Goal: Task Accomplishment & Management: Complete application form

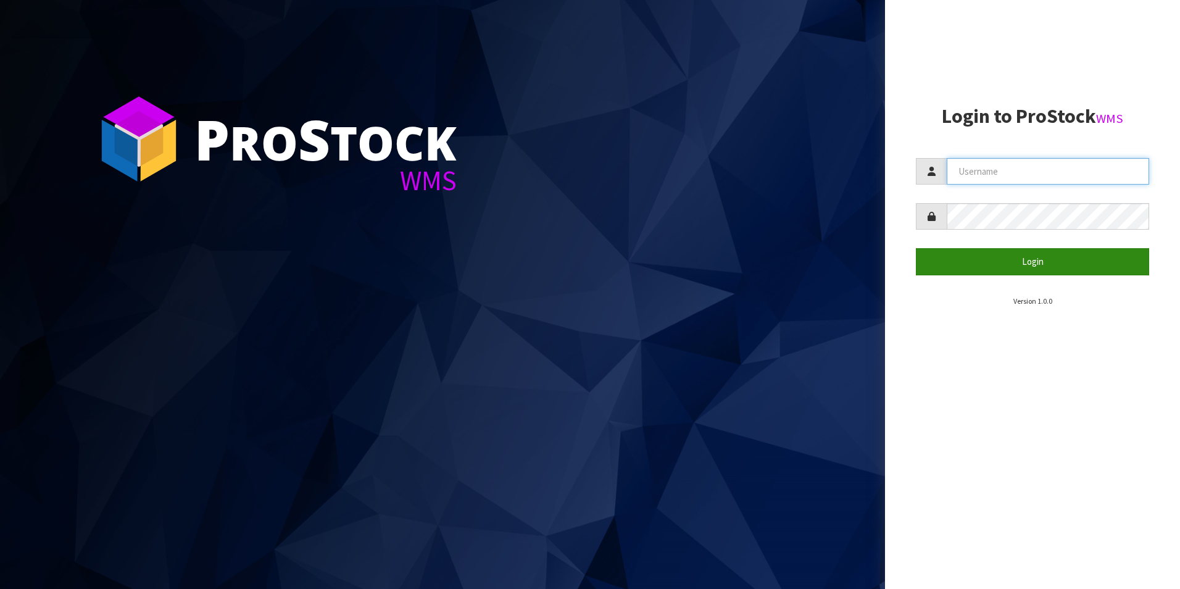
type input "DUTTNZ"
click at [1038, 252] on button "Login" at bounding box center [1032, 261] width 233 height 27
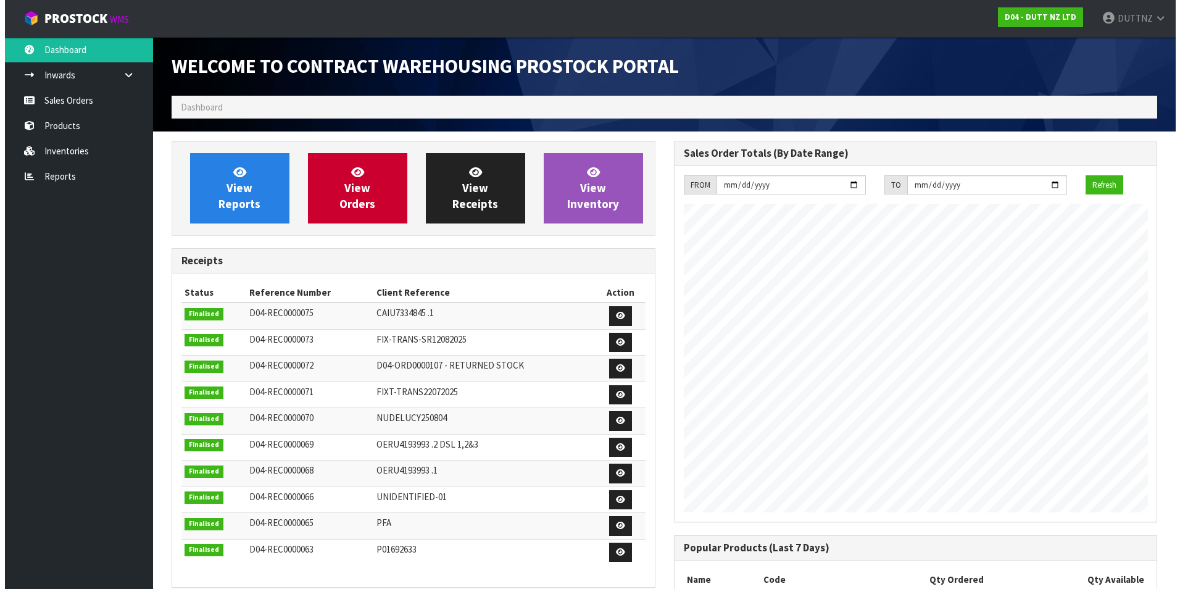
scroll to position [504, 502]
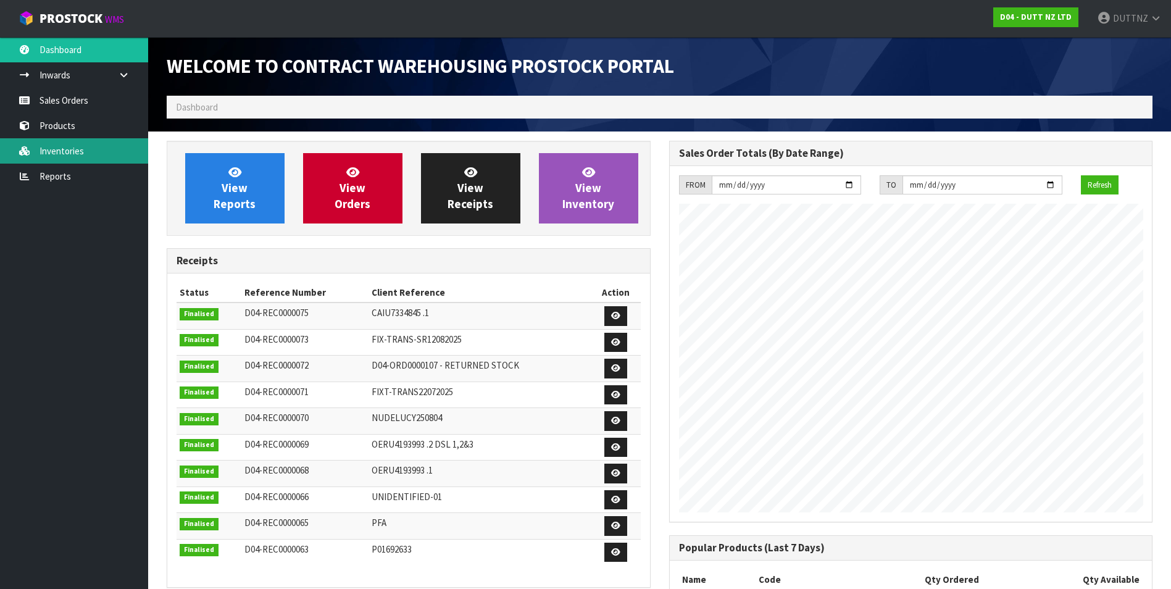
click at [80, 154] on link "Inventories" at bounding box center [74, 150] width 148 height 25
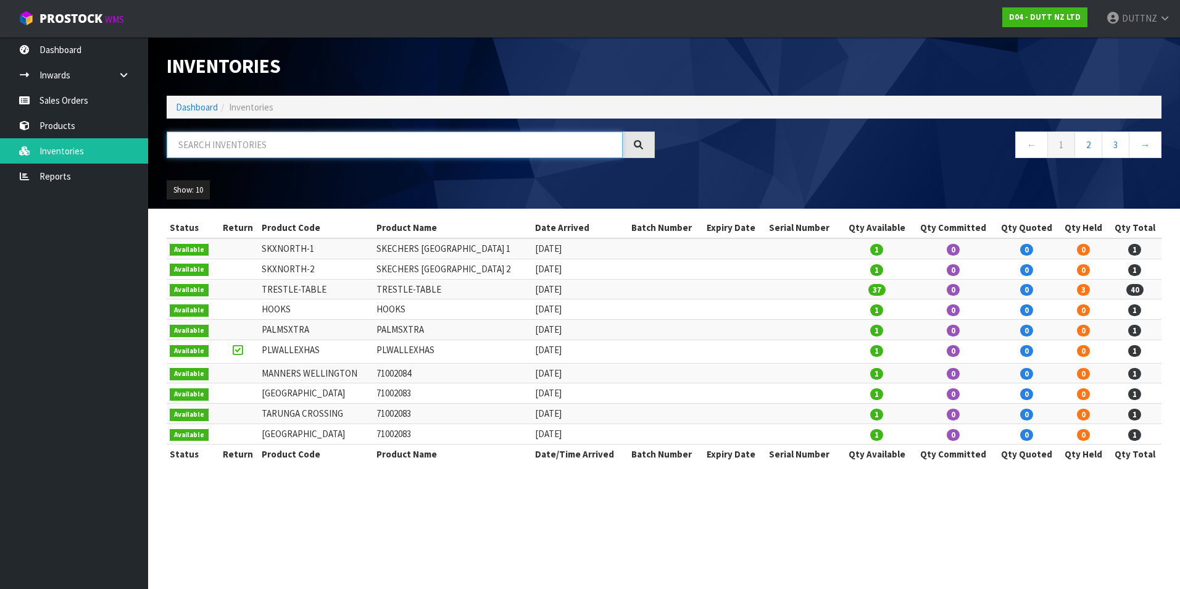
click at [293, 149] on input "text" at bounding box center [395, 144] width 456 height 27
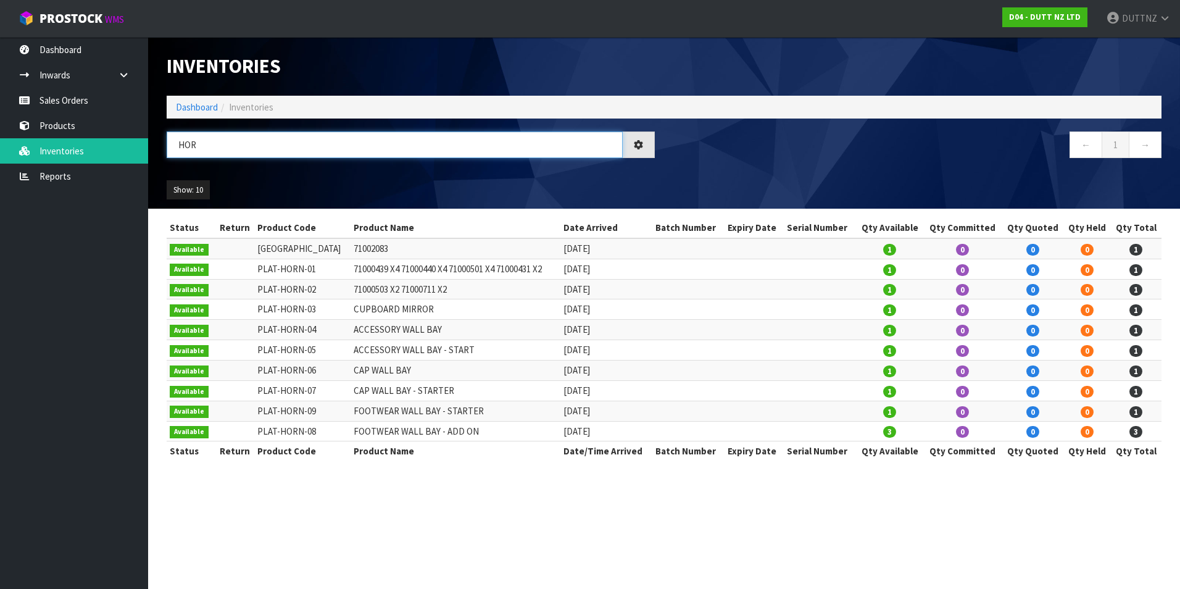
click at [255, 151] on input "HOR" at bounding box center [395, 144] width 456 height 27
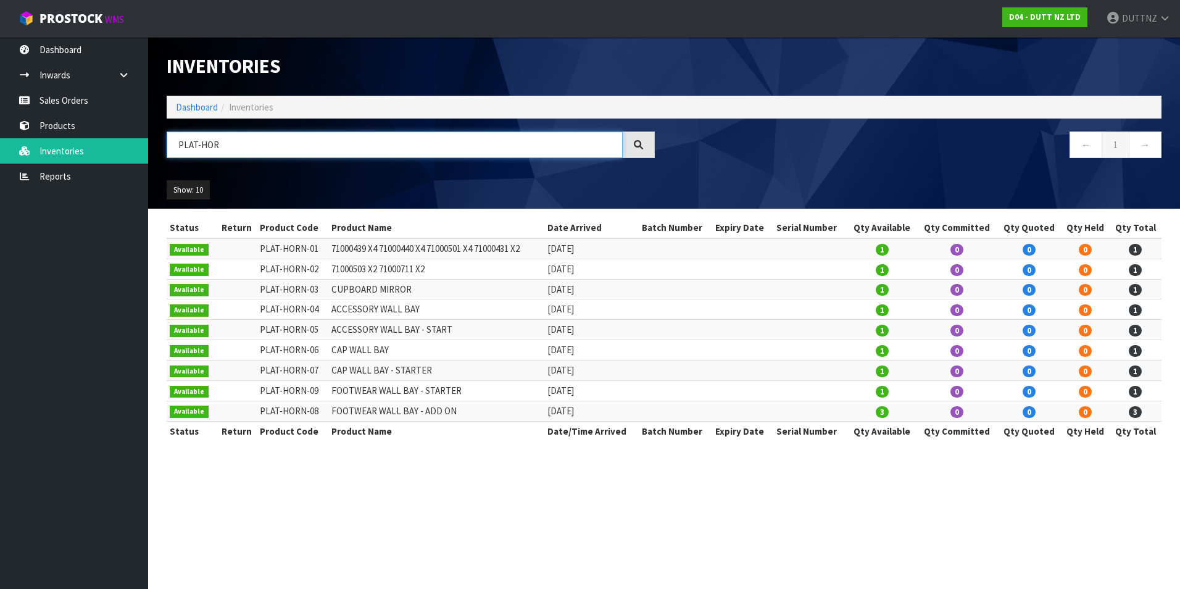
type input "PLAT-HOR"
click at [83, 107] on link "Sales Orders" at bounding box center [74, 100] width 148 height 25
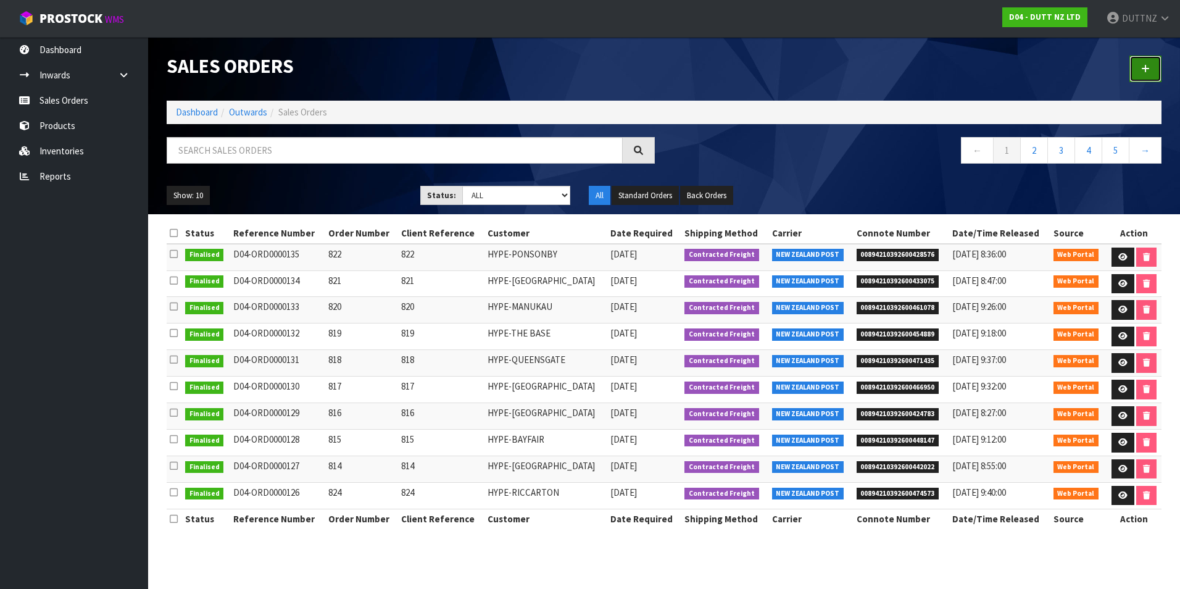
click at [1142, 74] on link at bounding box center [1146, 69] width 32 height 27
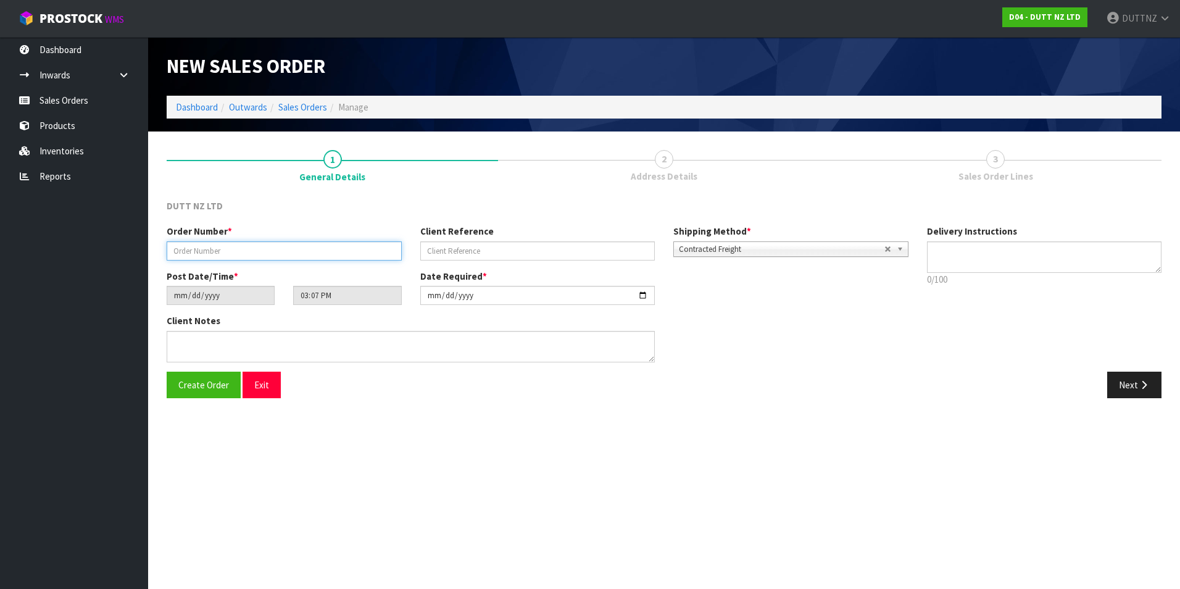
click at [253, 254] on input "text" at bounding box center [284, 250] width 235 height 19
click at [212, 239] on div "Order Number *" at bounding box center [284, 242] width 254 height 35
drag, startPoint x: 212, startPoint y: 239, endPoint x: 215, endPoint y: 250, distance: 11.4
click at [215, 250] on input "text" at bounding box center [284, 250] width 235 height 19
paste input "869"
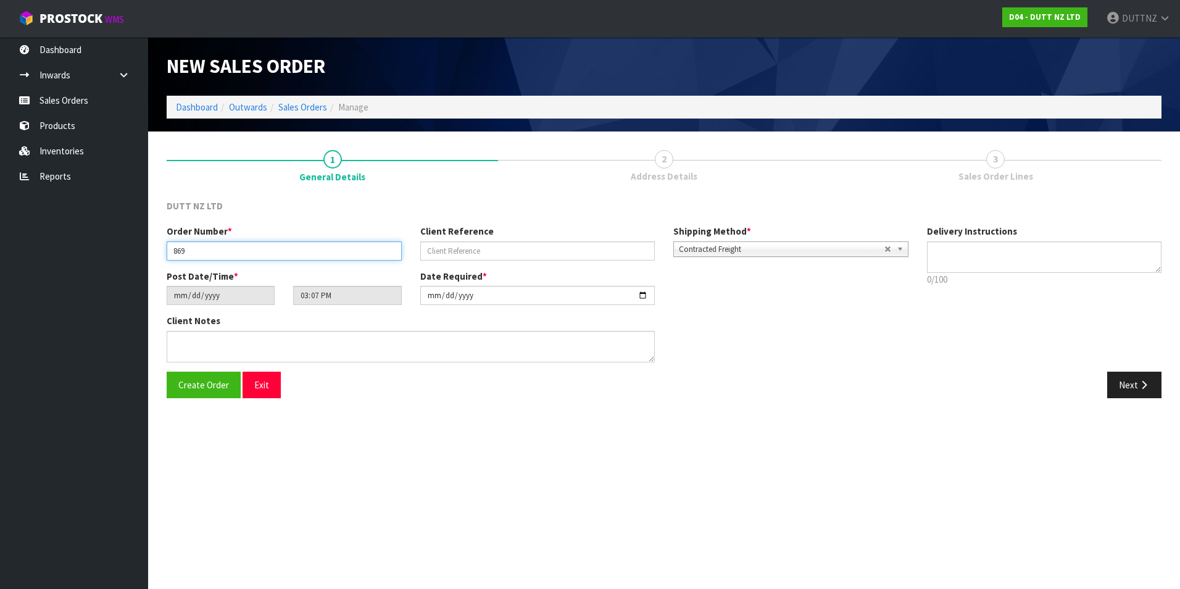
type input "869"
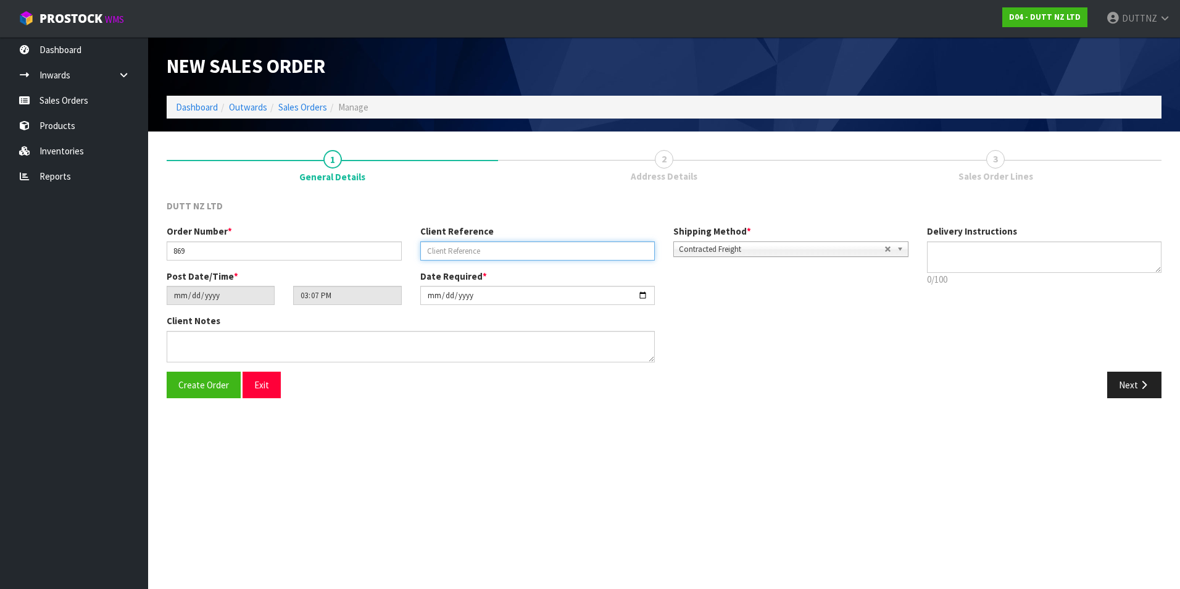
click at [575, 257] on input "text" at bounding box center [537, 250] width 235 height 19
paste input "869"
type input "869"
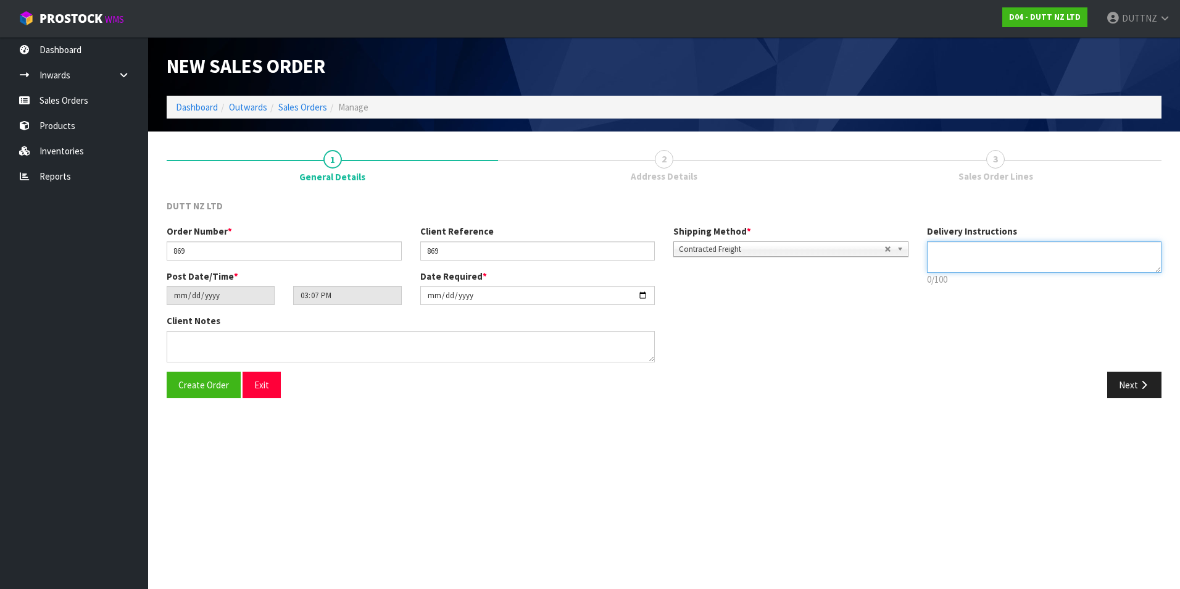
click at [947, 256] on textarea at bounding box center [1044, 256] width 235 height 31
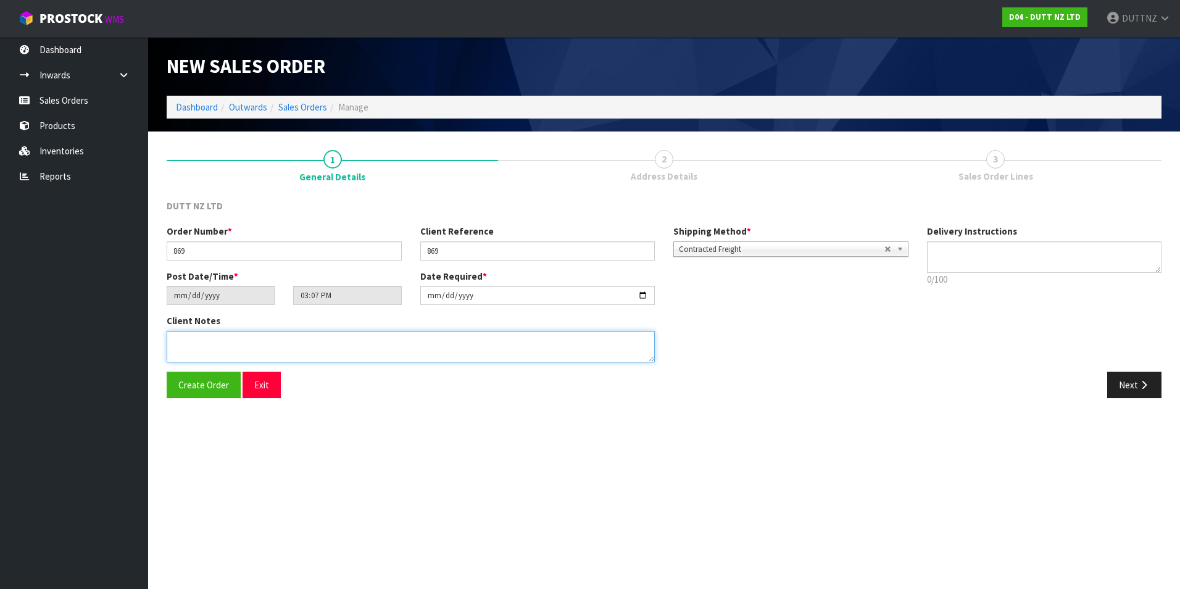
click at [359, 355] on textarea at bounding box center [411, 346] width 488 height 31
type textarea "P"
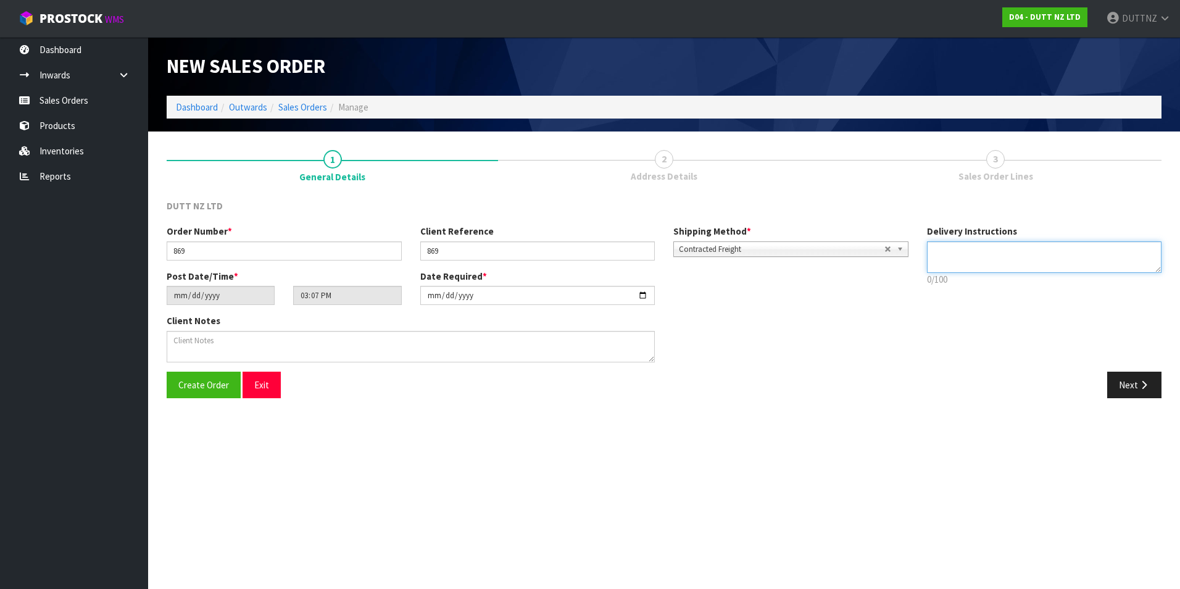
click at [990, 249] on textarea at bounding box center [1044, 256] width 235 height 31
click at [1057, 267] on textarea at bounding box center [1044, 256] width 235 height 31
paste textarea "0274356640"
type textarea "TAILGATE/ PALLET [PERSON_NAME] TO STORE SITE CONTACT - [PERSON_NAME] - [PHONE_N…"
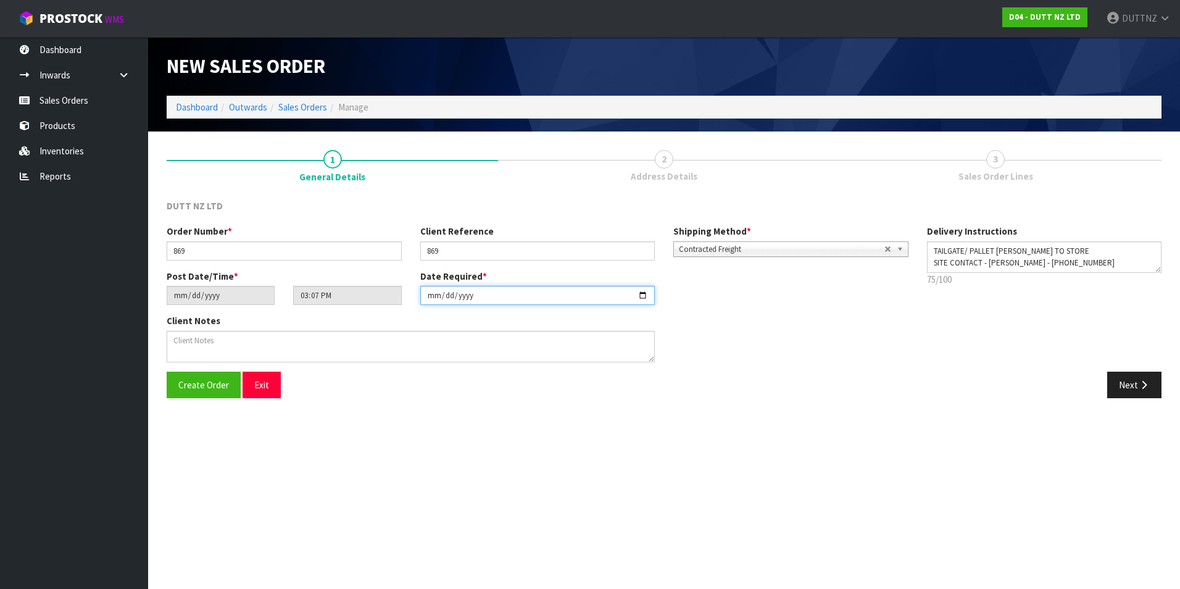
click at [638, 296] on input "[DATE]" at bounding box center [537, 295] width 235 height 19
type input "[DATE]"
click at [1079, 257] on textarea at bounding box center [1044, 256] width 235 height 31
click at [1081, 262] on textarea at bounding box center [1044, 256] width 235 height 31
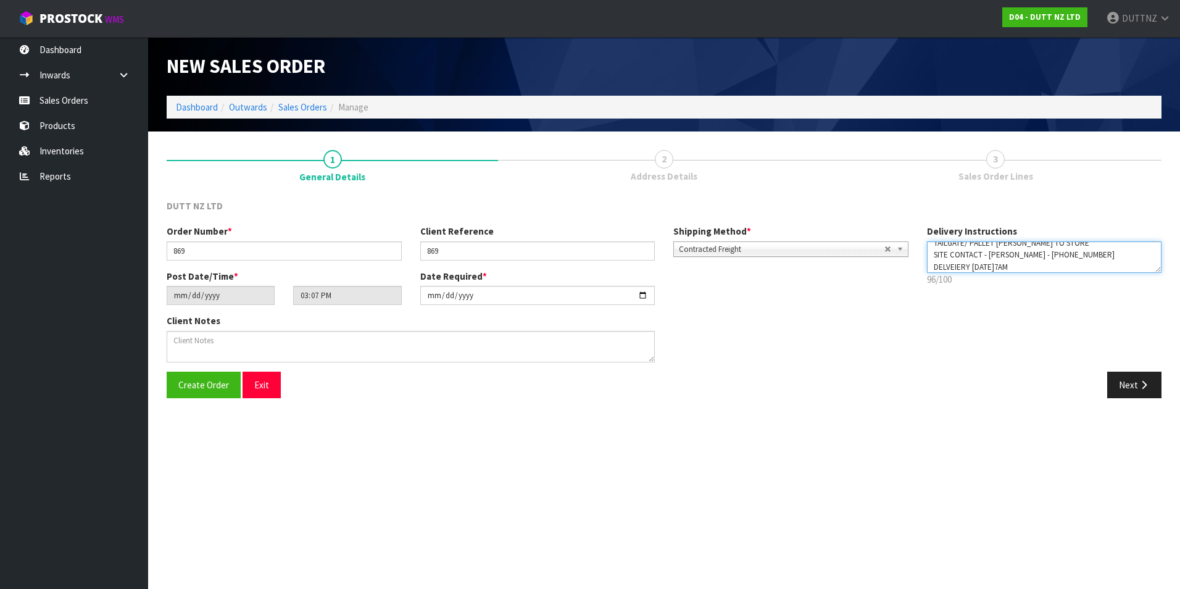
scroll to position [3, 0]
type textarea "TAILGATE/ PALLET [PERSON_NAME] TO STORE SITE CONTACT - [PERSON_NAME] - [PHONE_N…"
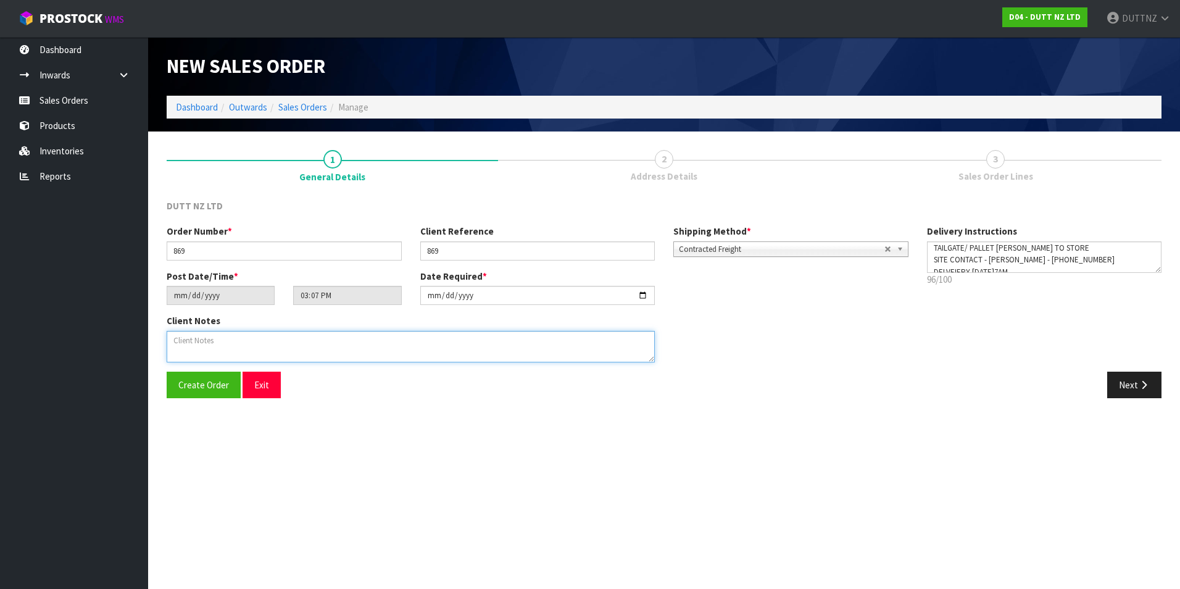
click at [412, 351] on textarea at bounding box center [411, 346] width 488 height 31
paste textarea "TAILGATE/ PALLET [PERSON_NAME] TO STORE SITE CONTACT - [PERSON_NAME] - [PHONE_N…"
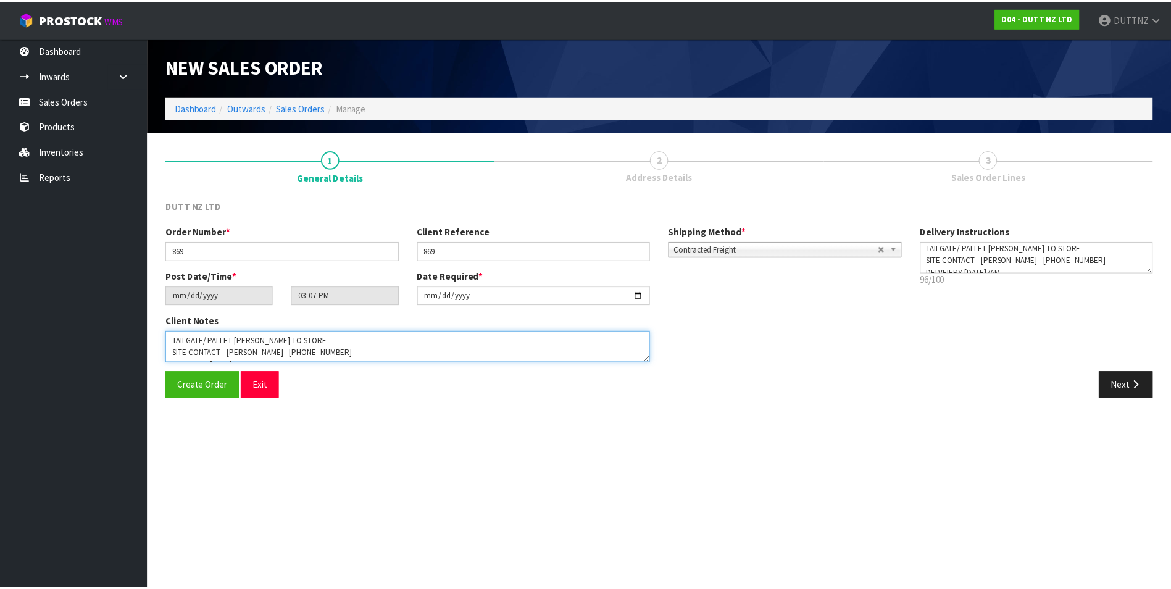
scroll to position [8, 0]
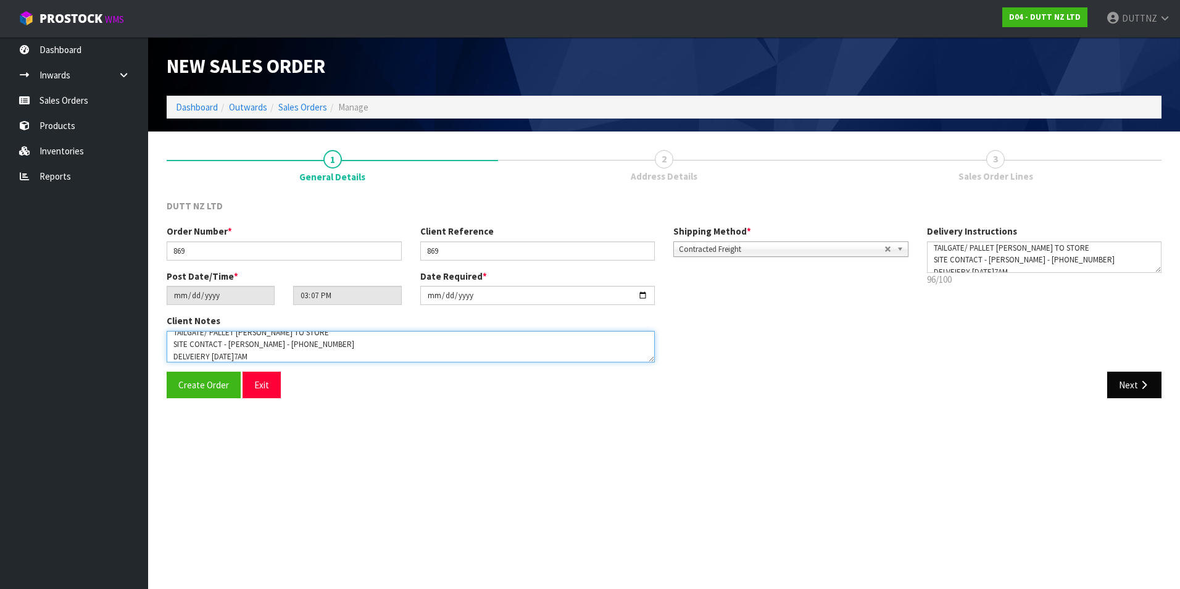
type textarea "TAILGATE/ PALLET [PERSON_NAME] TO STORE SITE CONTACT - [PERSON_NAME] - [PHONE_N…"
click at [1118, 392] on button "Next" at bounding box center [1134, 385] width 54 height 27
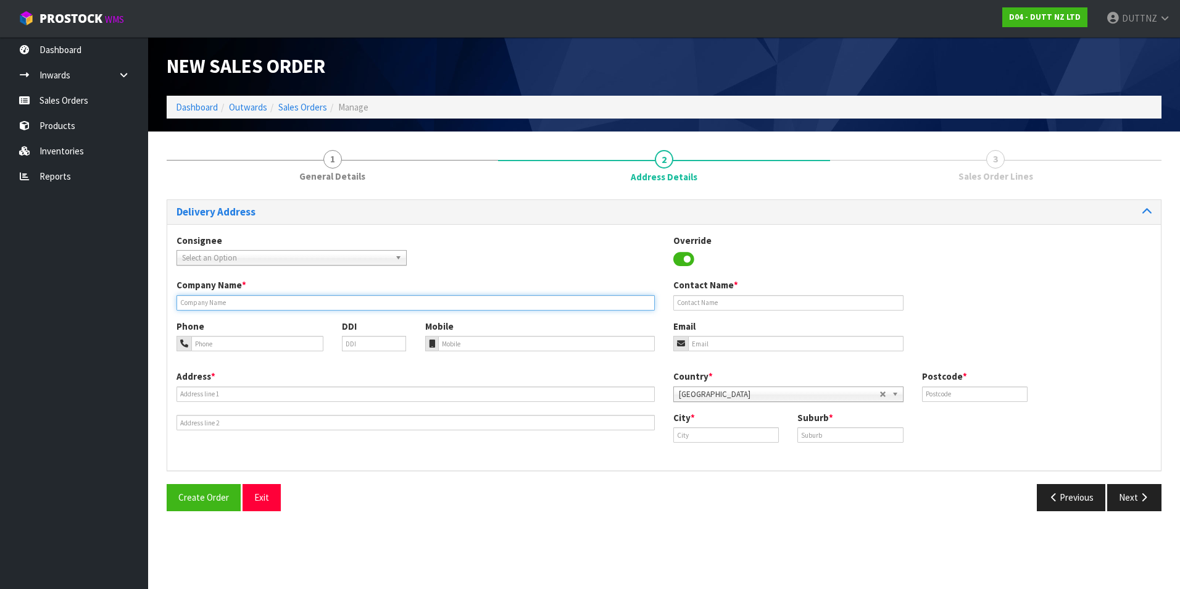
click at [227, 301] on input "text" at bounding box center [416, 302] width 478 height 15
type input "PPLKATYPUS HORNBY"
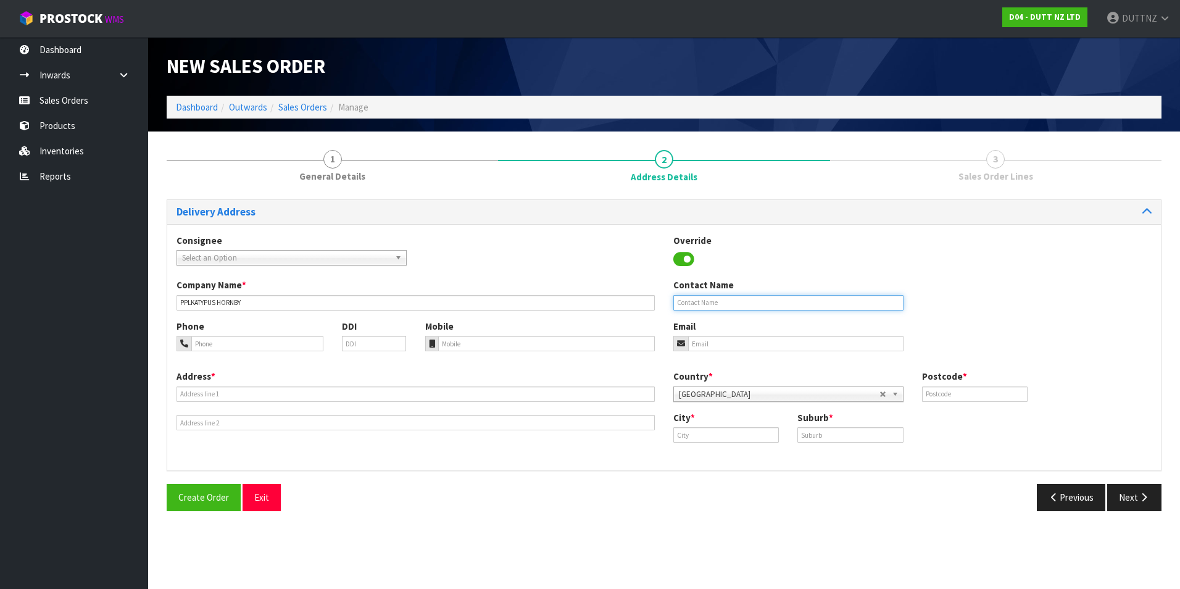
click at [752, 306] on input "text" at bounding box center [788, 302] width 230 height 15
type input "[PERSON_NAME]"
type input "[EMAIL_ADDRESS][DOMAIN_NAME]"
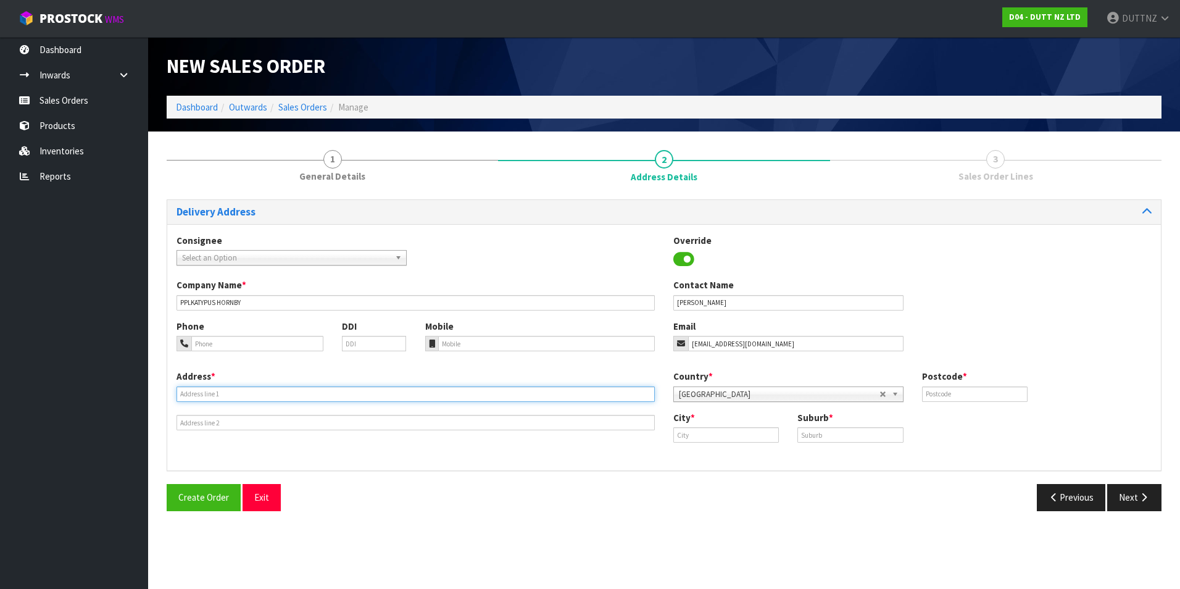
type input "SHOP 2"
type input "[STREET_ADDRESS]"
type input "1010"
drag, startPoint x: 278, startPoint y: 381, endPoint x: 265, endPoint y: 396, distance: 20.1
click at [278, 381] on div "Address * SHOP [STREET_ADDRESS]" at bounding box center [415, 400] width 497 height 60
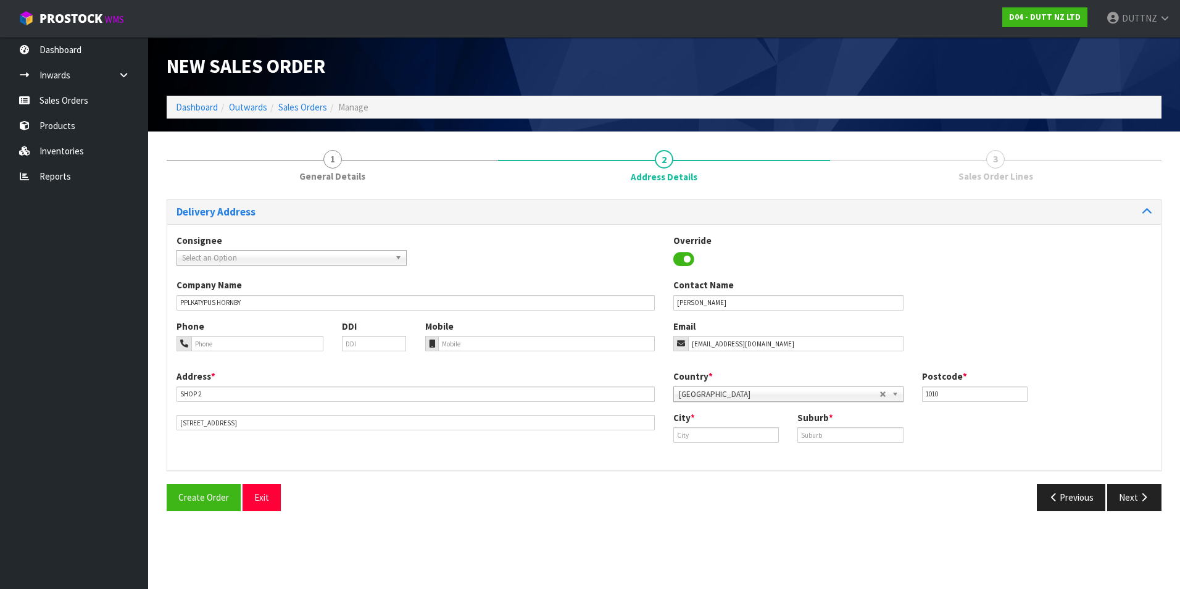
click at [259, 405] on div "Address * SHOP [STREET_ADDRESS]" at bounding box center [415, 400] width 497 height 60
click at [253, 398] on input "SHOP 2" at bounding box center [416, 393] width 478 height 15
paste input "PLATYPUS HORNBY"
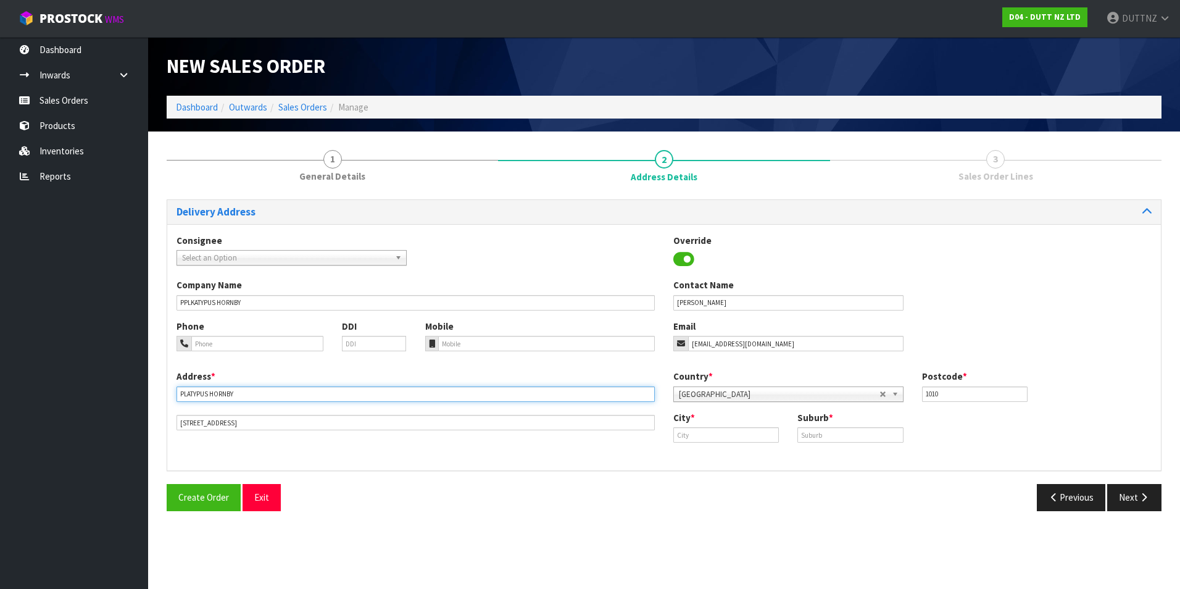
click at [304, 400] on input "PLATYPUS HORNBY" at bounding box center [416, 393] width 478 height 15
paste input "SHOP 6 DRESS SMART."
type input "PLATYPUS HORNBY, SHOP 6 DRESS SMART."
drag, startPoint x: 286, startPoint y: 427, endPoint x: 40, endPoint y: 391, distance: 249.0
click at [40, 391] on body "Toggle navigation ProStock WMS D04 - DUTT NZ LTD DUTTNZ Logout Dashboard Inward…" at bounding box center [590, 294] width 1180 height 589
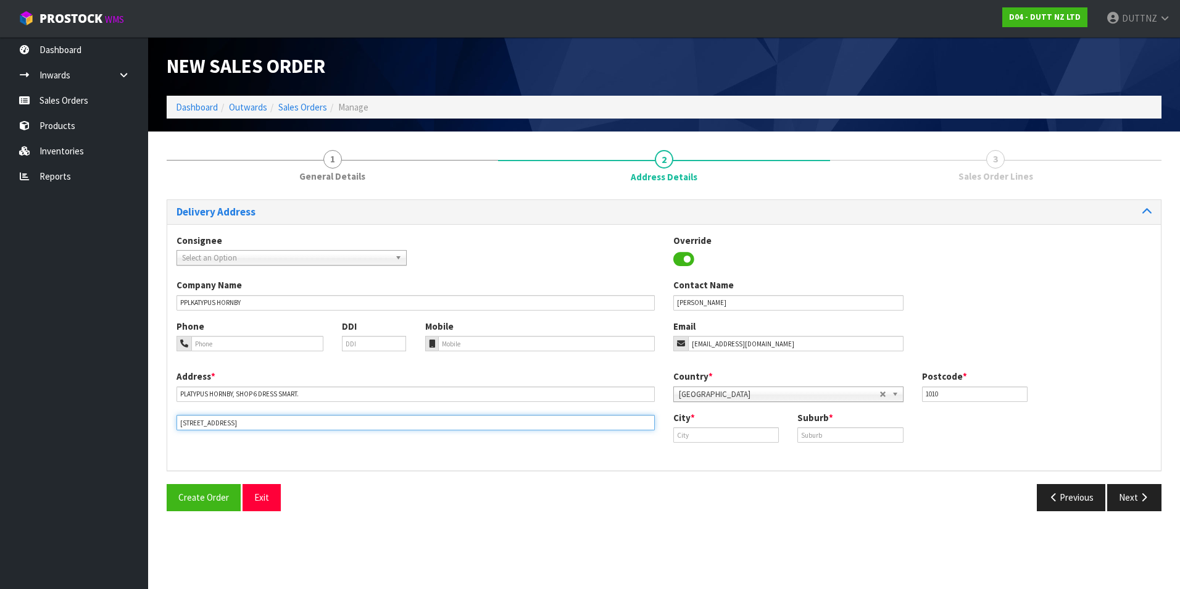
paste input "[STREET_ADDRESS]"
type input "[STREET_ADDRESS]"
click at [721, 438] on input "text" at bounding box center [726, 434] width 106 height 15
type input "HORNBY"
click at [828, 436] on input "text" at bounding box center [851, 434] width 106 height 15
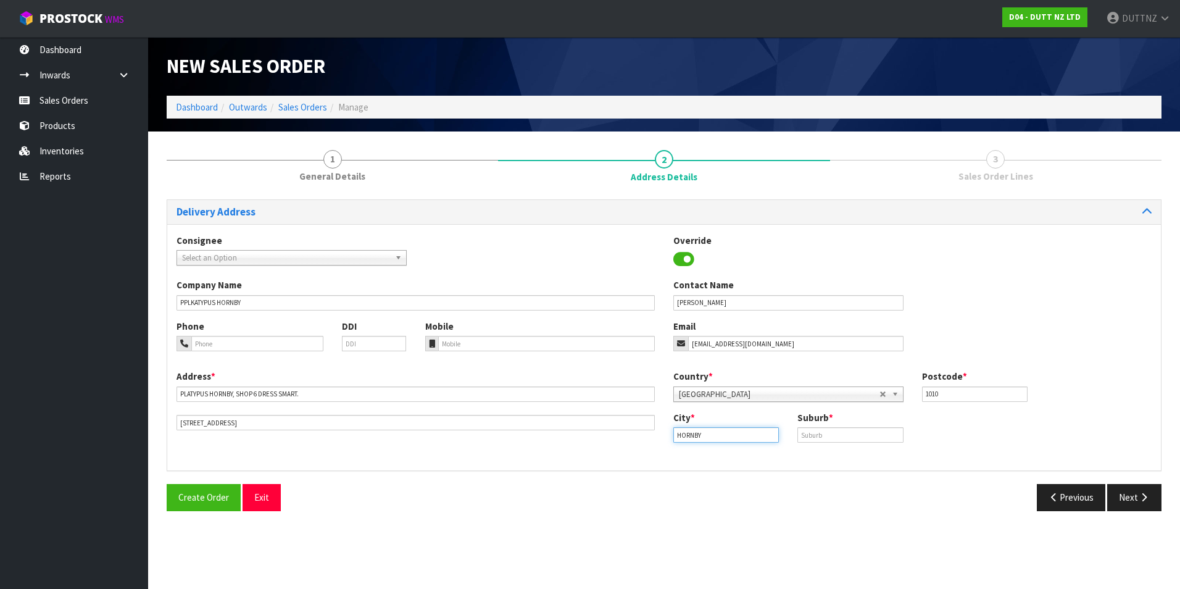
drag, startPoint x: 726, startPoint y: 436, endPoint x: 509, endPoint y: 412, distance: 218.0
click at [513, 412] on div "Address * PLATYPUS HORNBY, SHOP 6 DRESS SMART. [STREET_ADDRESS] Country * [GEOG…" at bounding box center [664, 415] width 994 height 91
click at [843, 438] on input "text" at bounding box center [851, 434] width 106 height 15
paste input "HORNBY"
type input "HORNBY"
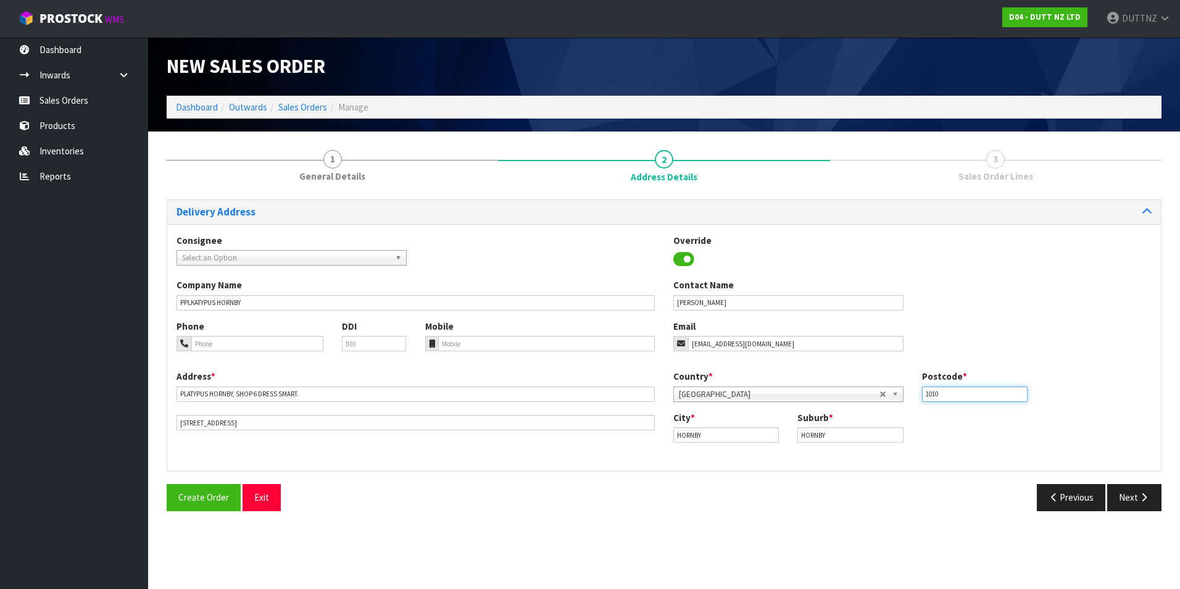
drag, startPoint x: 965, startPoint y: 398, endPoint x: 675, endPoint y: 380, distance: 291.3
click at [677, 381] on div "Country * [GEOGRAPHIC_DATA] [GEOGRAPHIC_DATA] [GEOGRAPHIC_DATA] [GEOGRAPHIC_DAT…" at bounding box center [912, 390] width 497 height 41
type input "8042"
click at [1137, 510] on button "Next" at bounding box center [1134, 497] width 54 height 27
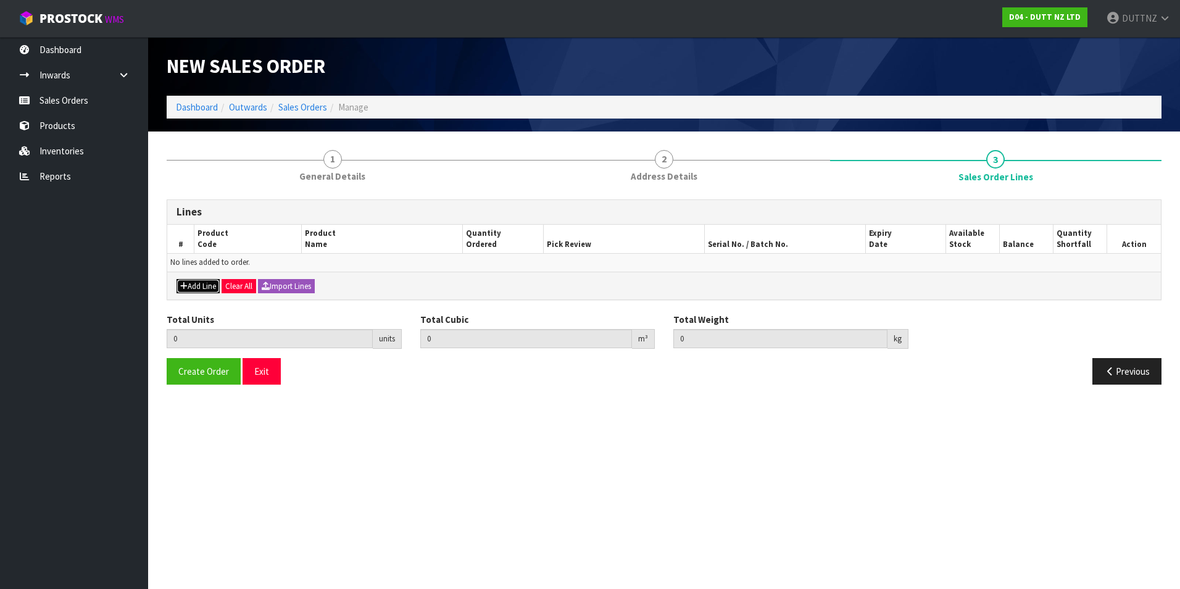
click at [197, 291] on button "Add Line" at bounding box center [198, 286] width 43 height 15
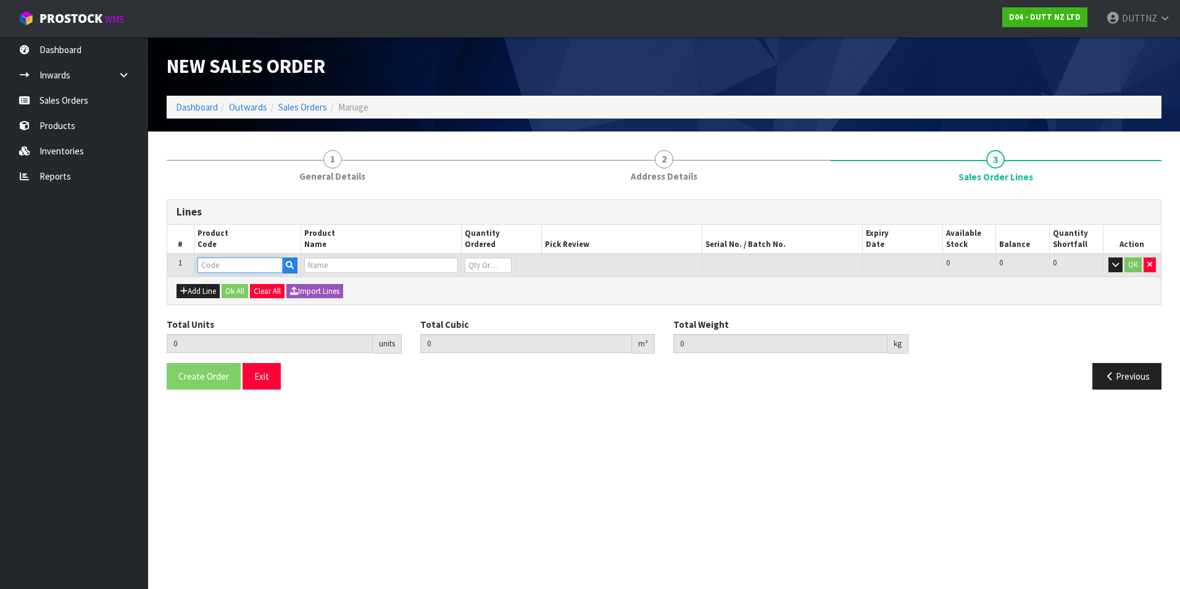
click at [241, 266] on input "text" at bounding box center [240, 264] width 85 height 15
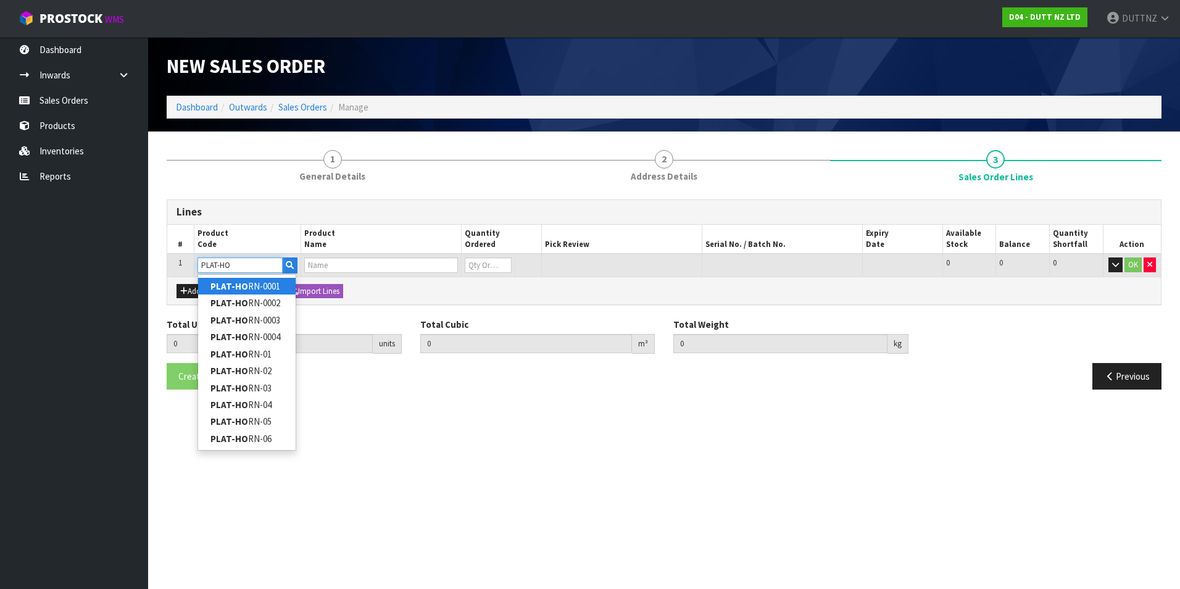
type input "PLAT-HORN-0001"
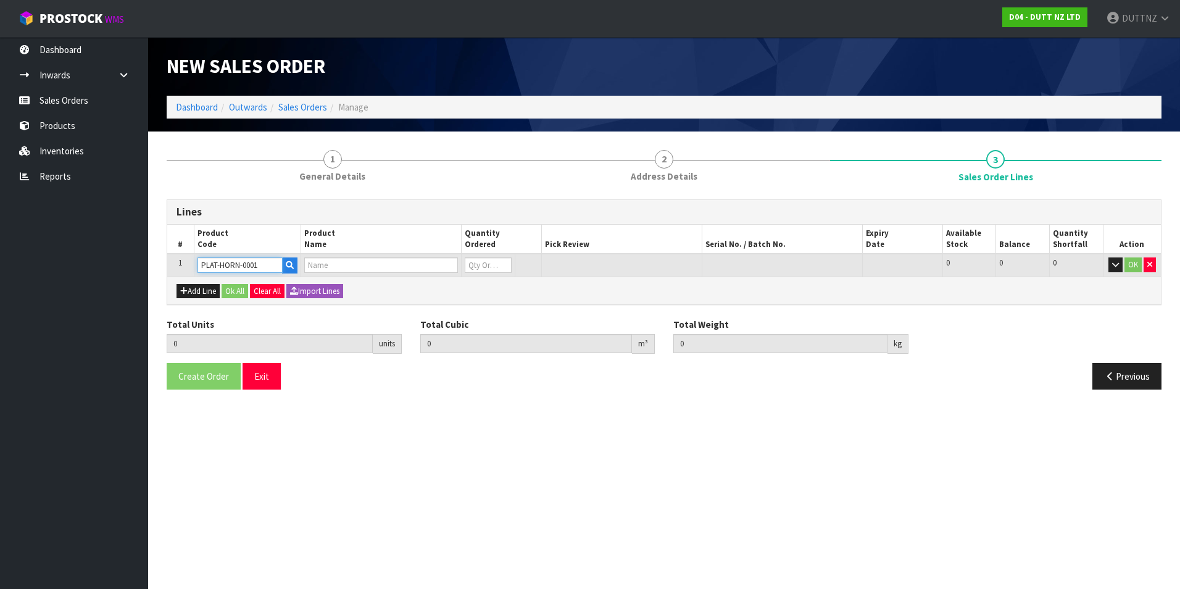
type input "0.000000"
type input "0.000"
type input "300*300*1000MM 15MM MDF X4 SOFT"
type input "0"
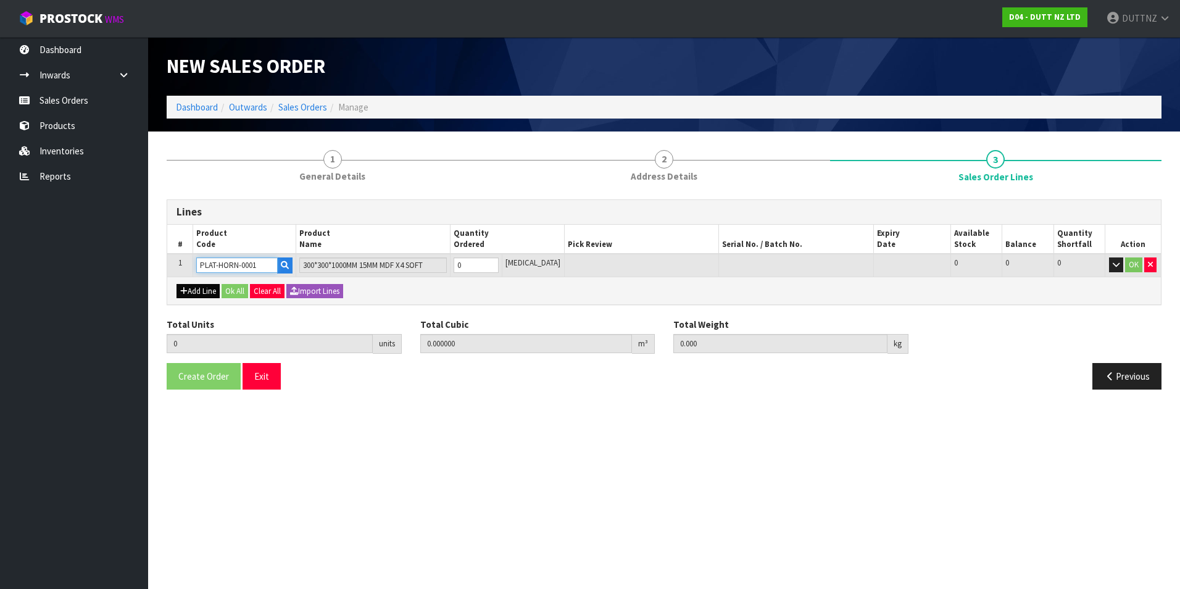
type input "PLAT-HORN-0001"
click at [202, 290] on button "Add Line" at bounding box center [198, 291] width 43 height 15
type input "0"
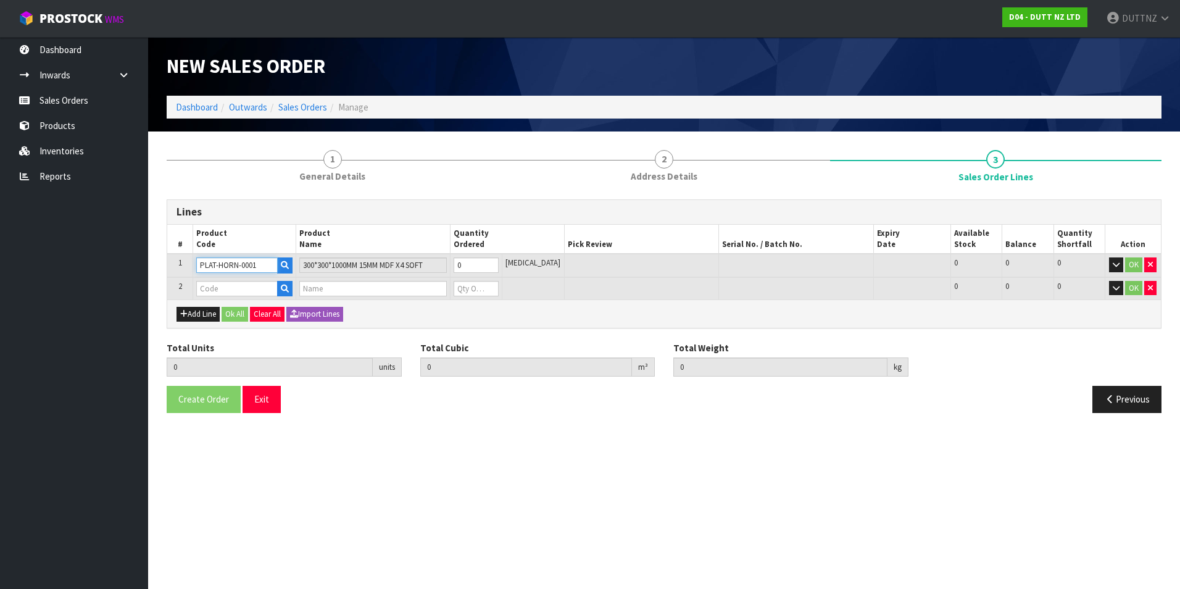
drag, startPoint x: 242, startPoint y: 265, endPoint x: 140, endPoint y: 260, distance: 102.0
click at [140, 260] on body "Toggle navigation ProStock WMS D04 - DUTT NZ LTD DUTTNZ Logout Dashboard Inward…" at bounding box center [590, 294] width 1180 height 589
click at [238, 282] on input "text" at bounding box center [236, 288] width 81 height 15
paste input "PLAT-HORN-"
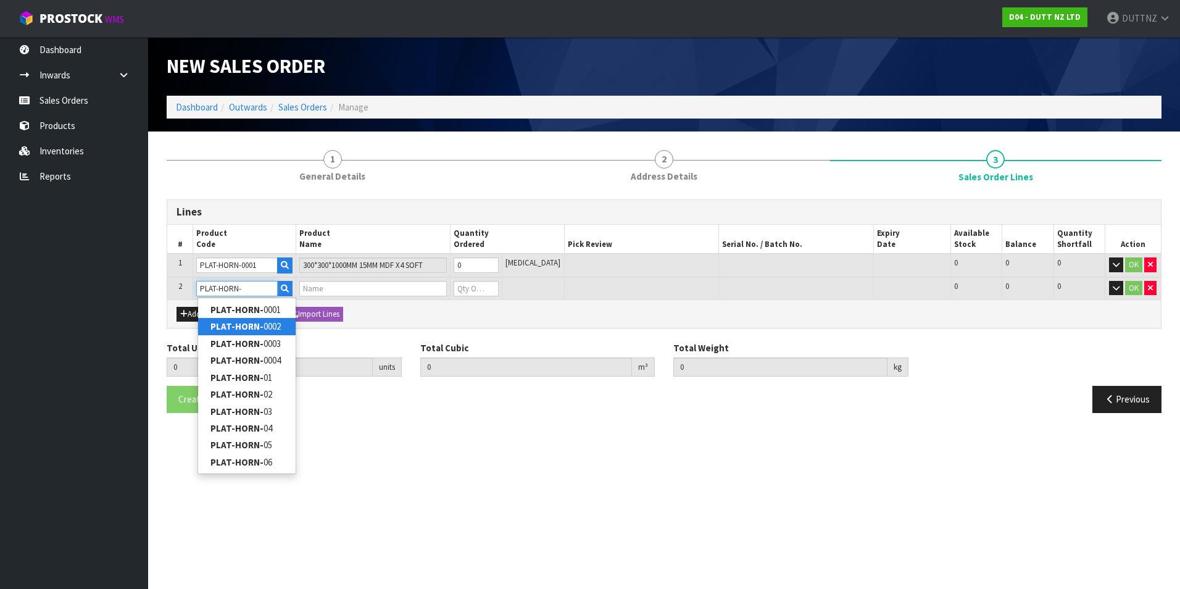
type input "PLAT-HORN-"
click at [252, 323] on strong "PLAT-HORN-" at bounding box center [236, 326] width 53 height 12
type input "PLAT-HORN-0002"
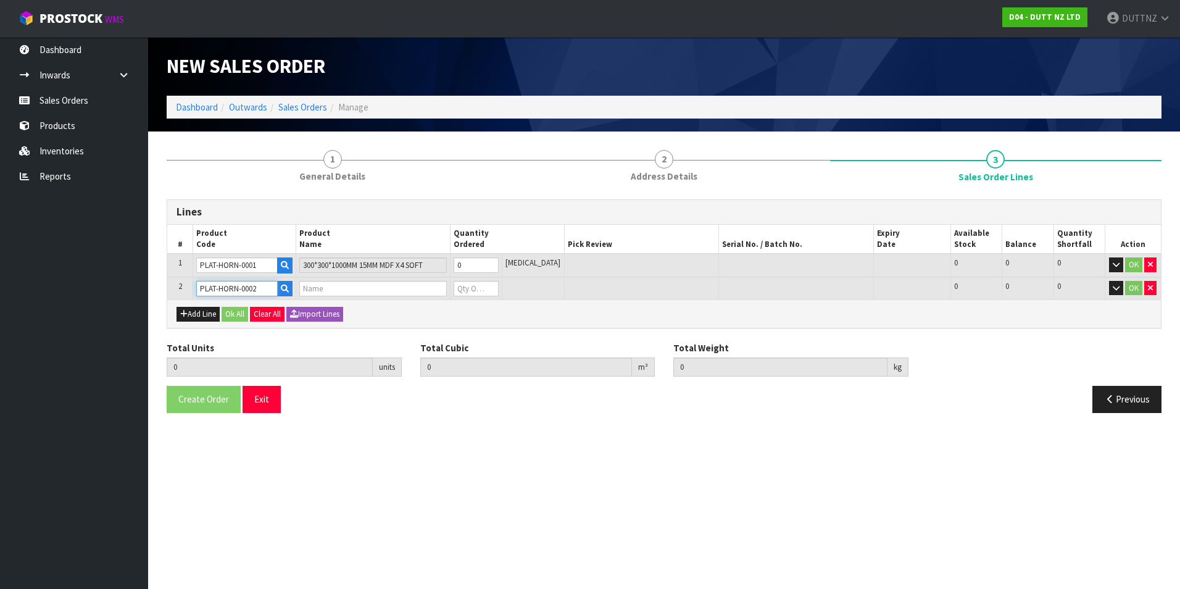
type input "0.000000"
type input "0.000"
type input "1.6MM STEEL POWDER COAT 250*100*100MM"
type input "0"
drag, startPoint x: 262, startPoint y: 268, endPoint x: 224, endPoint y: 264, distance: 37.9
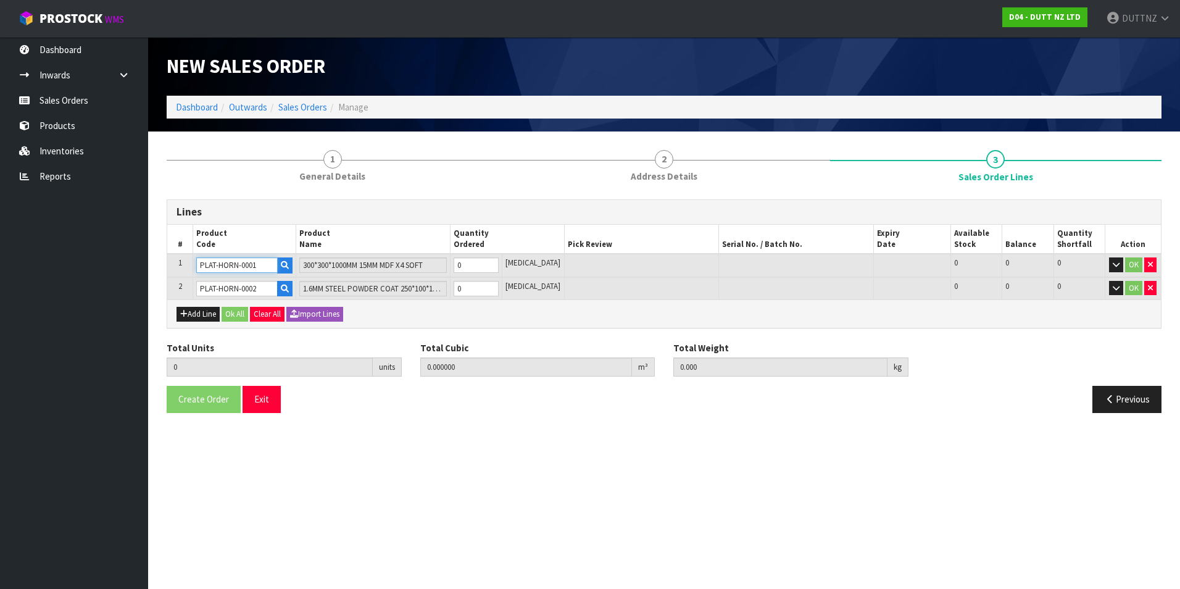
click at [189, 266] on tr "1 PLAT-HORN-0001 300*300*1000MM 15MM MDF X4 SOFT 0 [MEDICAL_DATA] 0 0 0 OK" at bounding box center [664, 265] width 994 height 23
click at [256, 265] on input "PLAT-HORN-0001" at bounding box center [236, 264] width 81 height 15
drag, startPoint x: 259, startPoint y: 265, endPoint x: 244, endPoint y: 264, distance: 14.9
click at [244, 264] on input "PLAT-HORN-0001" at bounding box center [236, 264] width 81 height 15
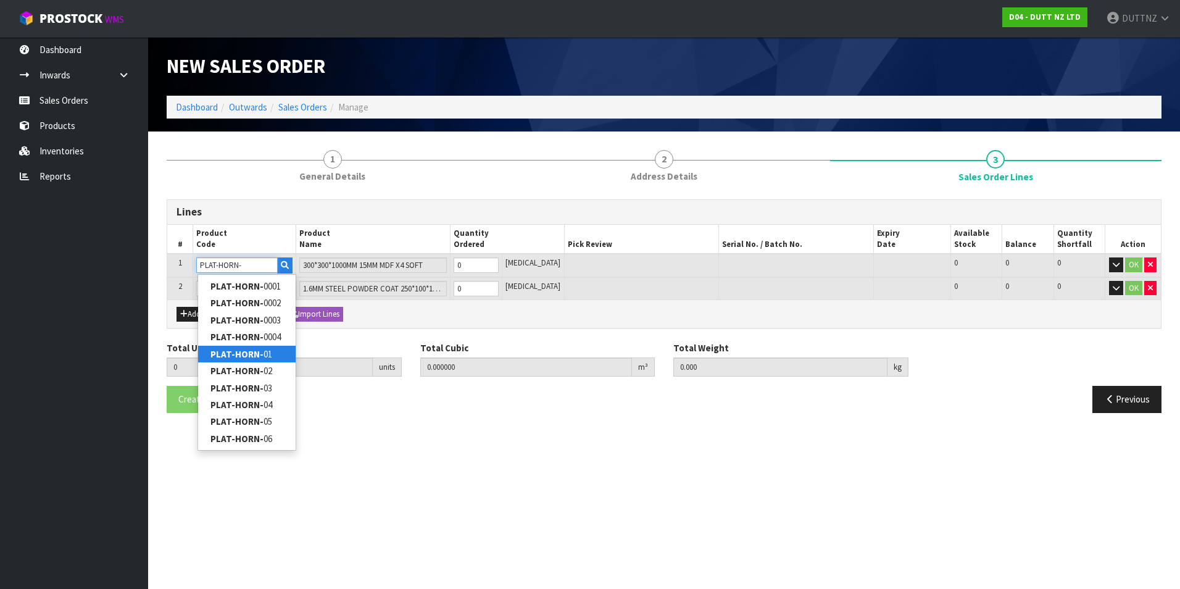
type input "PLAT-HORN-"
type input "0"
click at [281, 352] on link "PLAT-HORN- 01" at bounding box center [247, 354] width 98 height 17
type input "PLAT-HORN-01"
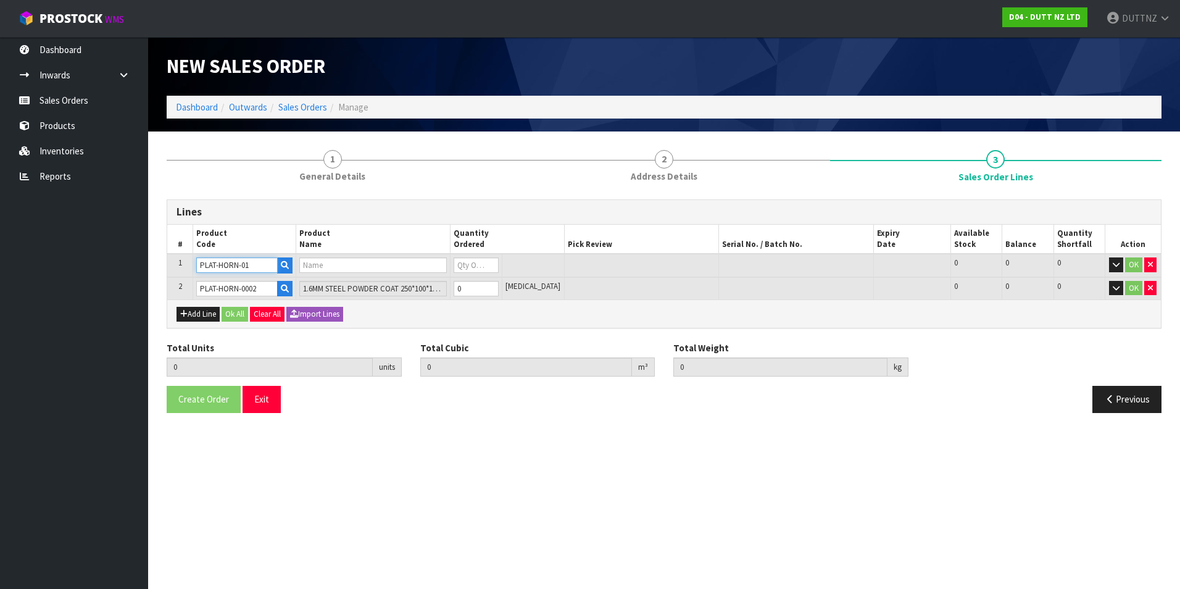
type input "0.000000"
type input "0.000"
type input "71000439 X4 71000440 X4 71000501 X4 71000431 X2"
type input "0"
drag, startPoint x: 269, startPoint y: 286, endPoint x: 250, endPoint y: 289, distance: 18.8
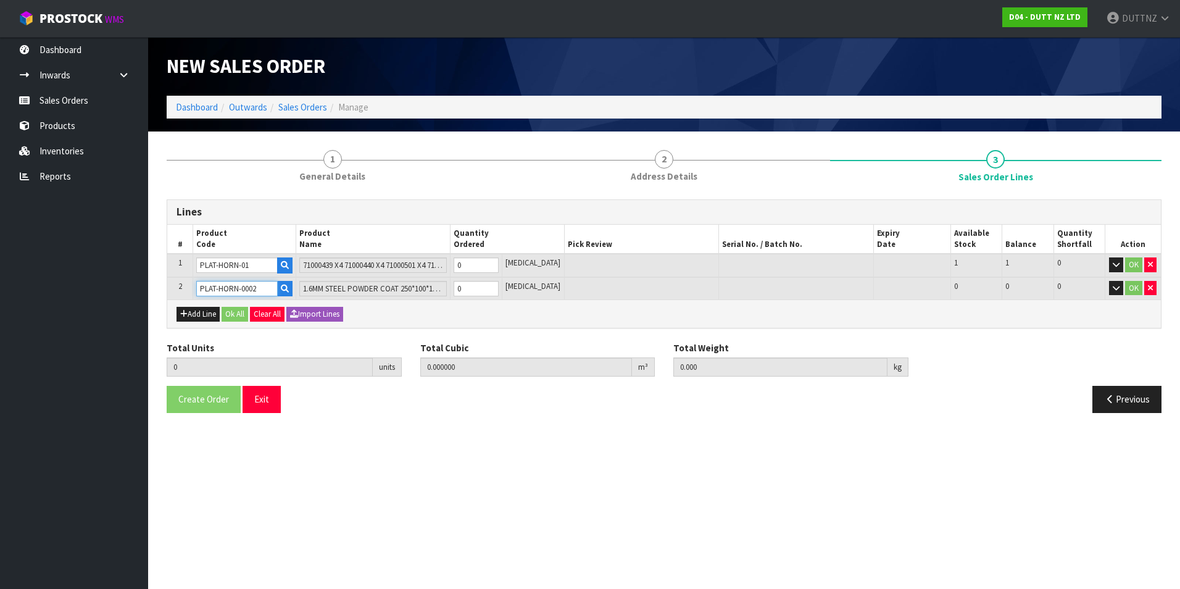
click at [244, 288] on input "PLAT-HORN-0002" at bounding box center [236, 288] width 81 height 15
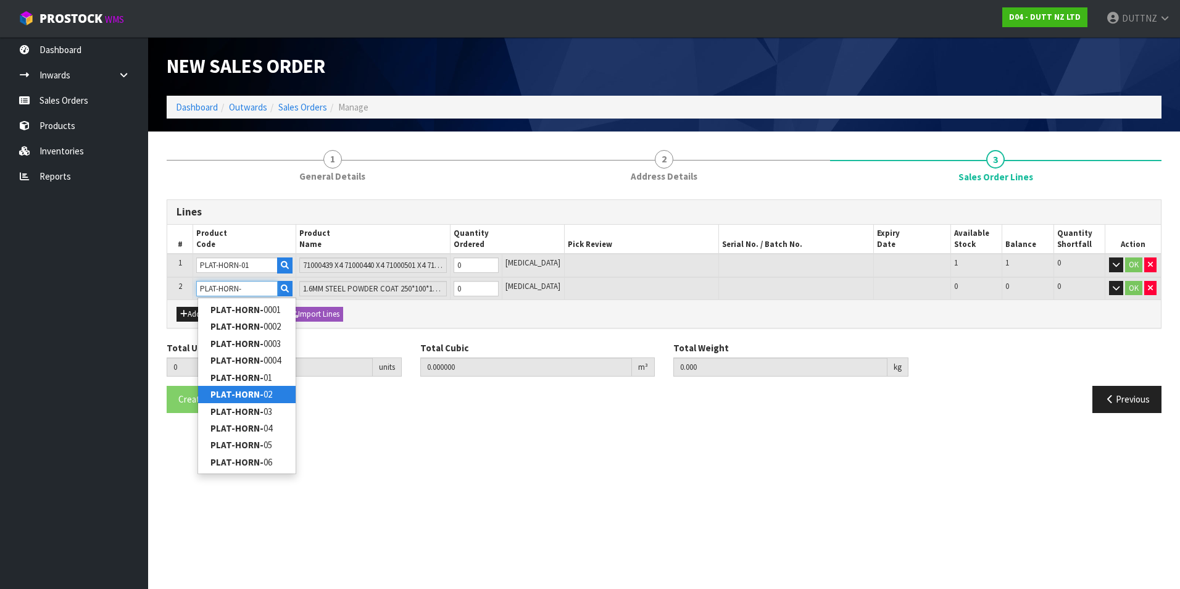
type input "PLAT-HORN-"
type input "0"
click at [265, 397] on link "PLAT-HORN- 02" at bounding box center [247, 394] width 98 height 17
type input "PLAT-HORN-02"
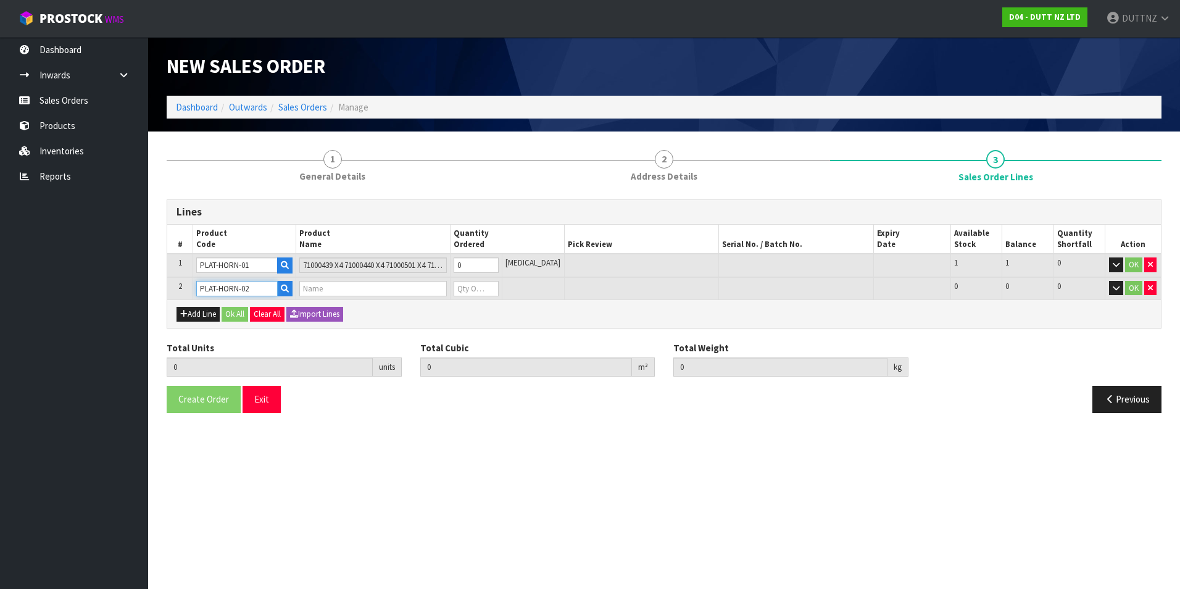
type input "0.000000"
type input "0.000"
type input "71000503 X2 71000711 X2"
type input "0"
drag, startPoint x: 245, startPoint y: 290, endPoint x: 114, endPoint y: 284, distance: 131.6
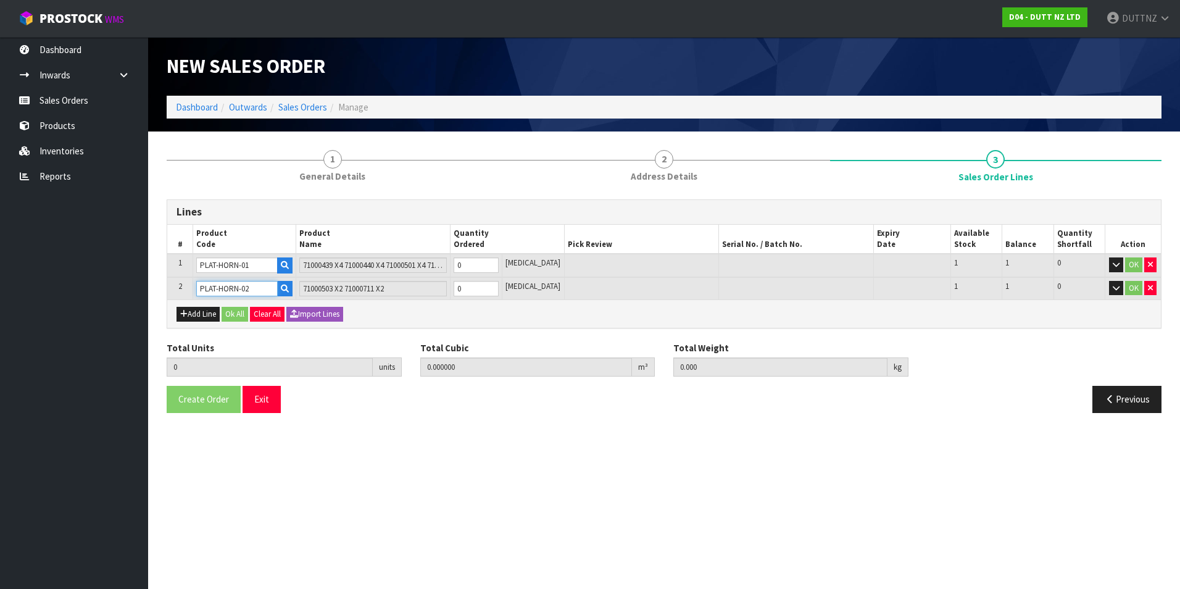
click at [114, 284] on body "Toggle navigation ProStock WMS D04 - DUTT NZ LTD DUTTNZ Logout Dashboard Inward…" at bounding box center [590, 294] width 1180 height 589
click at [214, 314] on button "Add Line" at bounding box center [198, 314] width 43 height 15
type input "0"
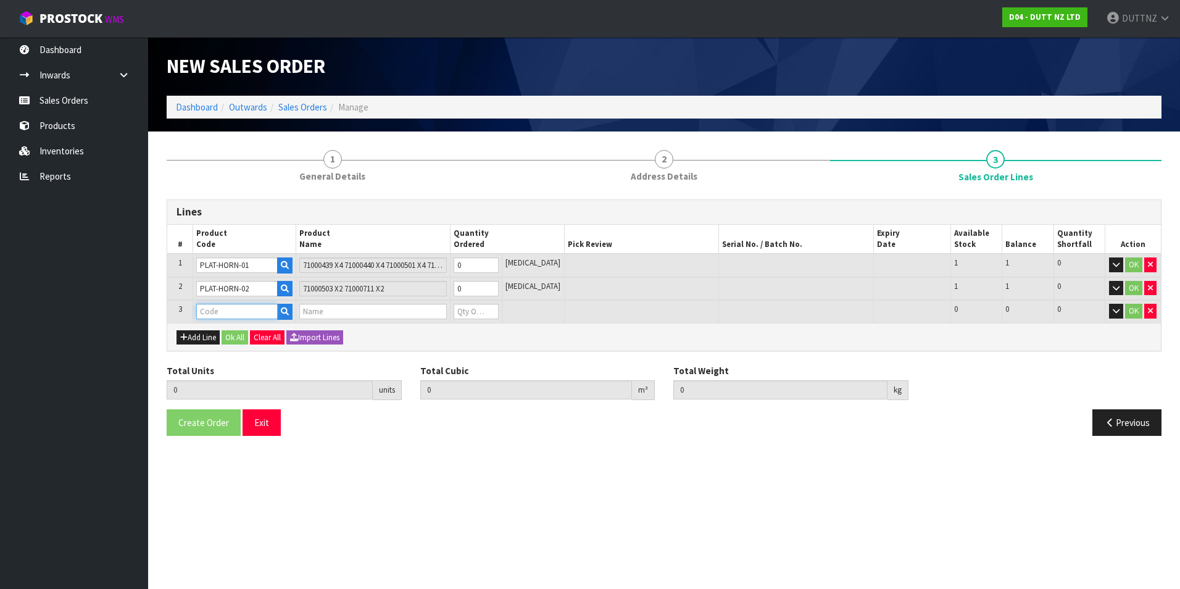
click at [233, 310] on input "text" at bounding box center [236, 311] width 81 height 15
paste input "PLAT-HORN-0"
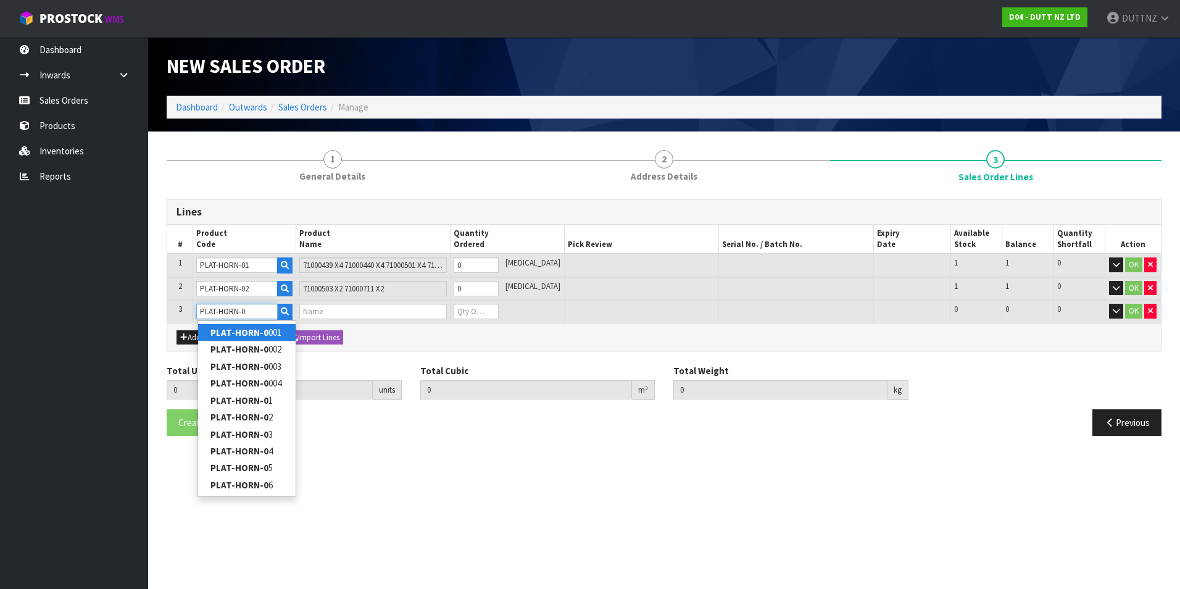
type input "PLAT-HORN-03"
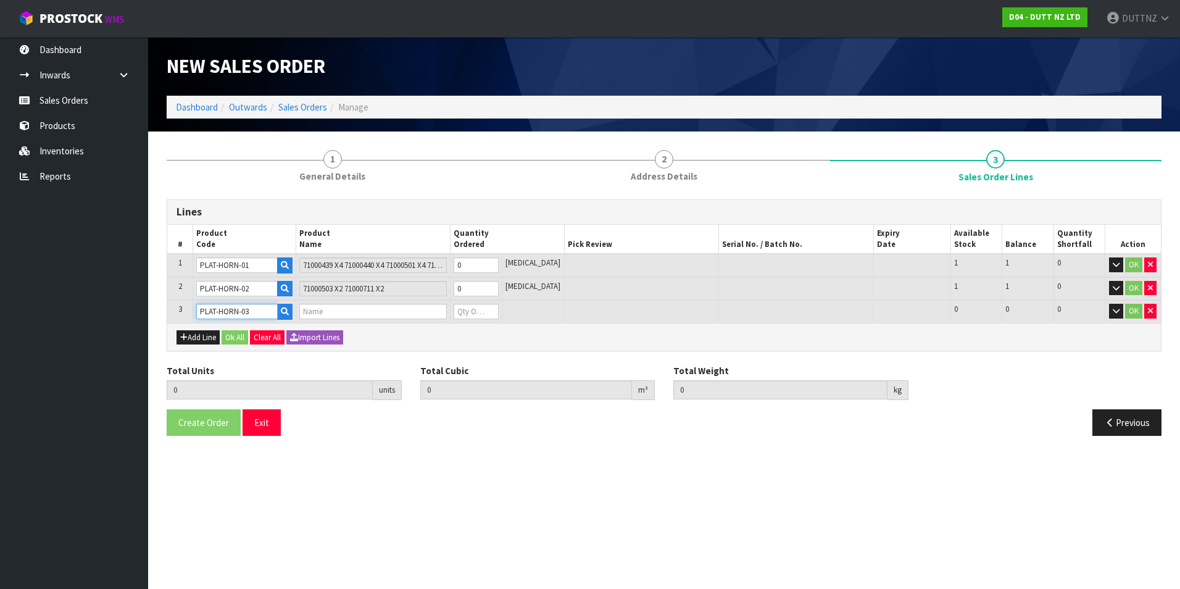
type input "0.000000"
type input "0.000"
type input "CUPBOARD MIRROR"
type input "0"
type input "PLAT-HORN-03"
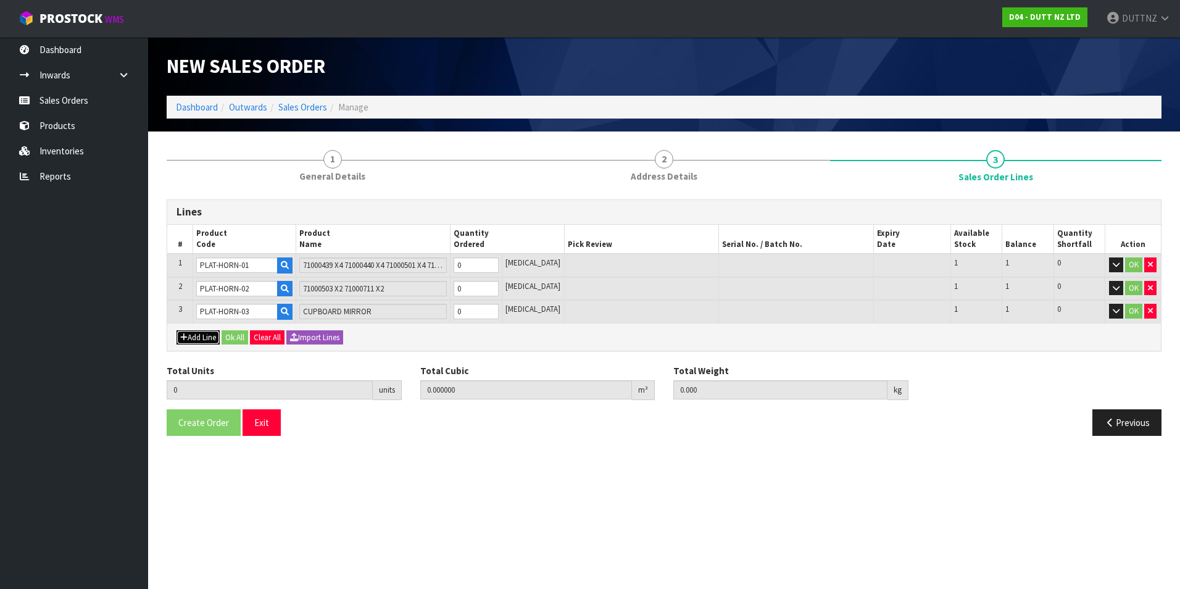
click at [197, 335] on button "Add Line" at bounding box center [198, 337] width 43 height 15
type input "0"
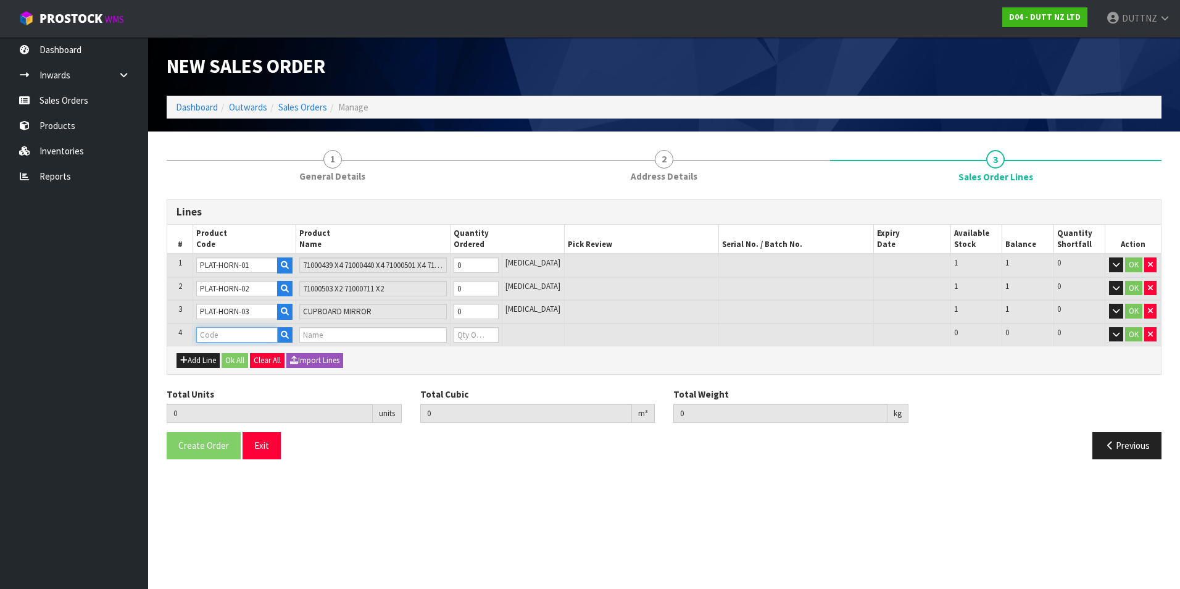
click at [260, 336] on input "text" at bounding box center [236, 334] width 81 height 15
paste input "PLAT-HORN-0"
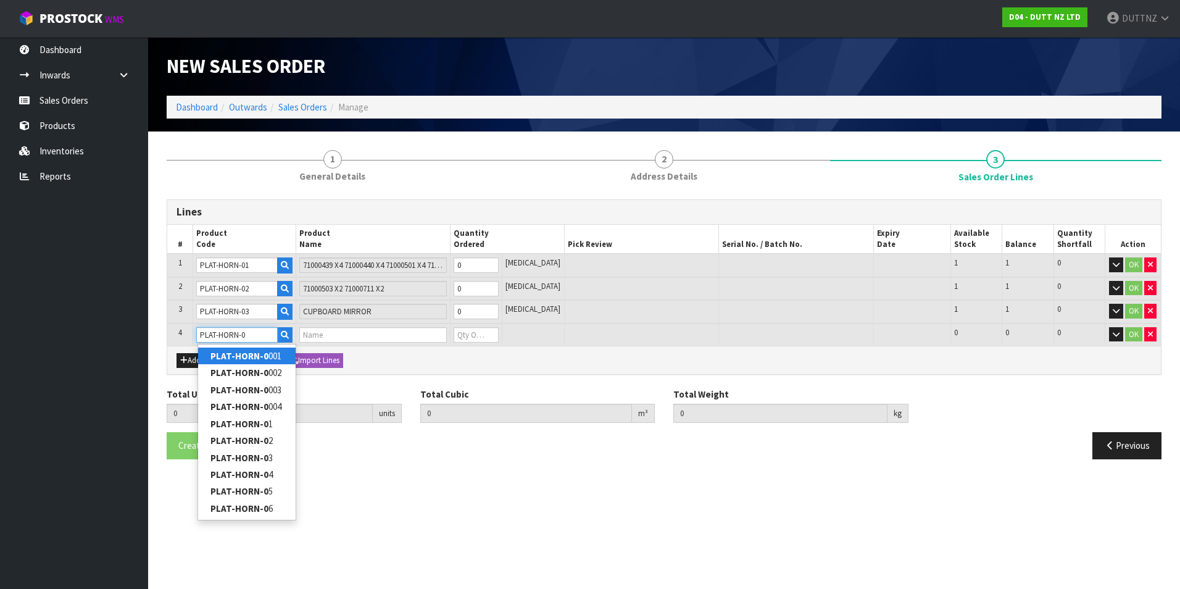
type input "PLAT-HORN-04"
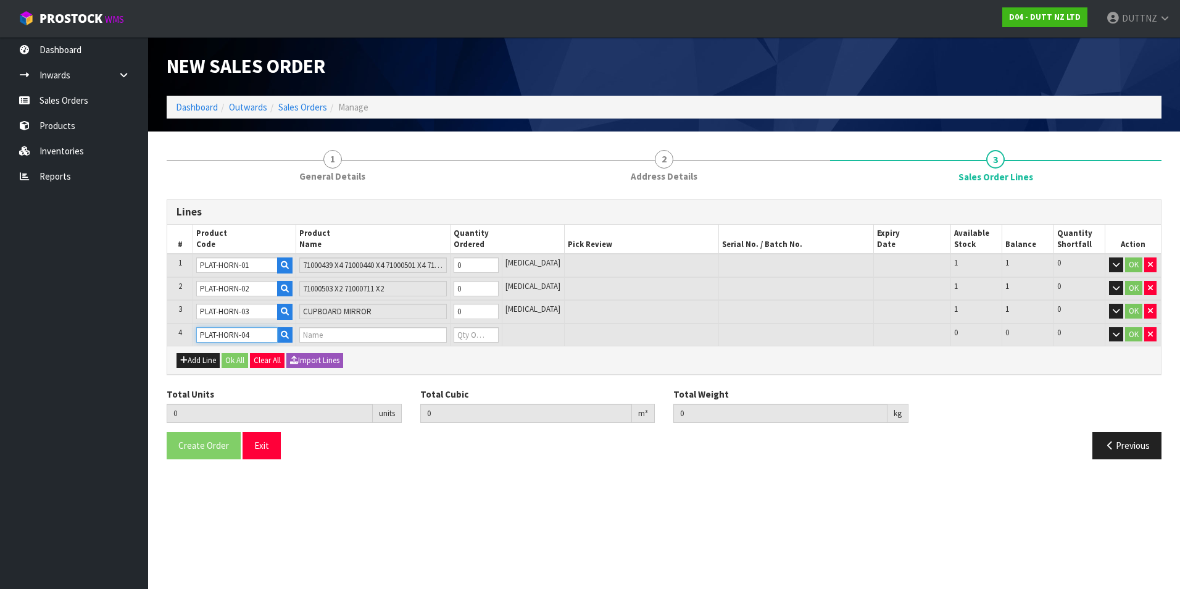
type input "0.000000"
type input "0.000"
type input "ACCESSORY WALL BAY"
type input "0"
type input "PLAT-HORN-04"
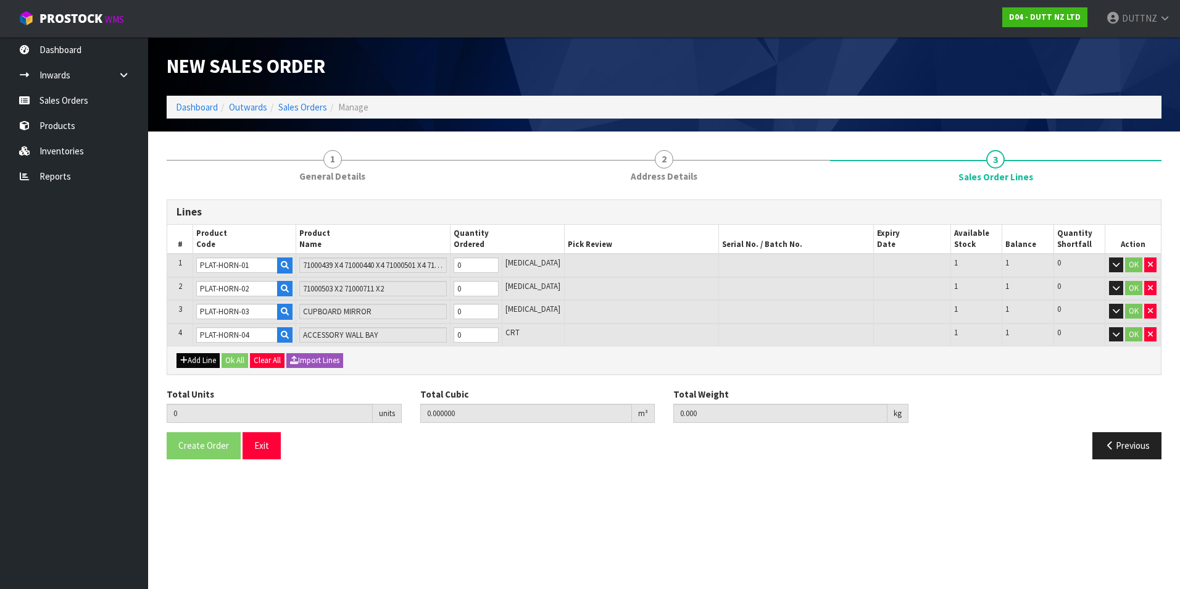
drag, startPoint x: 169, startPoint y: 356, endPoint x: 183, endPoint y: 359, distance: 14.5
click at [178, 357] on div "Add Line Ok All Clear All Import Lines" at bounding box center [664, 360] width 994 height 28
click at [188, 359] on button "Add Line" at bounding box center [198, 360] width 43 height 15
type input "0"
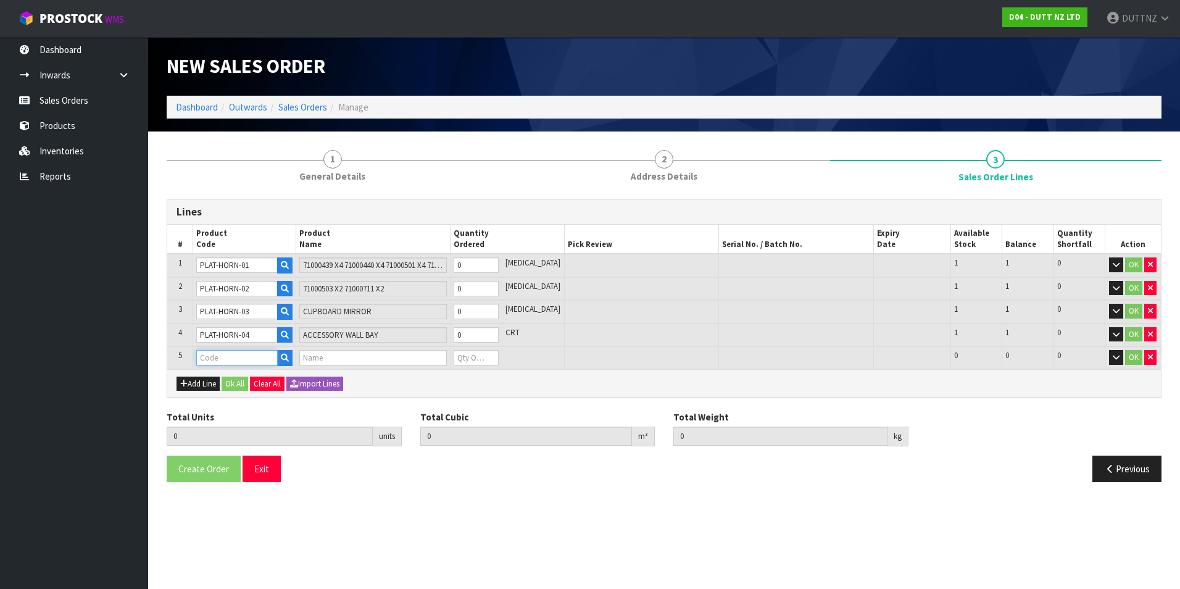
click at [230, 357] on input "text" at bounding box center [236, 357] width 81 height 15
paste input "PLAT-HORN-0"
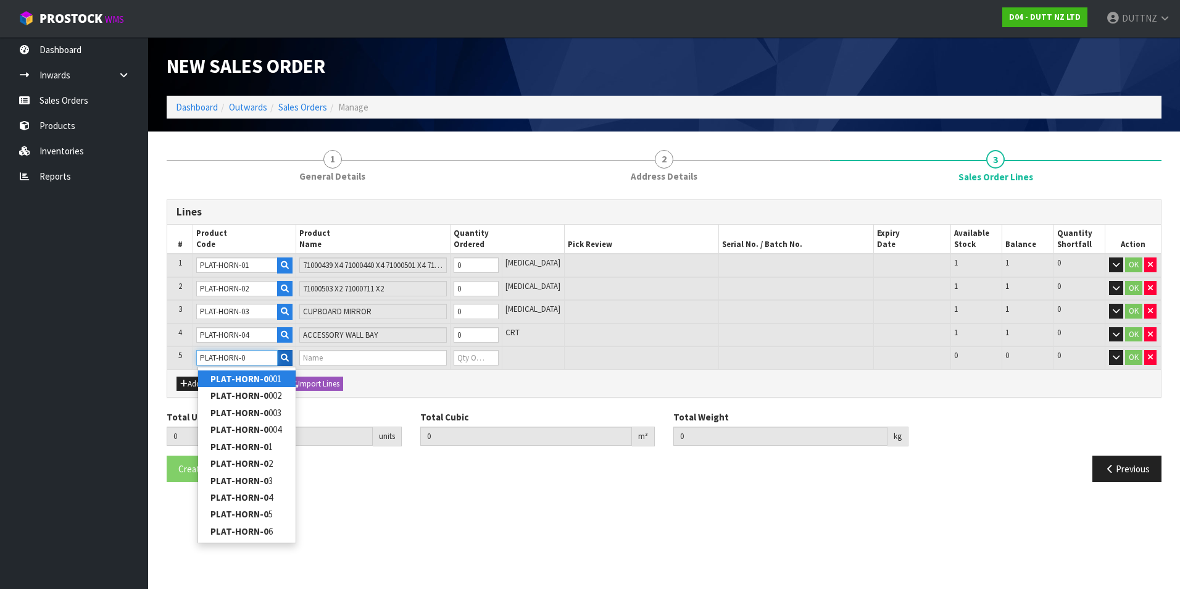
type input "PLAT-HORN-05"
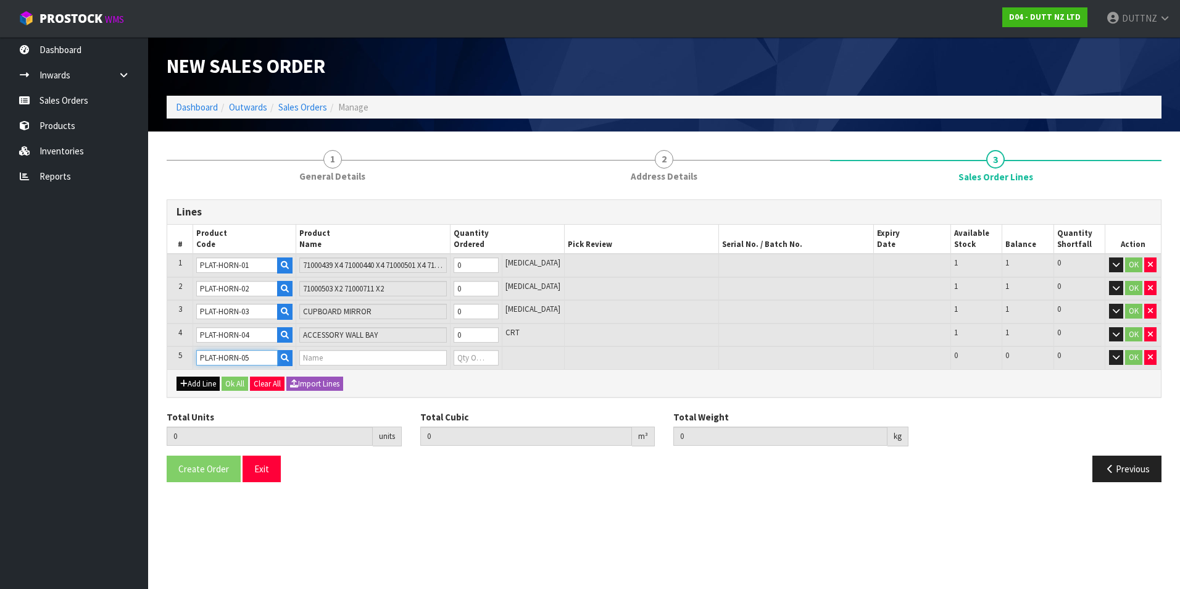
type input "0.000000"
type input "0.000"
type input "ACCESSORY WALL BAY - START"
type input "0"
type input "PLAT-HORN-05"
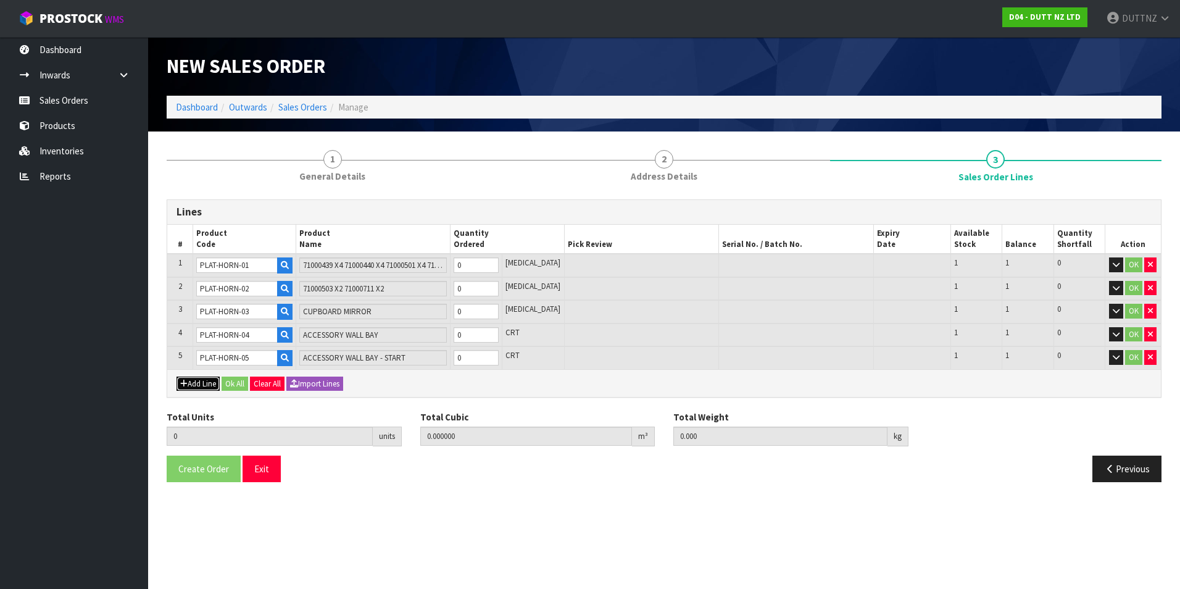
click at [191, 382] on button "Add Line" at bounding box center [198, 384] width 43 height 15
type input "0"
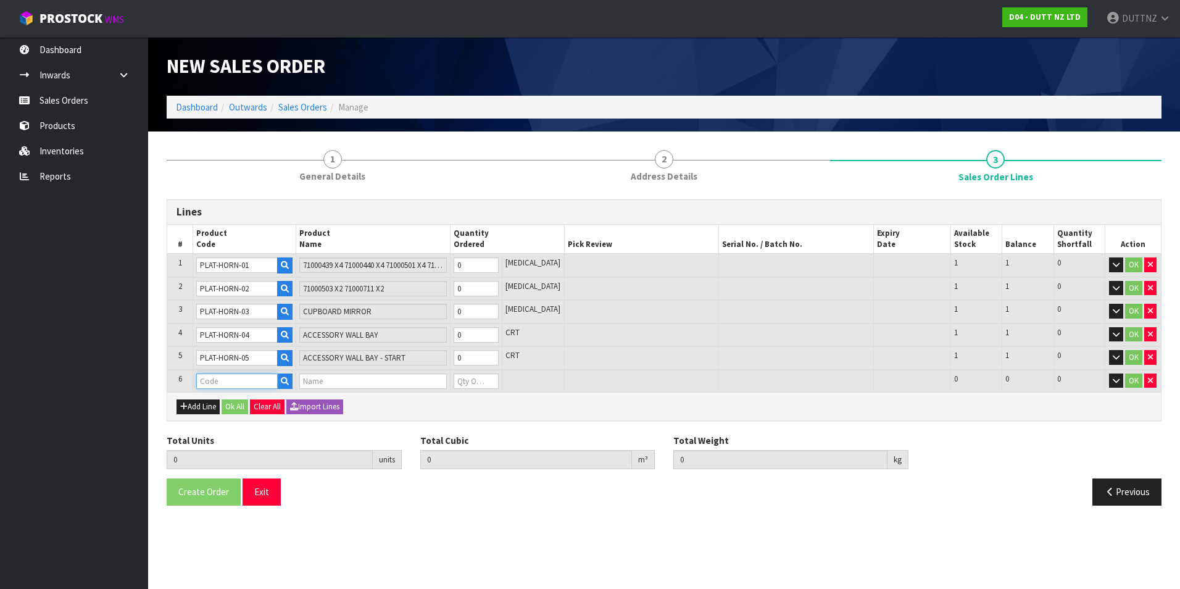
click at [233, 377] on input "text" at bounding box center [236, 380] width 81 height 15
paste input "PLAT-HORN-0"
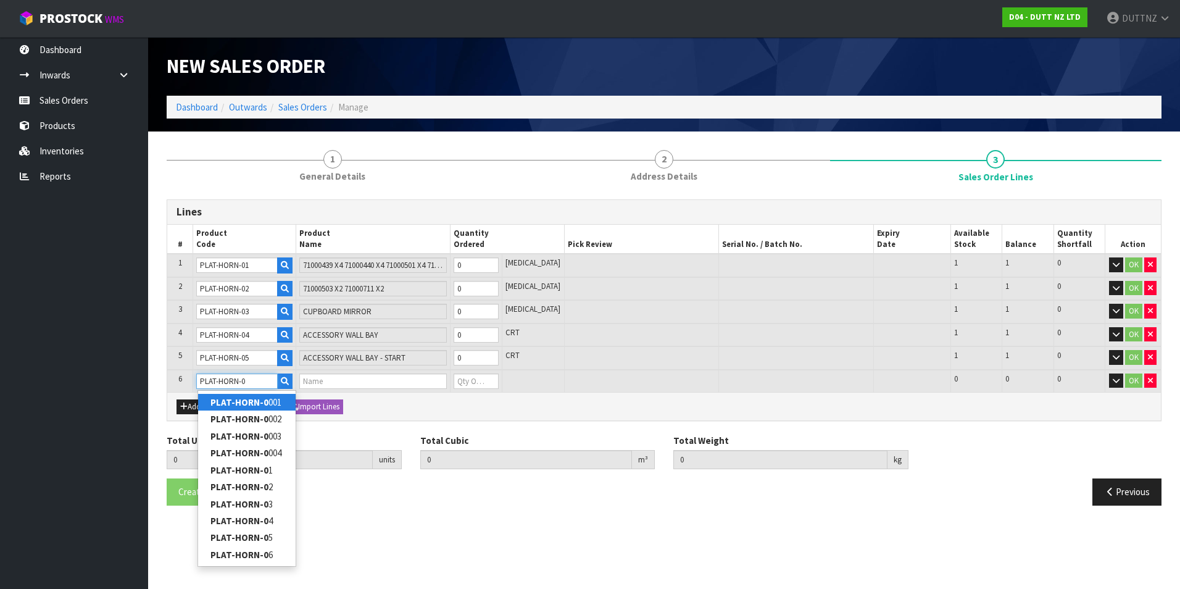
type input "PLAT-HORN-06"
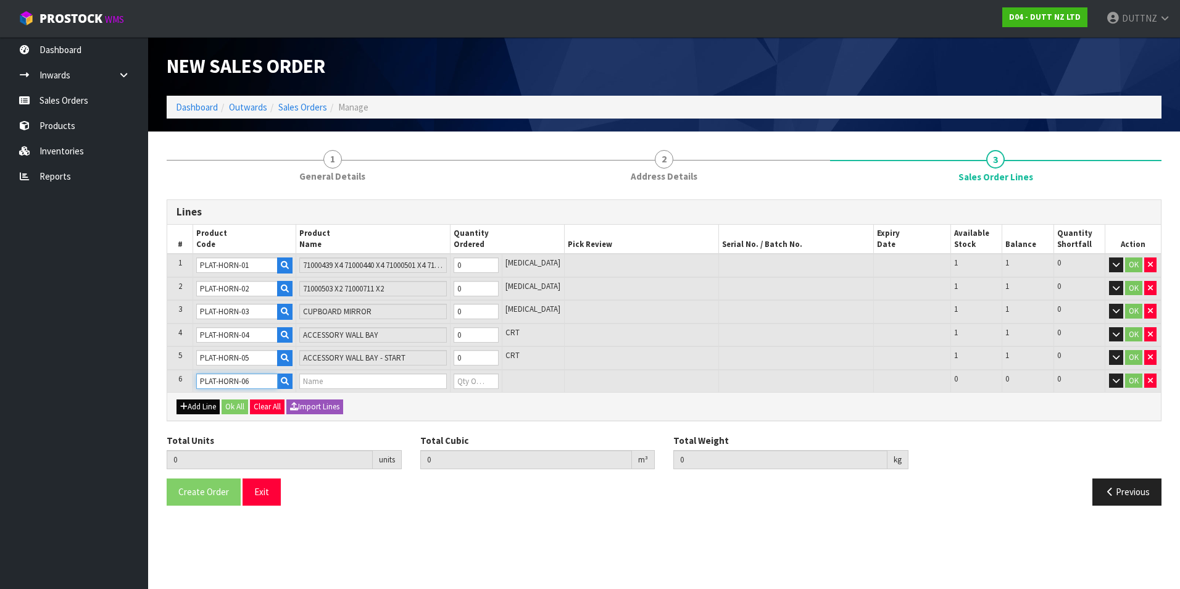
type input "0.000000"
type input "0.000"
type input "CAP WALL BAY"
type input "0"
type input "PLAT-HORN-06"
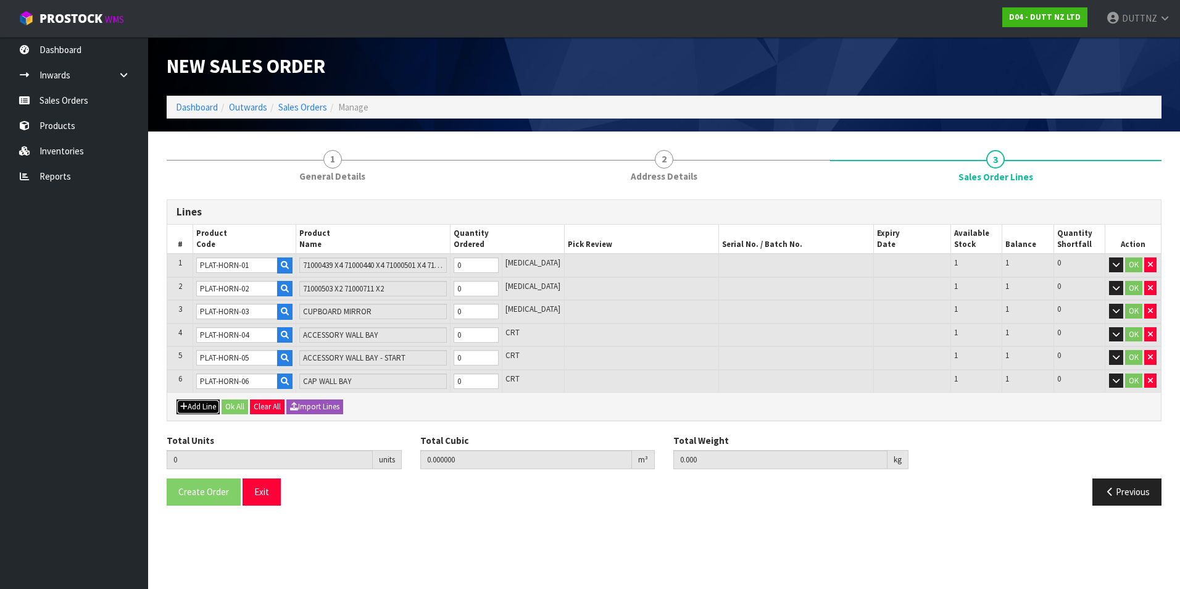
click at [205, 413] on button "Add Line" at bounding box center [198, 406] width 43 height 15
type input "0"
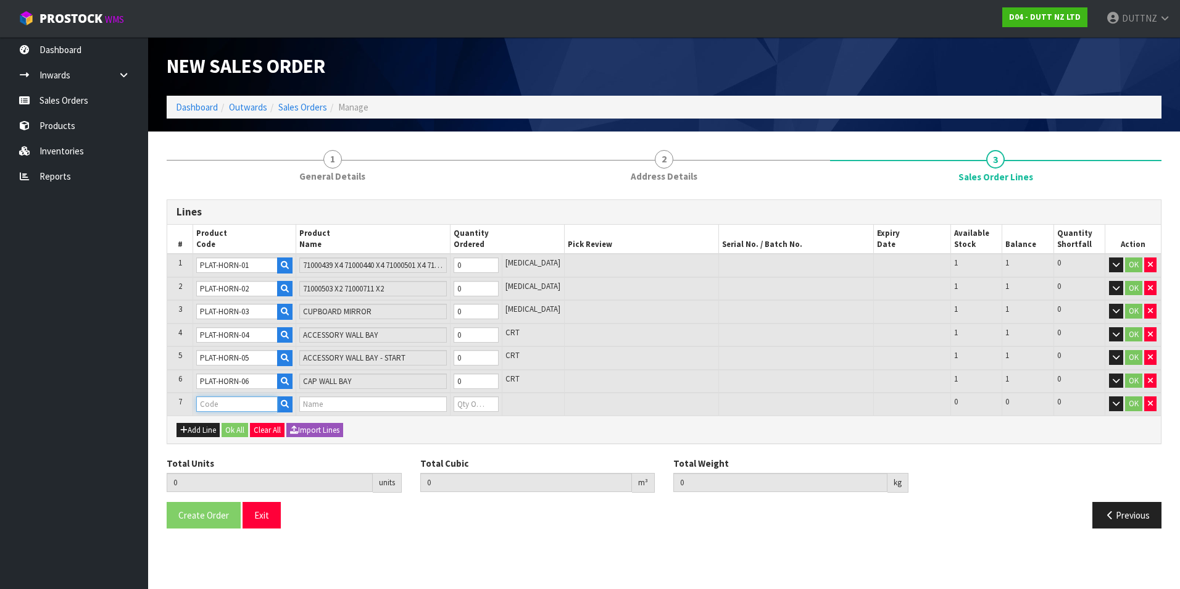
click at [218, 405] on input "text" at bounding box center [236, 403] width 81 height 15
paste input "PLAT-HORN-0"
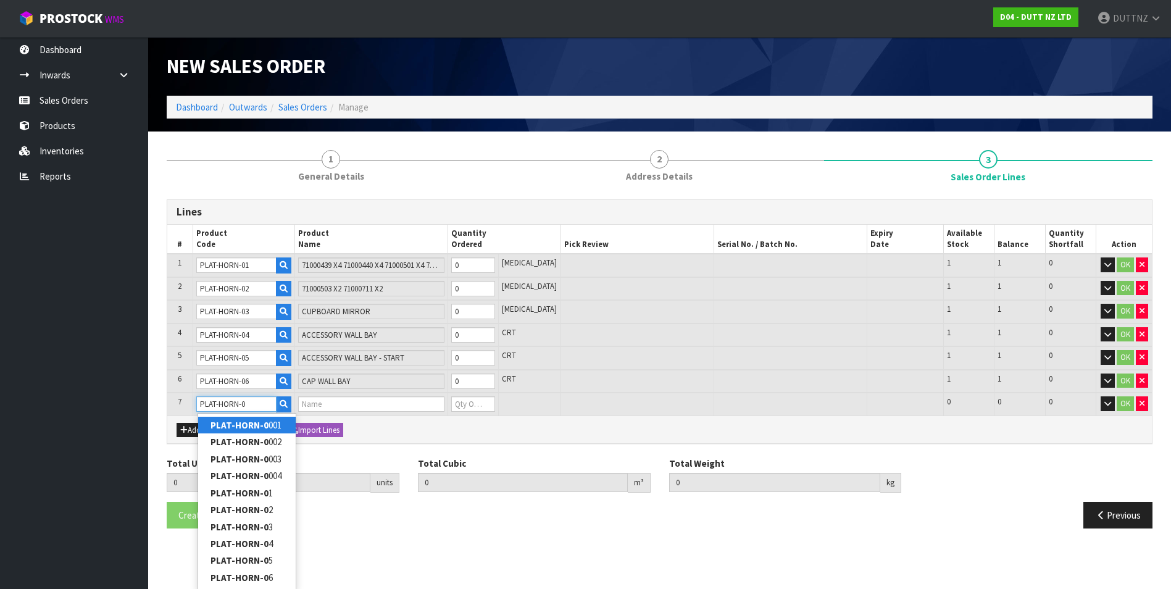
type input "PLAT-HORN-07"
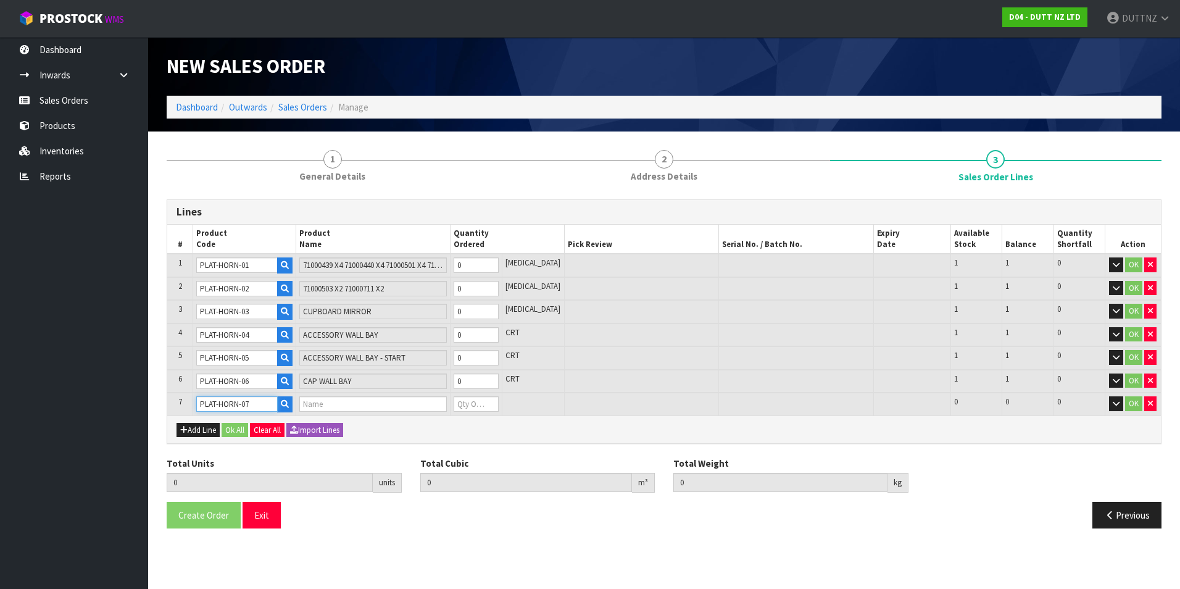
type input "0.000000"
type input "0.000"
type input "CAP WALL BAY - STARTER"
type input "0"
type input "PLAT-HORN-07"
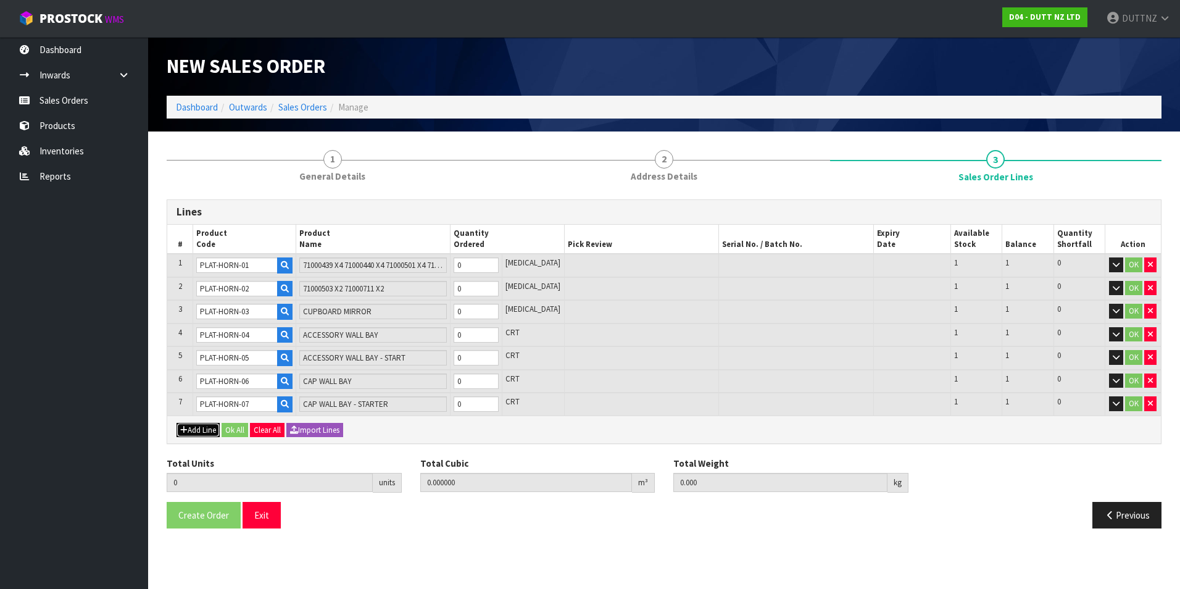
click at [202, 429] on button "Add Line" at bounding box center [198, 430] width 43 height 15
type input "0"
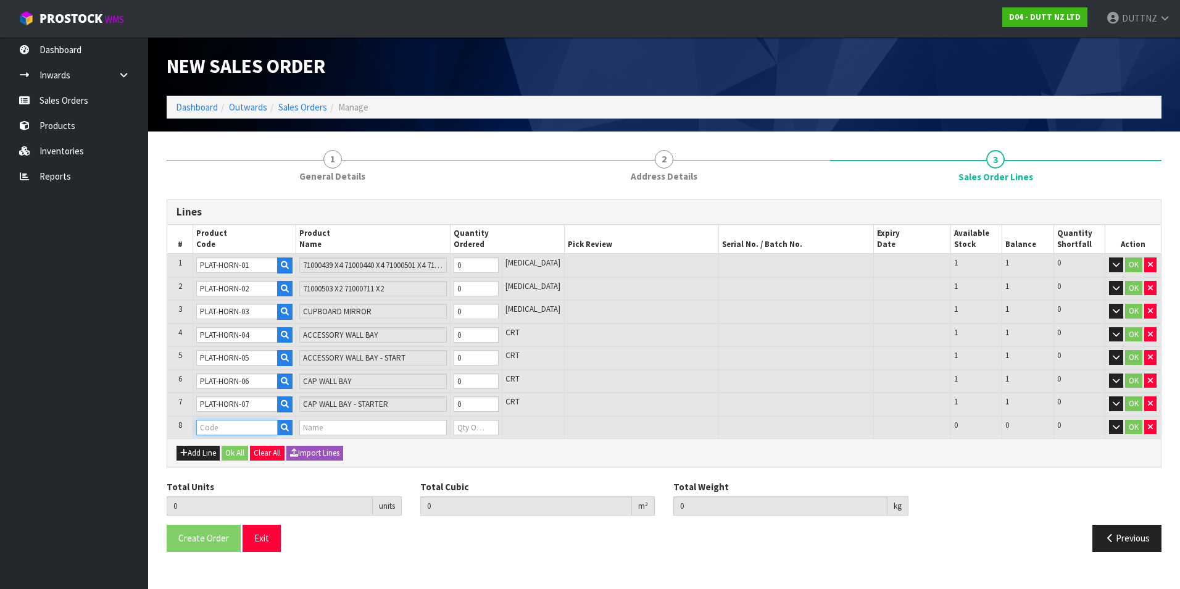
click at [235, 423] on input "text" at bounding box center [236, 427] width 81 height 15
paste input "PLAT-HORN-0"
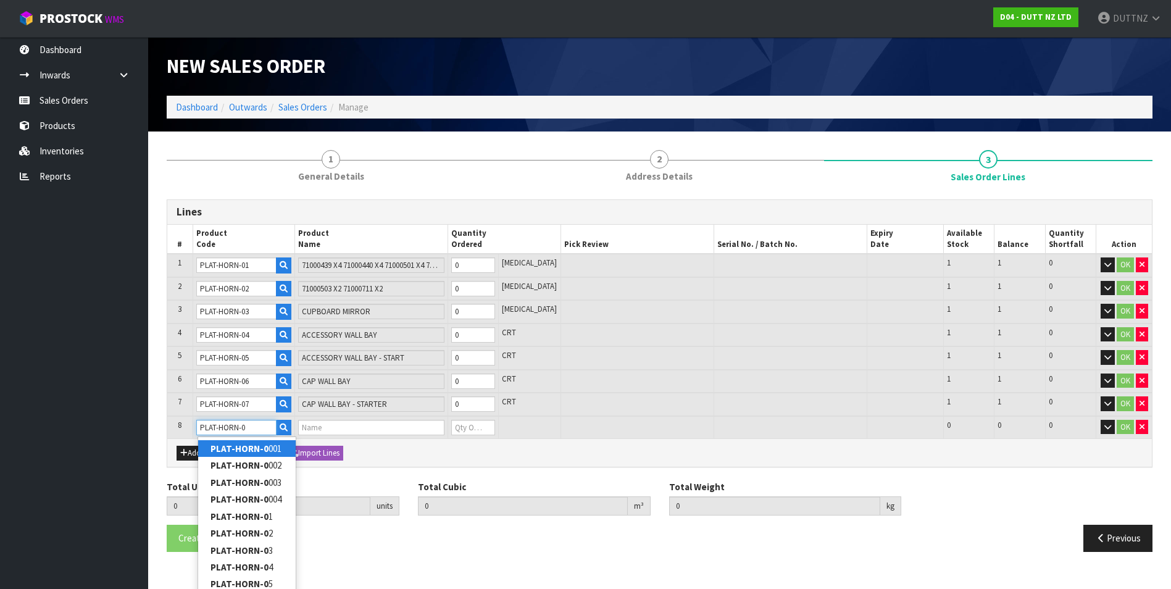
type input "PLAT-HORN-08"
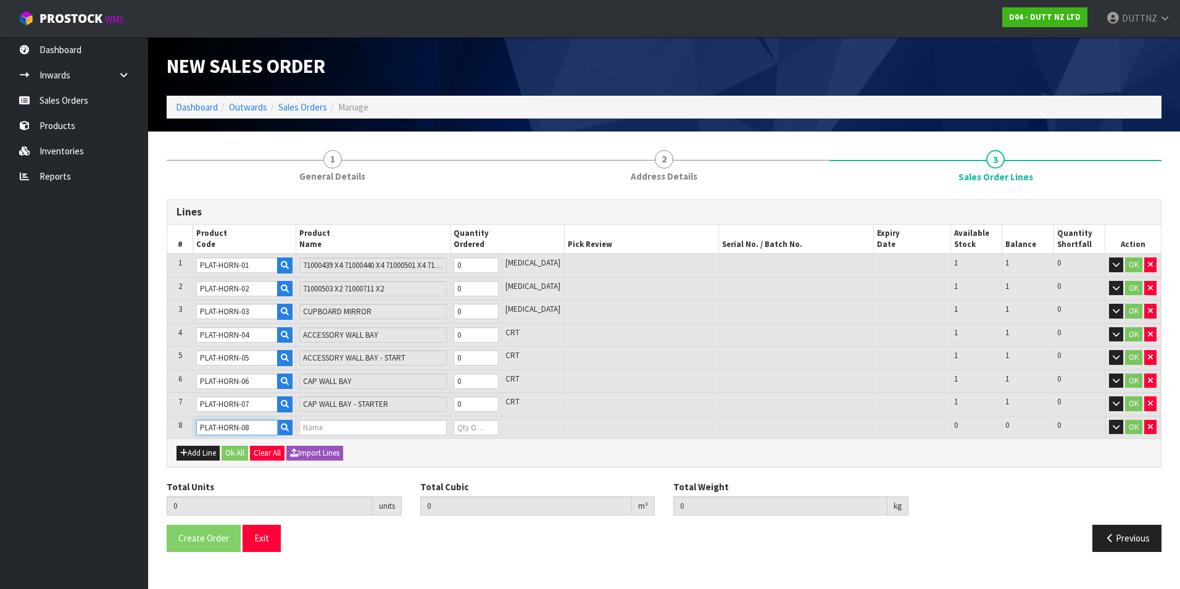
type input "0.000000"
type input "0.000"
type input "FOOTWEAR WALL BAY - ADD ON"
type input "0"
type input "PLAT-HORN-08"
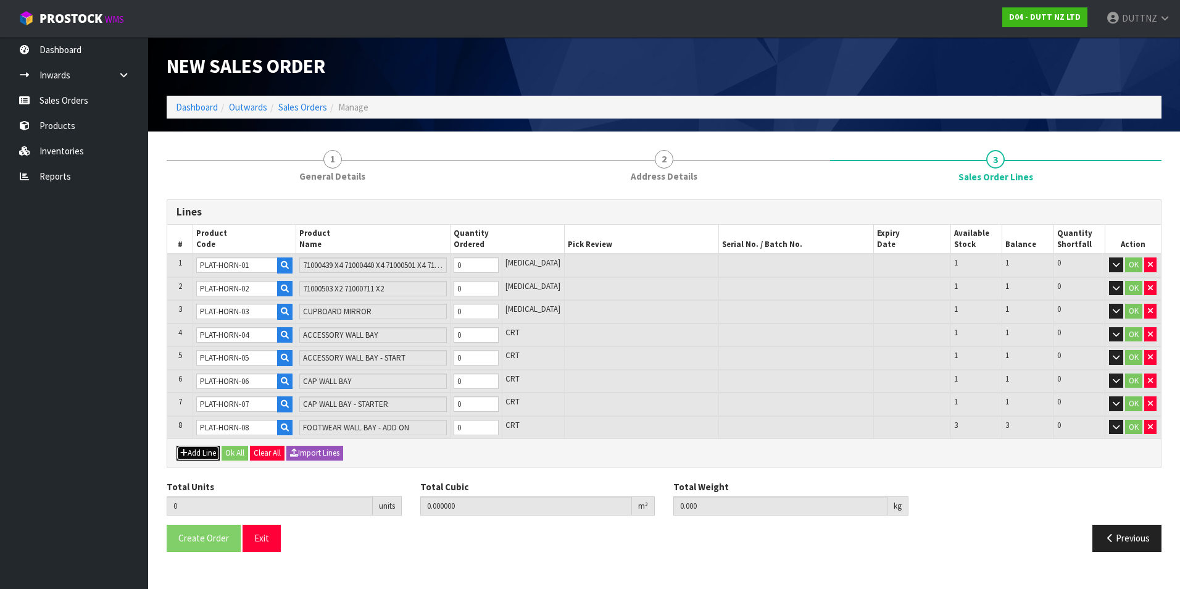
click at [208, 454] on button "Add Line" at bounding box center [198, 453] width 43 height 15
type input "0"
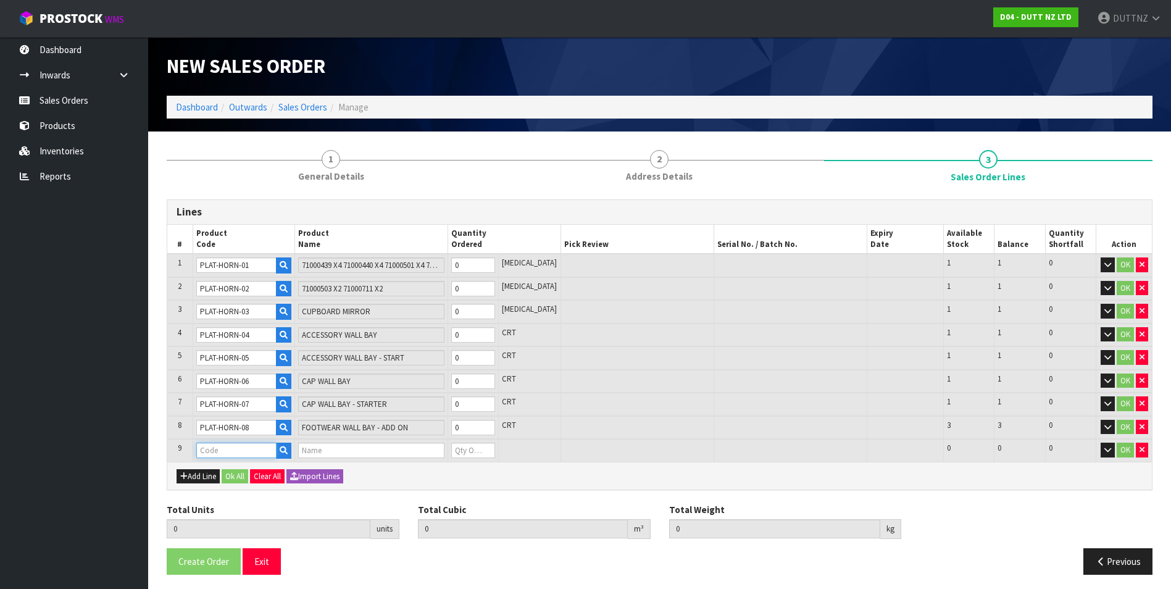
click at [257, 447] on input "text" at bounding box center [236, 450] width 80 height 15
paste input "PLAT-HORN-0"
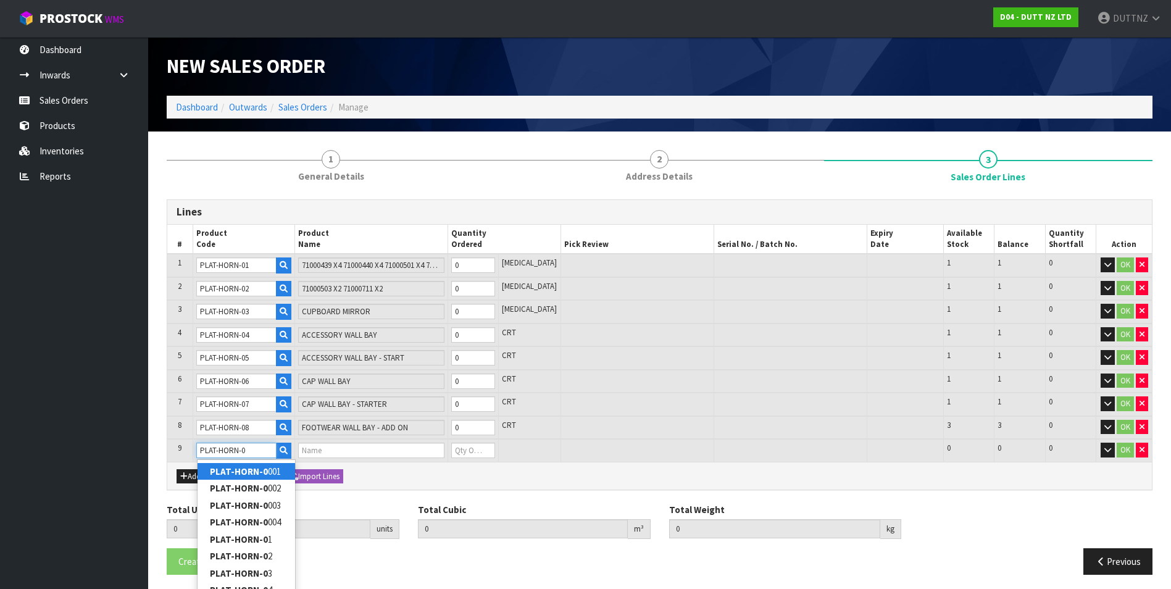
type input "PLAT-HORN-09"
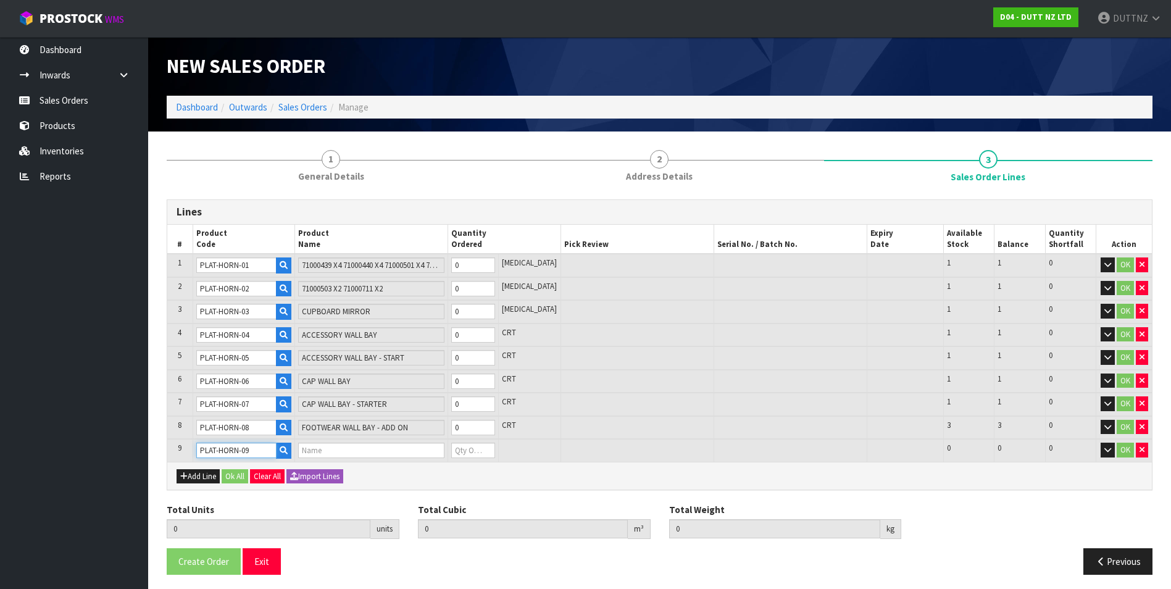
type input "0.000000"
type input "0.000"
type input "FOOTWEAR WALL BAY - STARTER"
type input "0"
type input "PLAT-HORN-09"
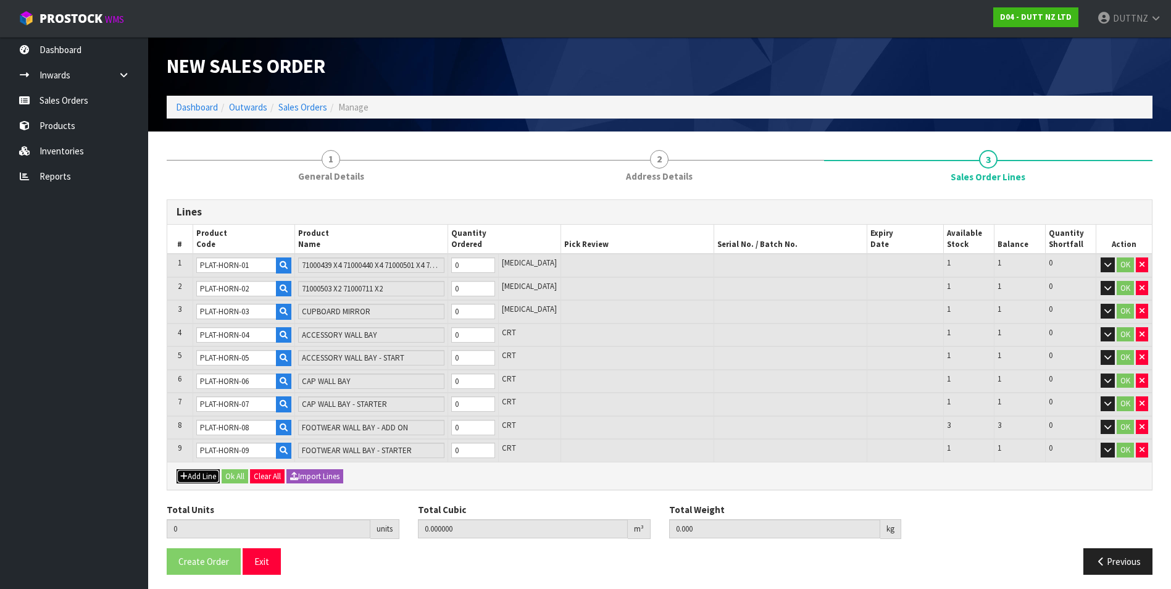
click at [205, 472] on button "Add Line" at bounding box center [198, 476] width 43 height 15
type input "0"
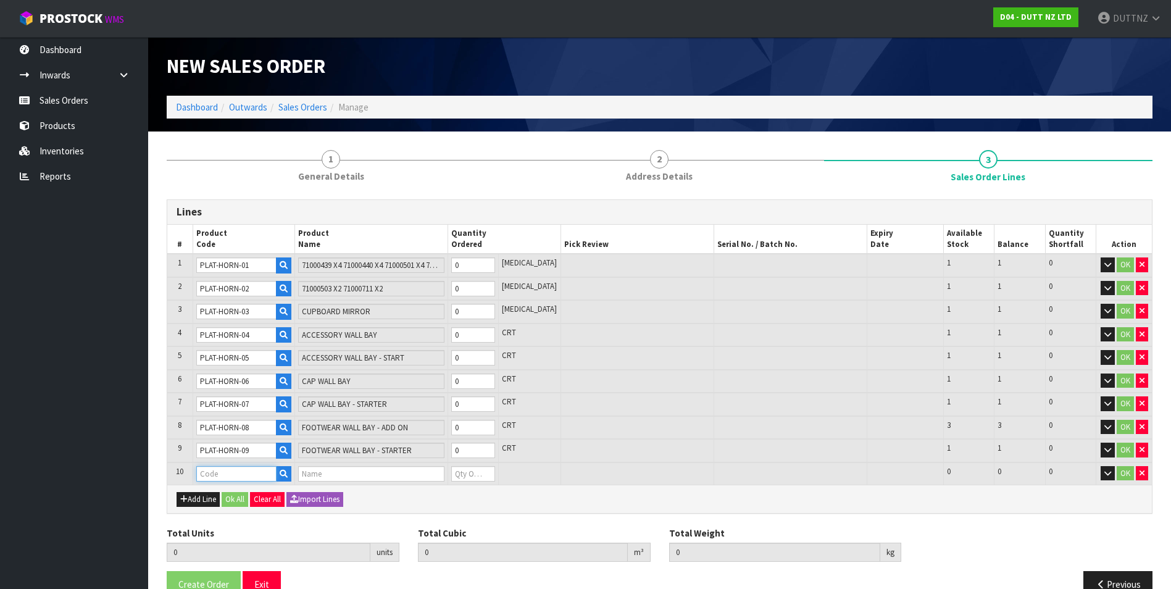
click at [215, 471] on input "text" at bounding box center [236, 473] width 80 height 15
paste input "PLAT-HORN-0"
type input "PLAT-HORN-10"
click at [196, 498] on button "Add Line" at bounding box center [198, 499] width 43 height 15
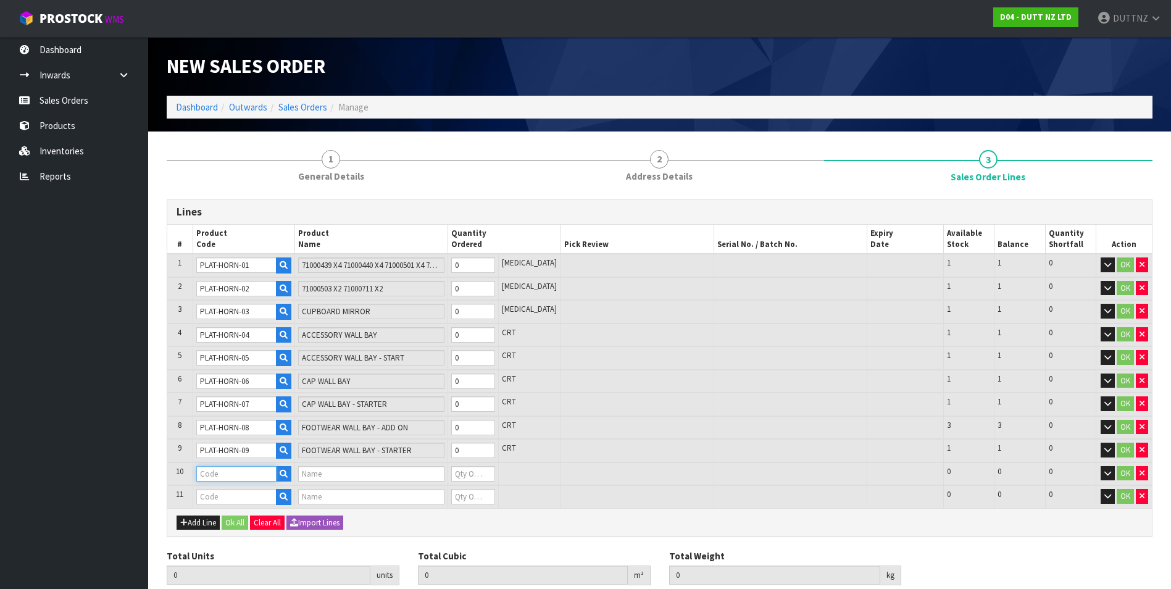
click at [231, 481] on input "text" at bounding box center [236, 473] width 80 height 15
paste input "PLAT-HORN-0"
type input "PLAT-HORN-1"
click at [1144, 478] on button "button" at bounding box center [1142, 473] width 12 height 15
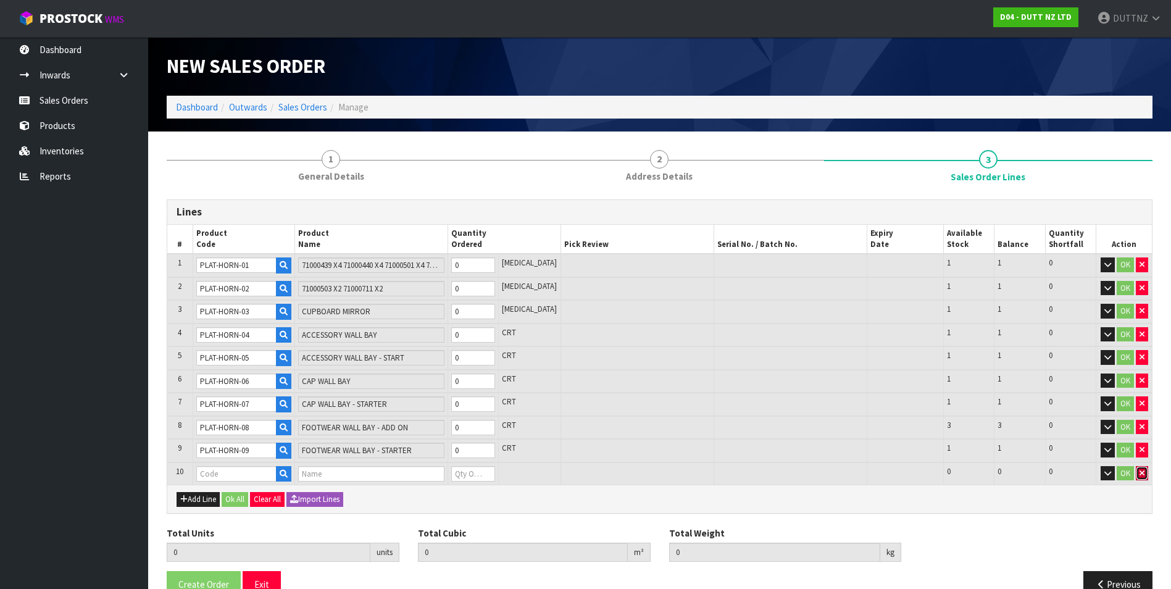
click at [1144, 478] on button "button" at bounding box center [1142, 473] width 12 height 15
type input "0.000000"
type input "0.000"
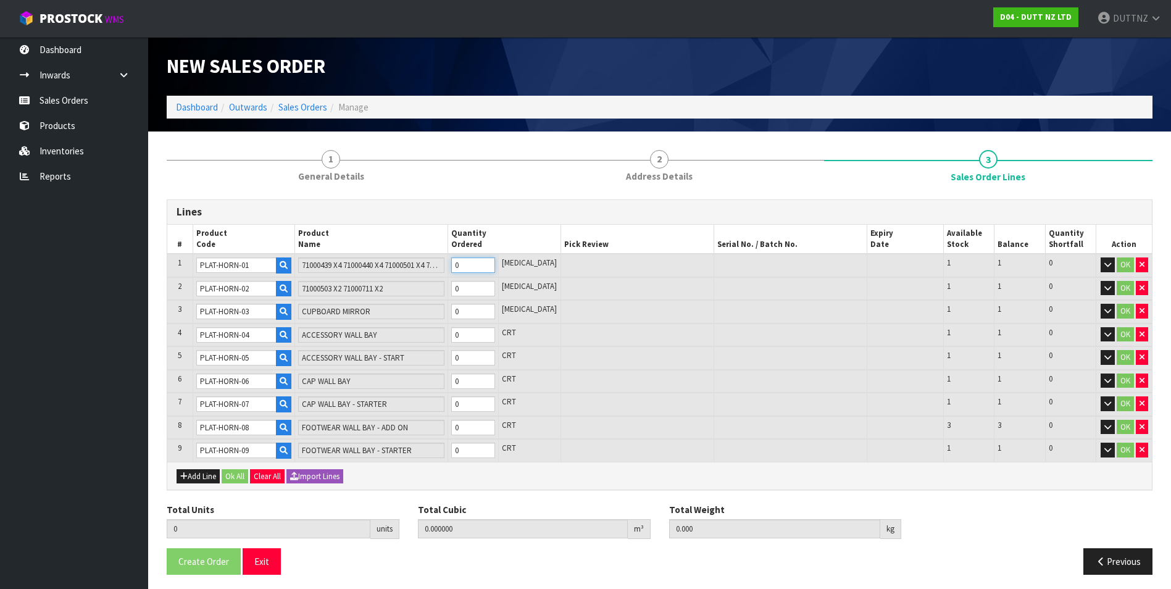
click at [338, 263] on tr "1 PLAT-HORN-01 71000439 X4 71000440 X4 71000501 X4 71000431 X2 0 [MEDICAL_DATA]…" at bounding box center [659, 265] width 985 height 23
type input "1"
type input "1.71912"
type input "234"
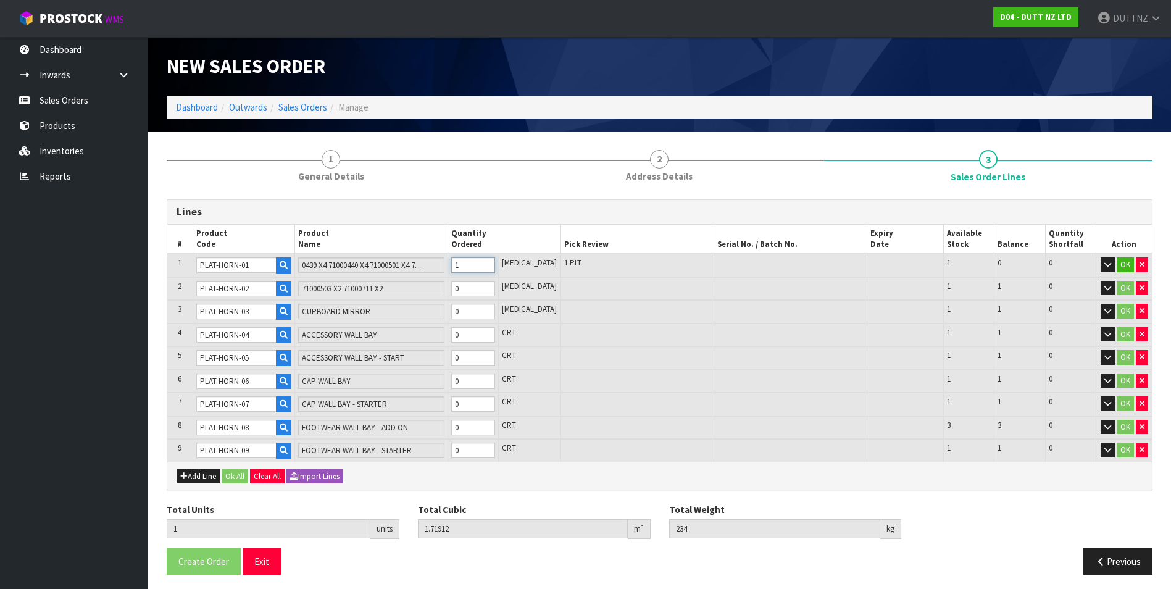
type input "1"
click at [359, 290] on tr "2 PLAT-HORN-02 71000503 X2 71000711 X2 0 [MEDICAL_DATA] 1 1 0 OK" at bounding box center [659, 288] width 985 height 23
type input "2"
type input "3.67272"
type input "568"
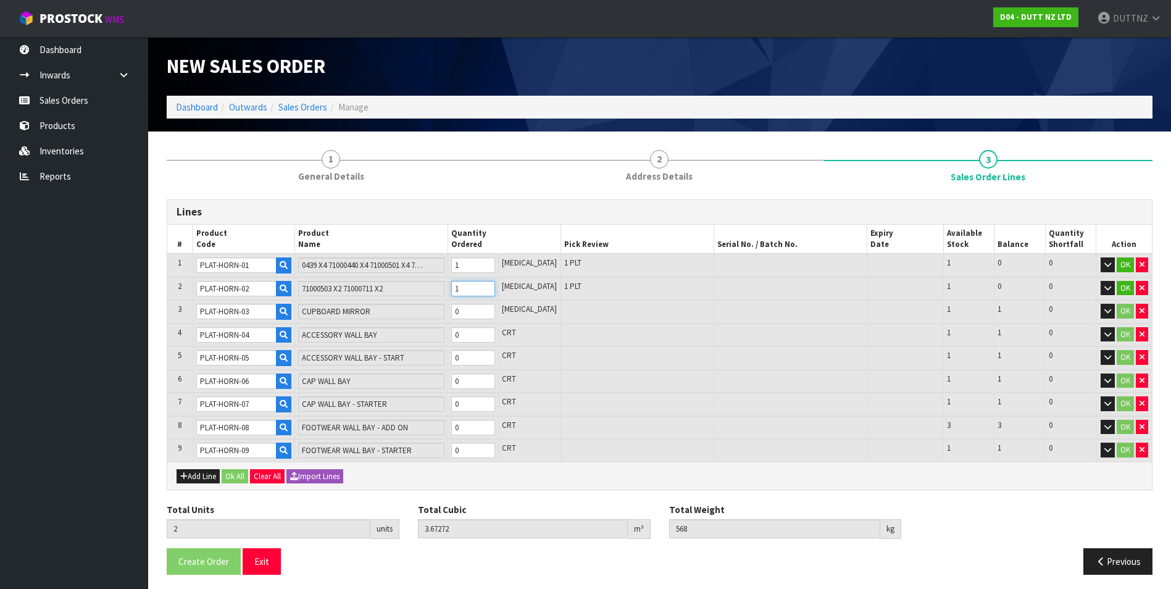
type input "1"
click at [440, 312] on tr "3 PLAT-HORN-03 CUPBOARD MIRROR 0 [MEDICAL_DATA] 1 1 0 OK" at bounding box center [659, 311] width 985 height 23
type input "3"
type input "4.91799"
type input "770"
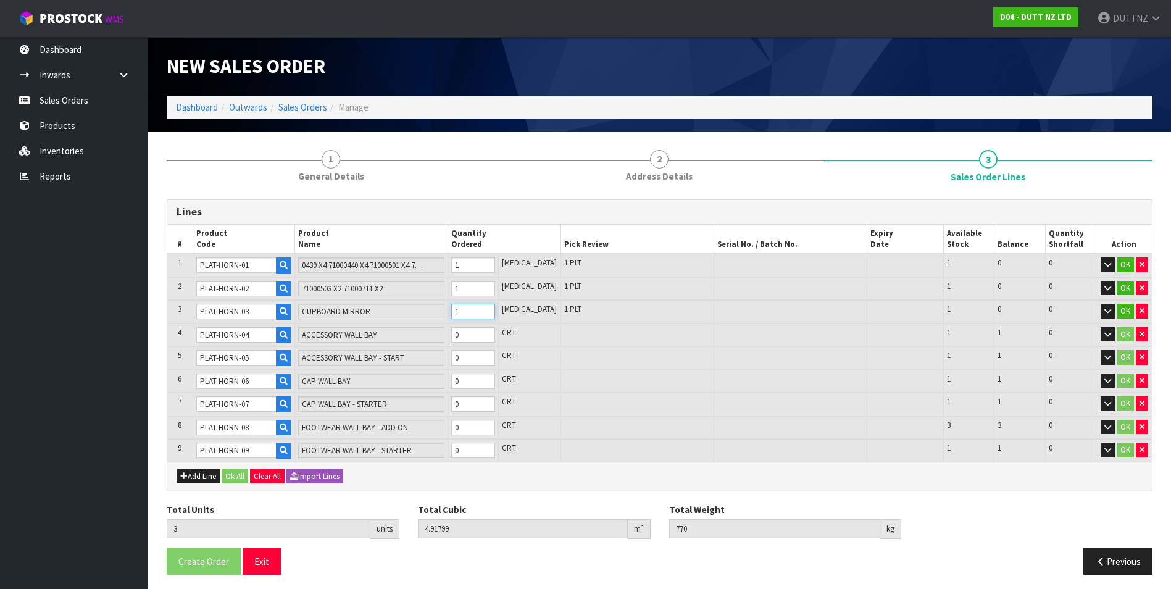
type input "1"
click at [334, 334] on tr "4 PLAT-HORN-04 ACCESSORY [GEOGRAPHIC_DATA] 0 CRT 1 1 0 OK" at bounding box center [659, 334] width 985 height 23
type input "4"
type input "7.73899"
type input "1011"
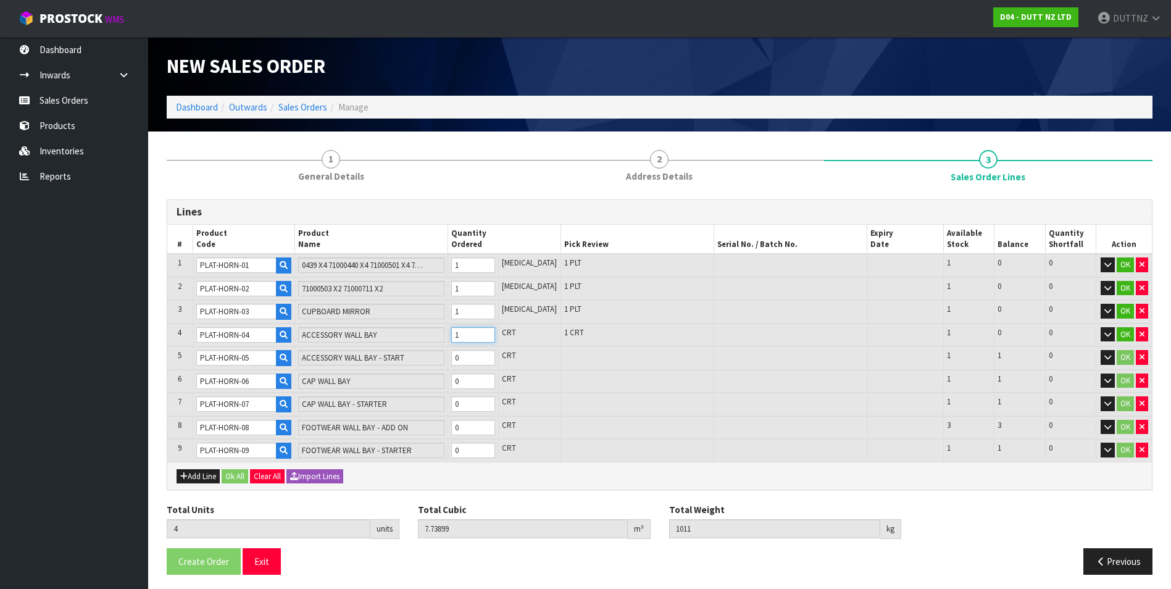
type input "1"
click at [363, 363] on tr "5 PLAT-HORN-05 ACCESSORY WALL BAY - START 0 CRT 1 1 0 OK" at bounding box center [659, 357] width 985 height 23
type input "6"
type input "13.05859"
type input "1381"
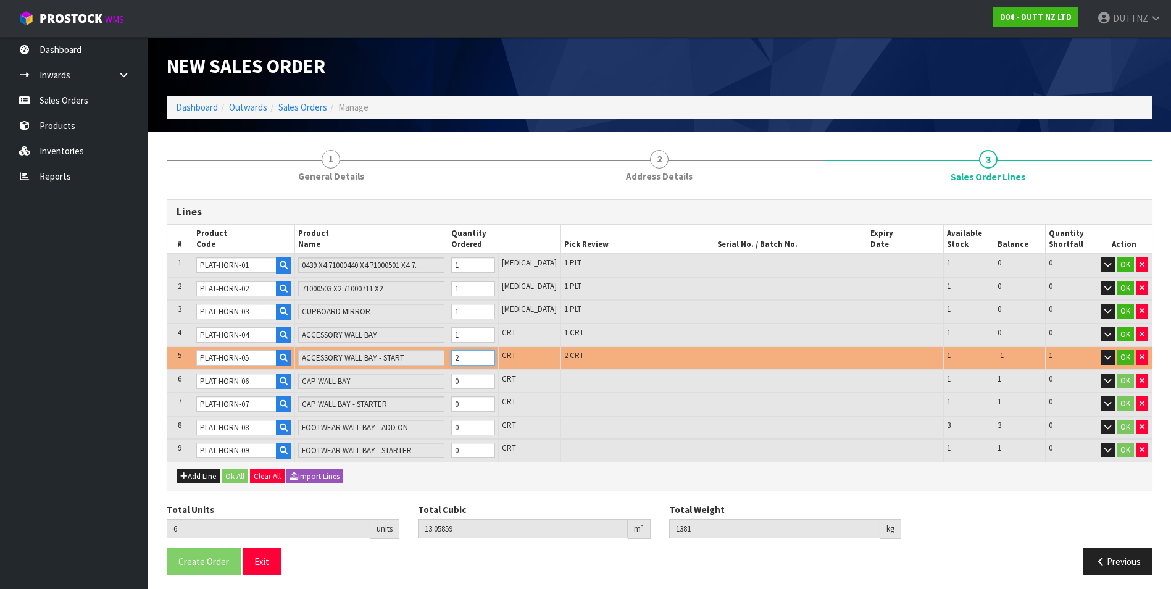
type input "1"
type input "5"
type input "10.39879"
type input "1196"
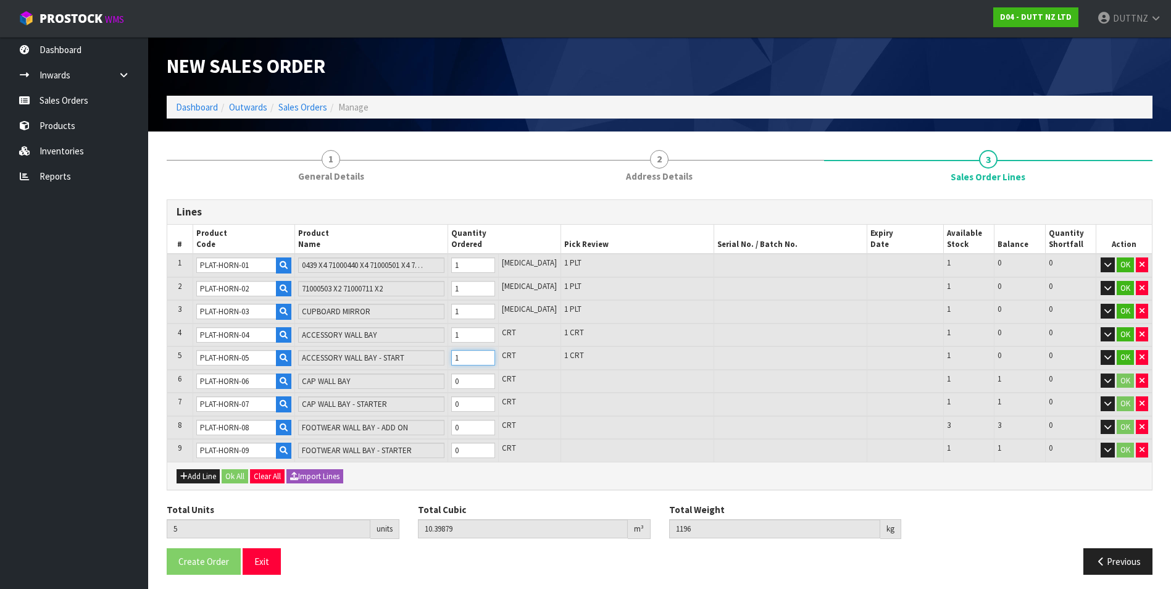
type input "0"
type input "4"
type input "7.73899"
type input "1011"
type input "5"
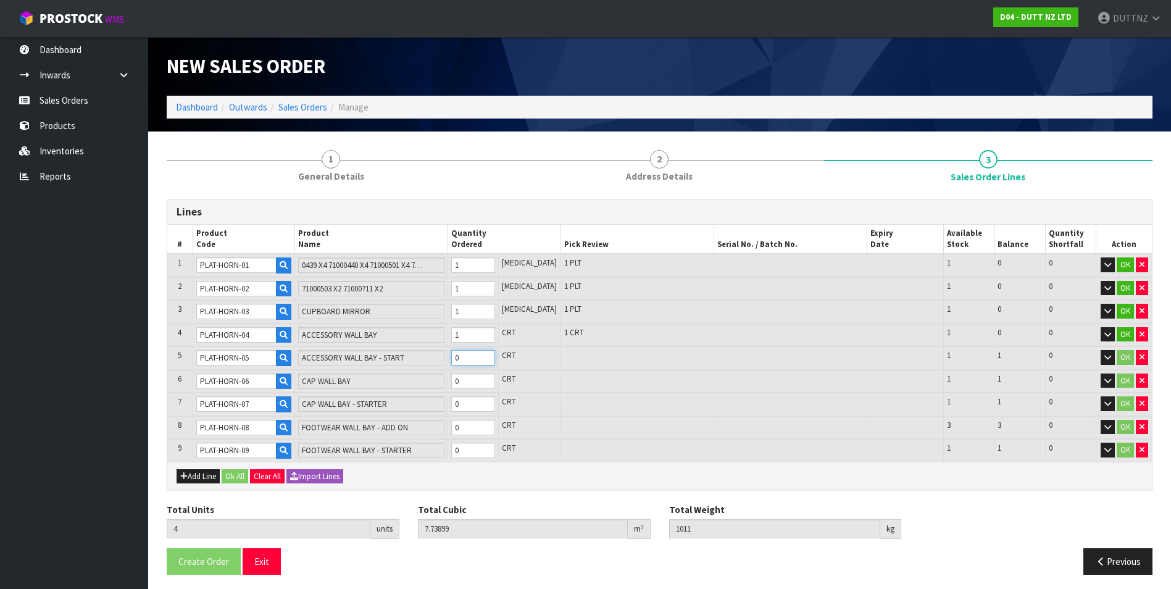
type input "10.39879"
type input "1196"
type input "1"
click at [425, 382] on tr "6 PLAT-HORN-06 [GEOGRAPHIC_DATA] 0 CRT 1 1 0 OK" at bounding box center [659, 381] width 985 height 23
type input "1"
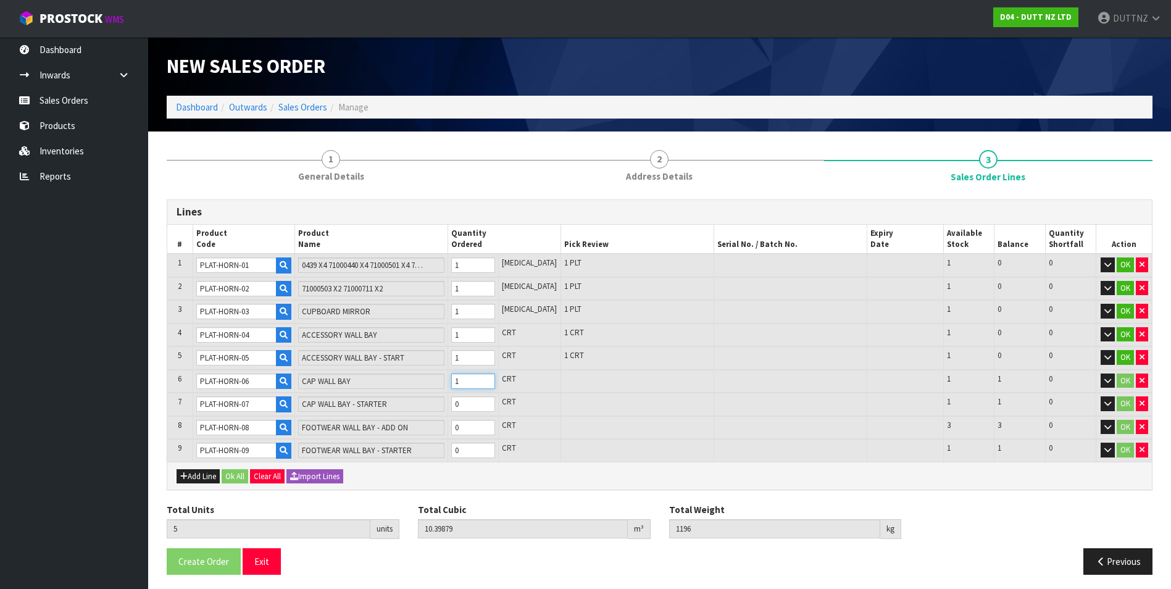
type input "6"
type input "13.05859"
type input "1401"
type input "1"
click at [309, 400] on tr "7 PLAT-HORN-07 [GEOGRAPHIC_DATA] - STARTER 0 CRT 1 1 0 OK" at bounding box center [659, 404] width 985 height 23
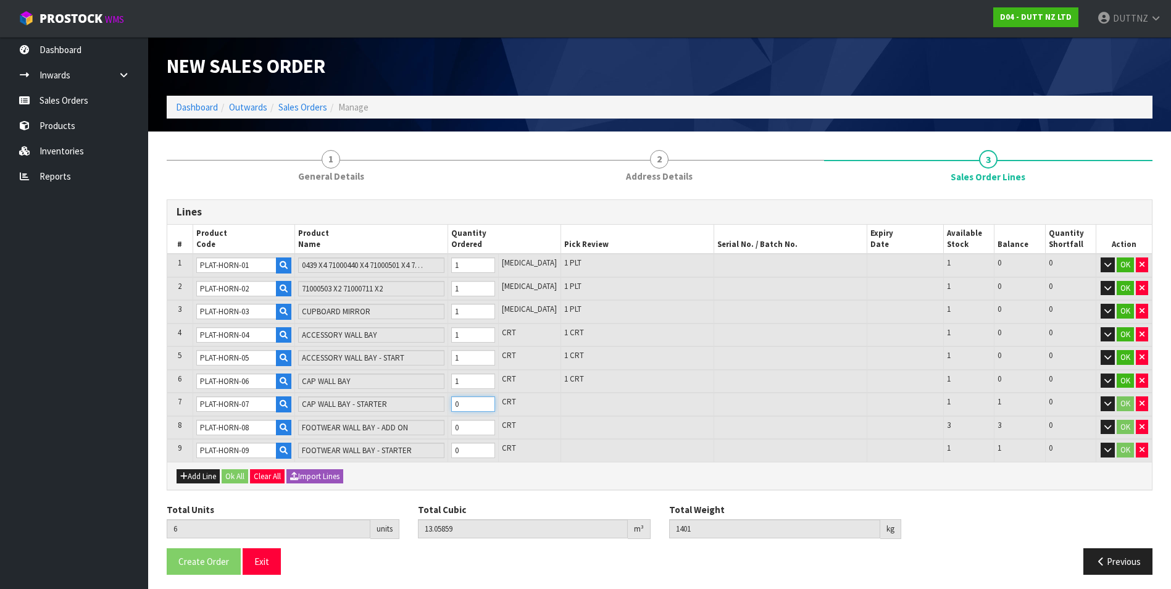
type input "7"
type input "15.75869"
type input "1616"
type input "1"
click at [408, 422] on tr "8 PLAT-HORN-08 [GEOGRAPHIC_DATA] - ADD ON 0 CRT 3 3 0 OK" at bounding box center [659, 427] width 985 height 23
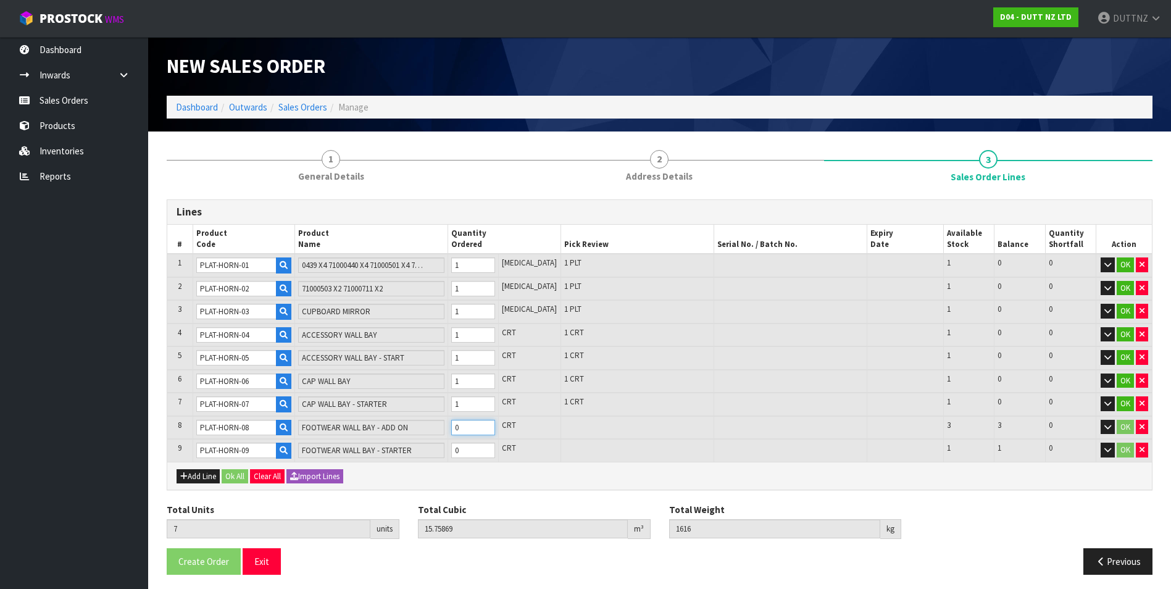
type input "10"
type input "24.242555"
type input "2816"
type input "3"
click at [398, 449] on tr "9 PLAT-HORN-09 [GEOGRAPHIC_DATA] - STARTER 0 CRT 1 1 0 OK" at bounding box center [659, 450] width 985 height 23
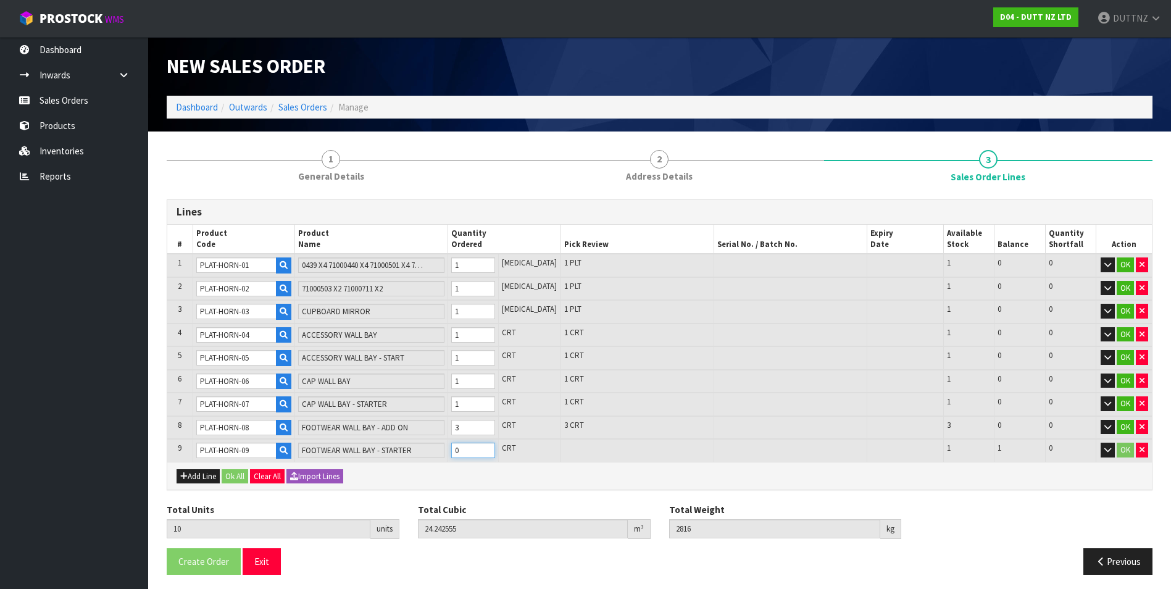
type input "11"
type input "27.050165"
type input "3171"
type input "1"
click at [236, 478] on button "Ok All" at bounding box center [235, 476] width 27 height 15
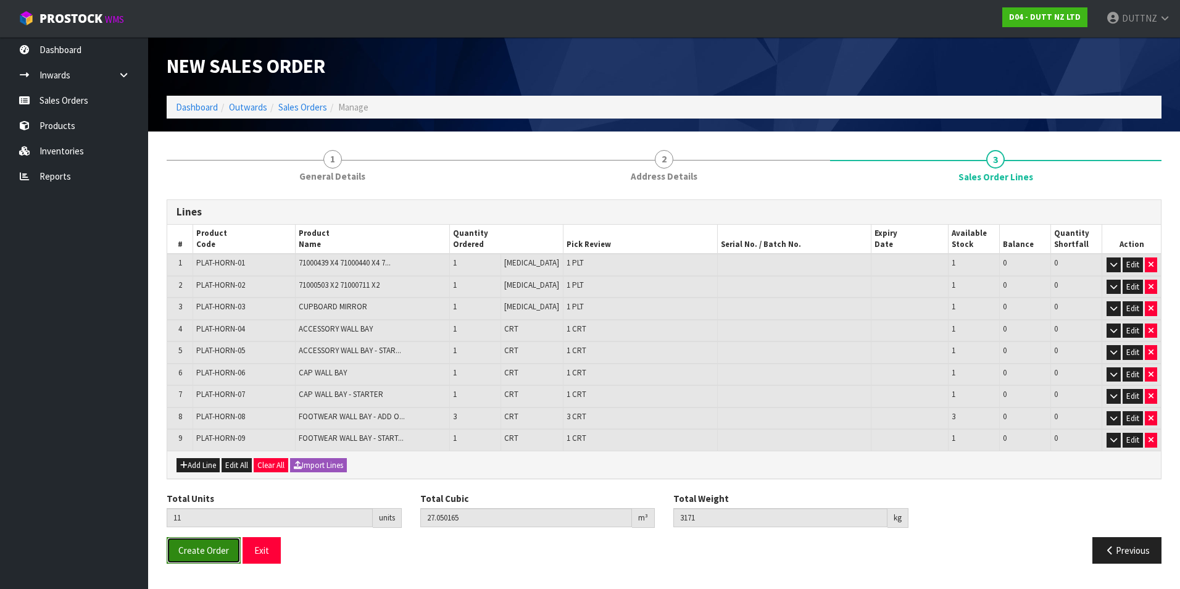
click at [198, 553] on span "Create Order" at bounding box center [203, 550] width 51 height 12
drag, startPoint x: 474, startPoint y: 515, endPoint x: 379, endPoint y: 517, distance: 95.1
click at [379, 517] on div "Total Units 11 units Total Cubic 27.050165 m³ Total Weight 3171 kg" at bounding box center [664, 514] width 1014 height 45
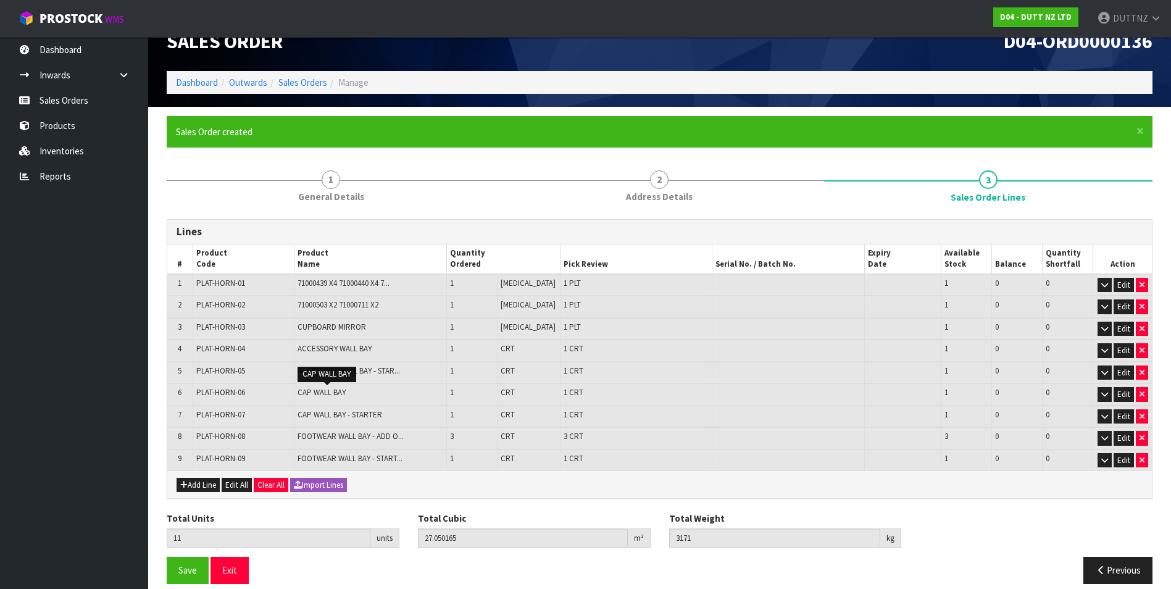
scroll to position [38, 0]
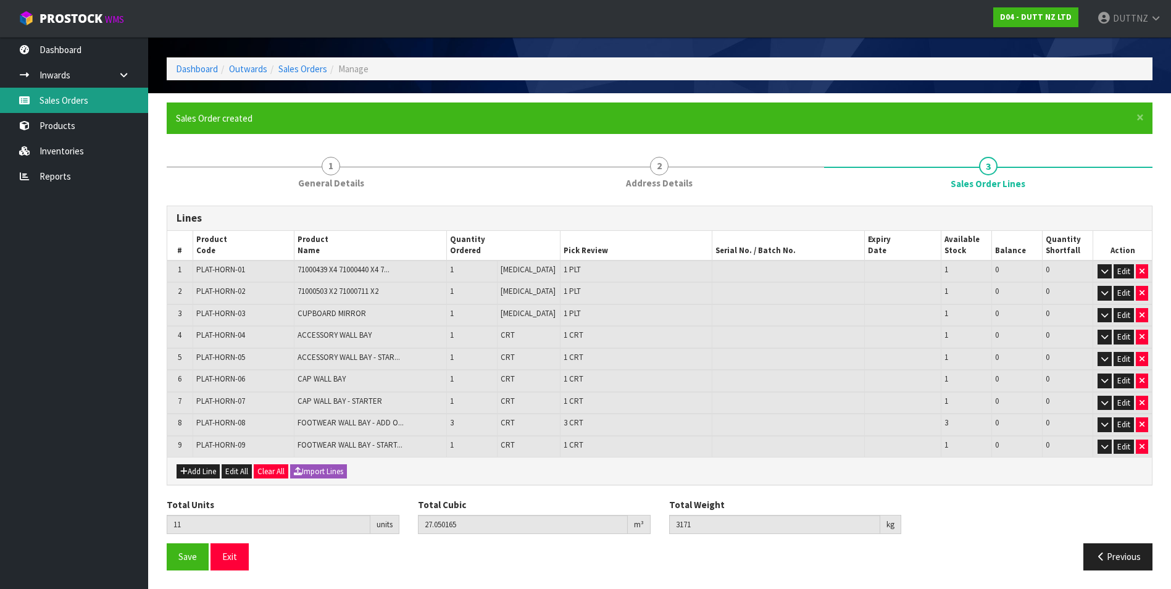
click at [88, 94] on link "Sales Orders" at bounding box center [74, 100] width 148 height 25
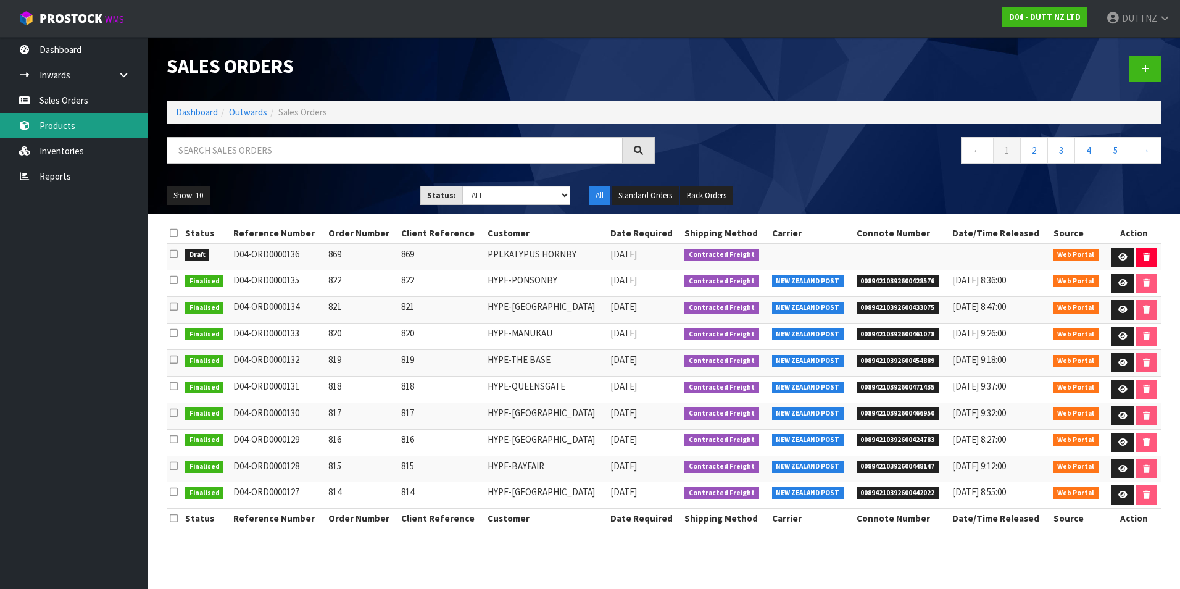
click at [83, 132] on link "Products" at bounding box center [74, 125] width 148 height 25
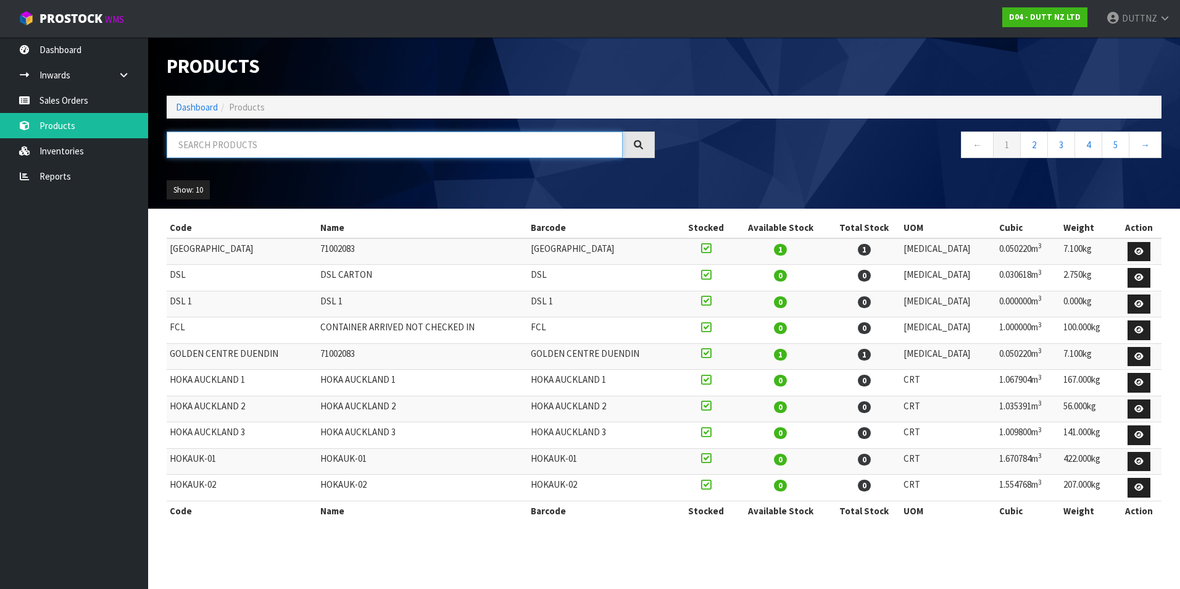
click at [284, 155] on input "text" at bounding box center [395, 144] width 456 height 27
type input "PLAT-HORN"
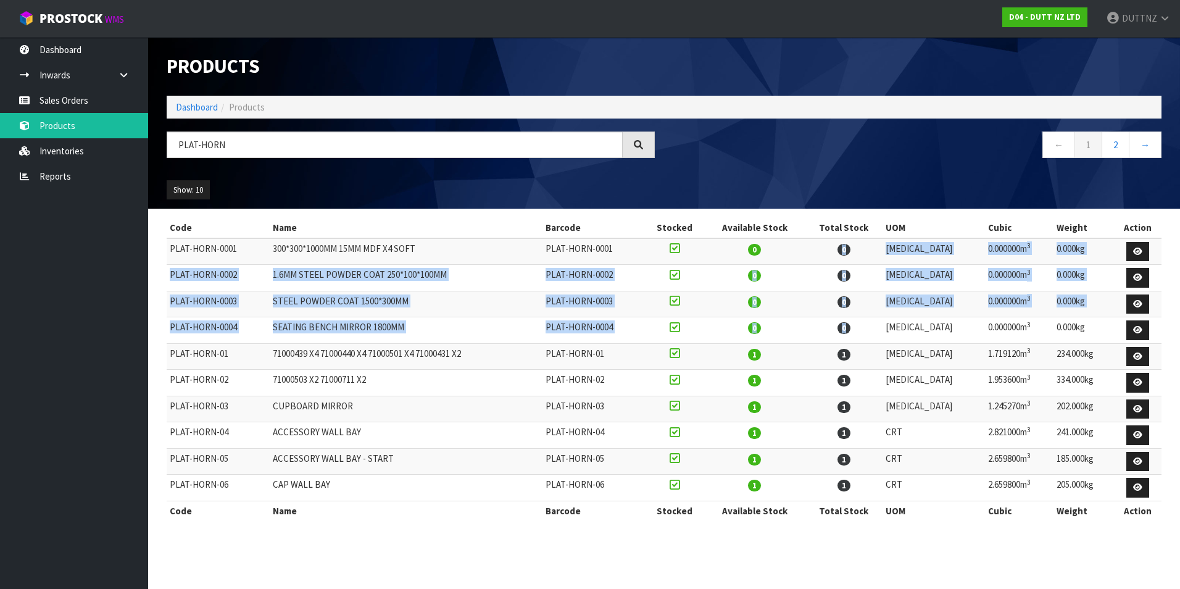
drag, startPoint x: 898, startPoint y: 331, endPoint x: 847, endPoint y: 248, distance: 97.0
click at [847, 248] on tbody "PLAT-HORN-0001 300*300*1000MM 15MM MDF X4 SOFT PLAT-HORN-0001 0 0 [MEDICAL_DATA…" at bounding box center [664, 369] width 995 height 263
click at [1121, 149] on link "2" at bounding box center [1116, 144] width 28 height 27
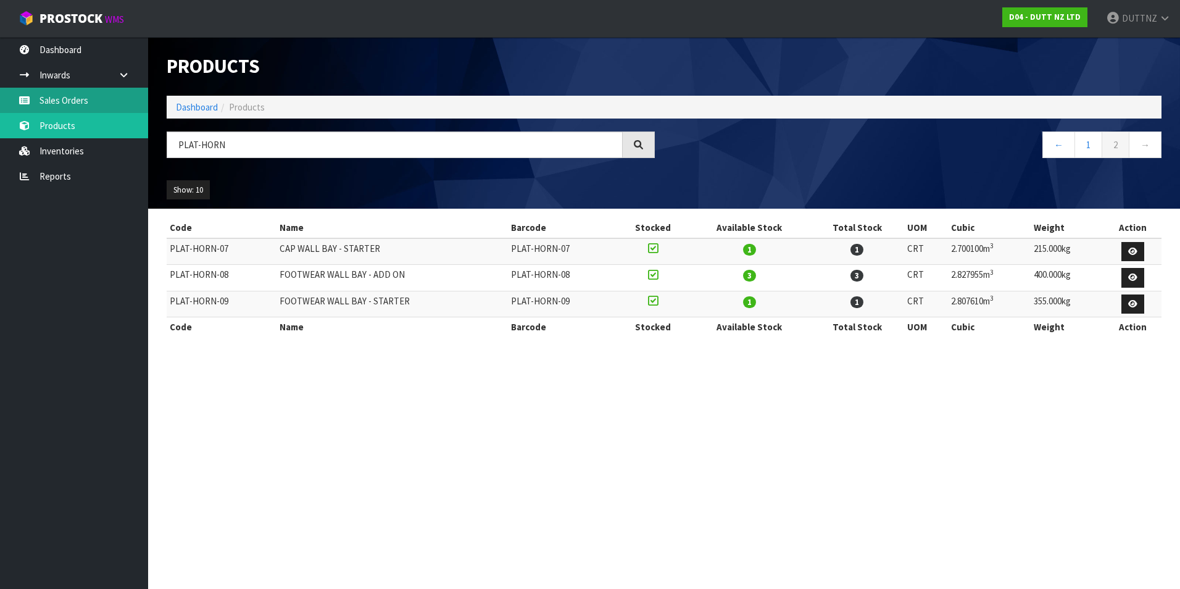
click at [77, 96] on link "Sales Orders" at bounding box center [74, 100] width 148 height 25
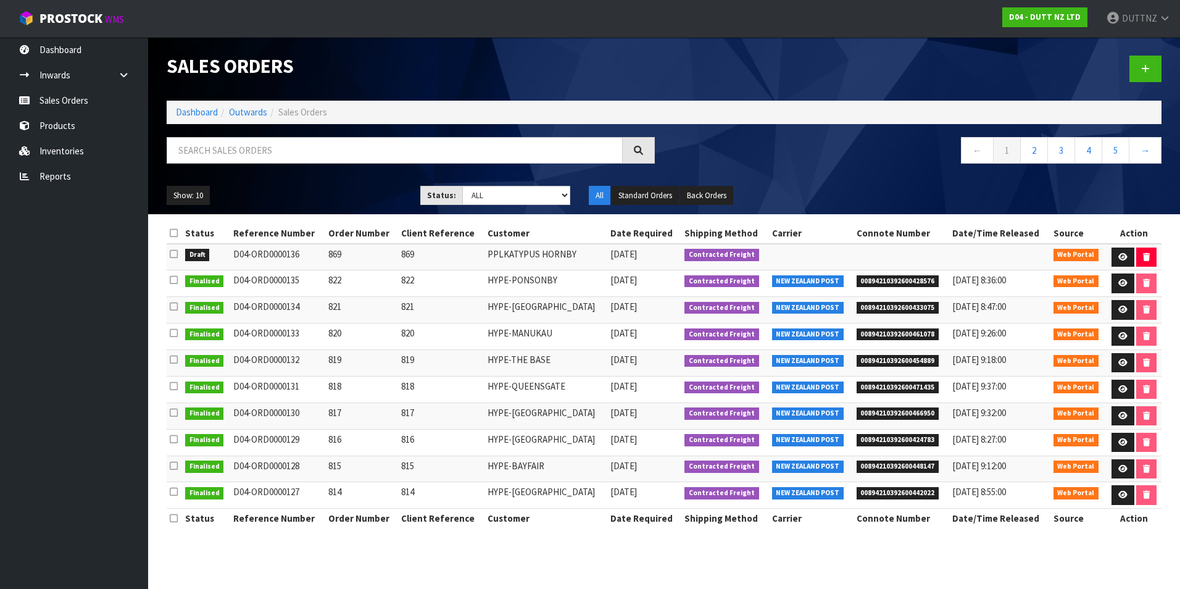
drag, startPoint x: 304, startPoint y: 257, endPoint x: 234, endPoint y: 258, distance: 69.8
click at [234, 258] on td "D04-ORD0000136" at bounding box center [277, 257] width 95 height 27
